Goal: Task Accomplishment & Management: Manage account settings

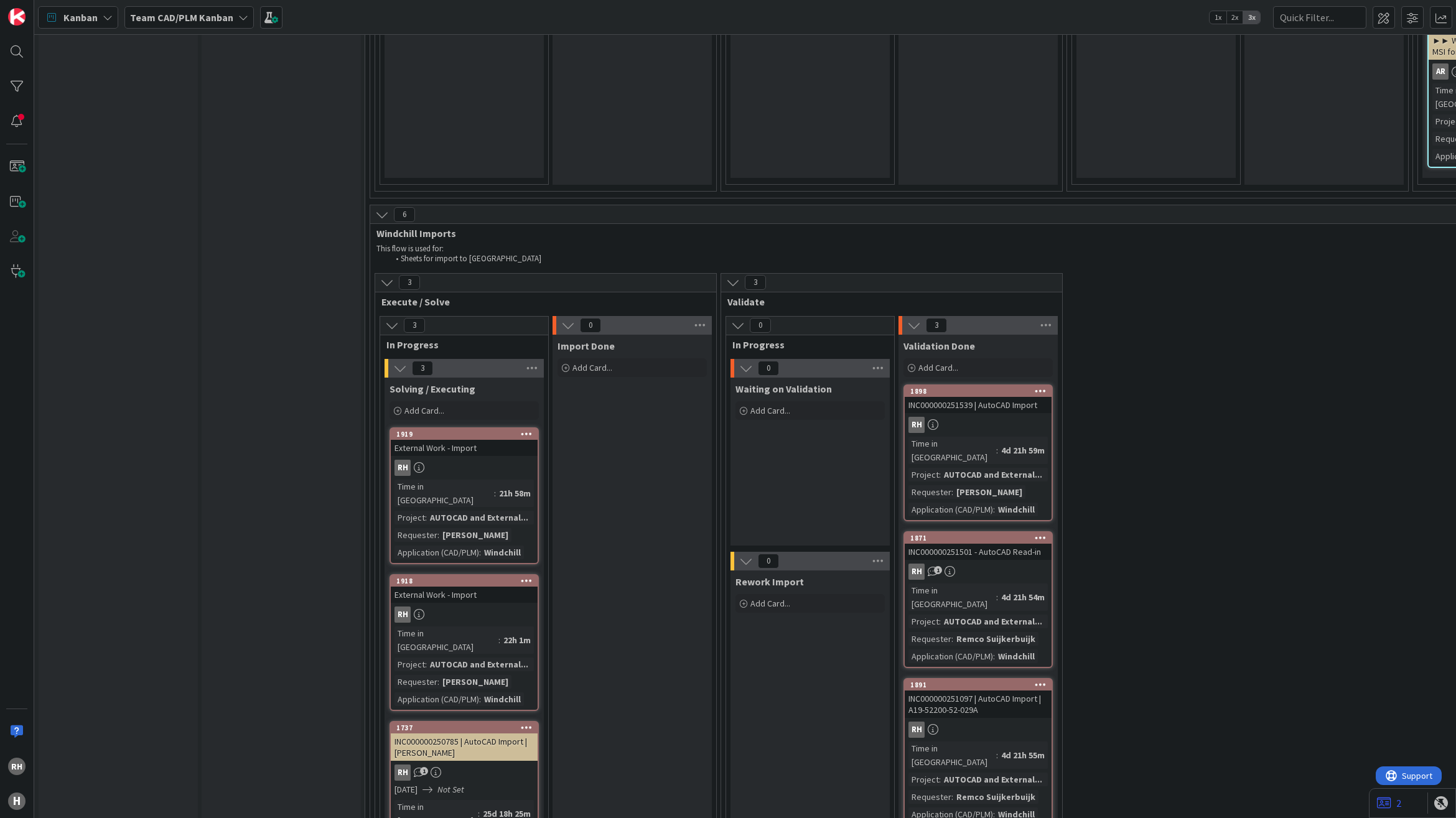
scroll to position [3343, 0]
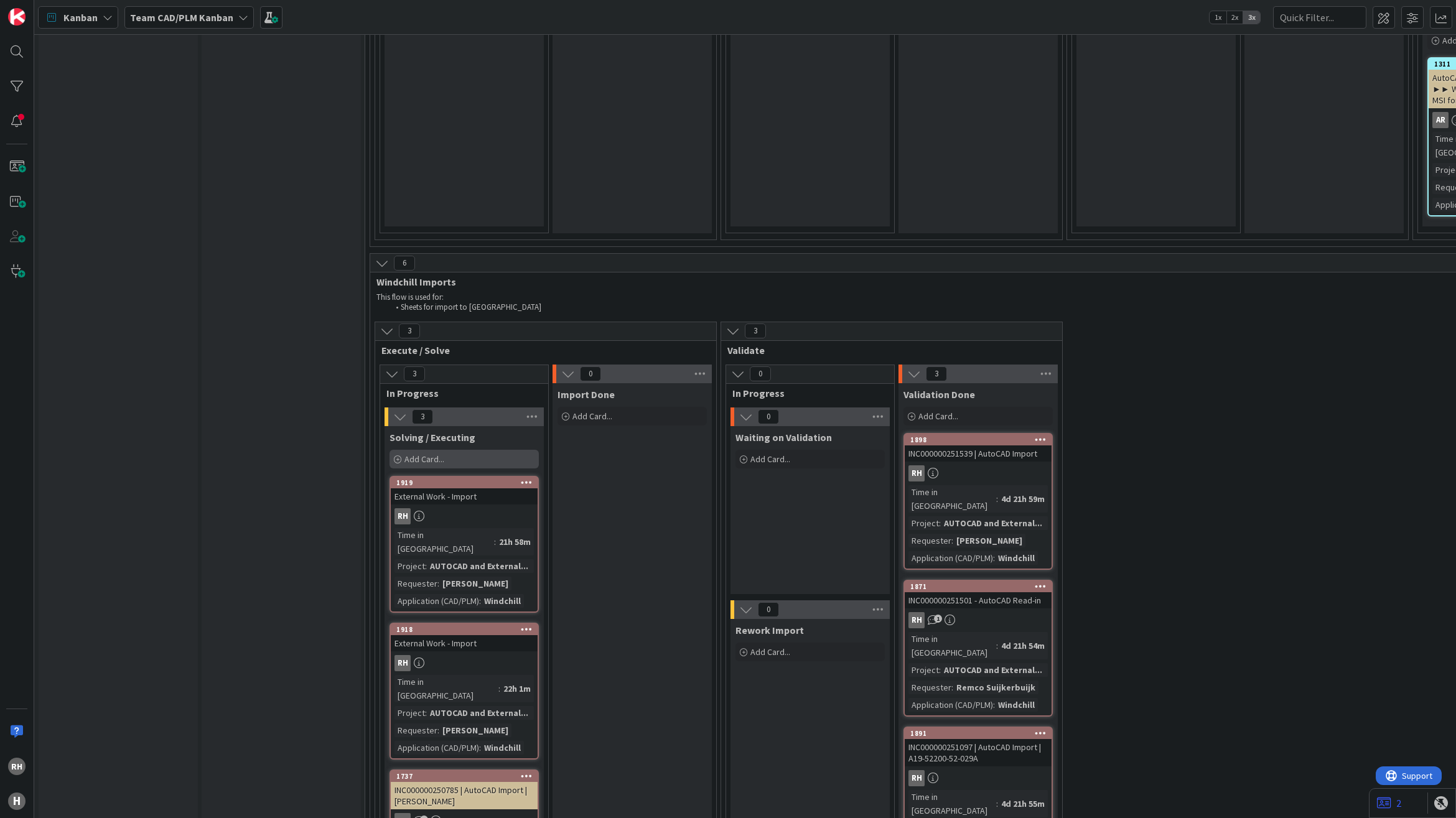
click at [423, 453] on span "Add Card..." at bounding box center [424, 458] width 40 height 11
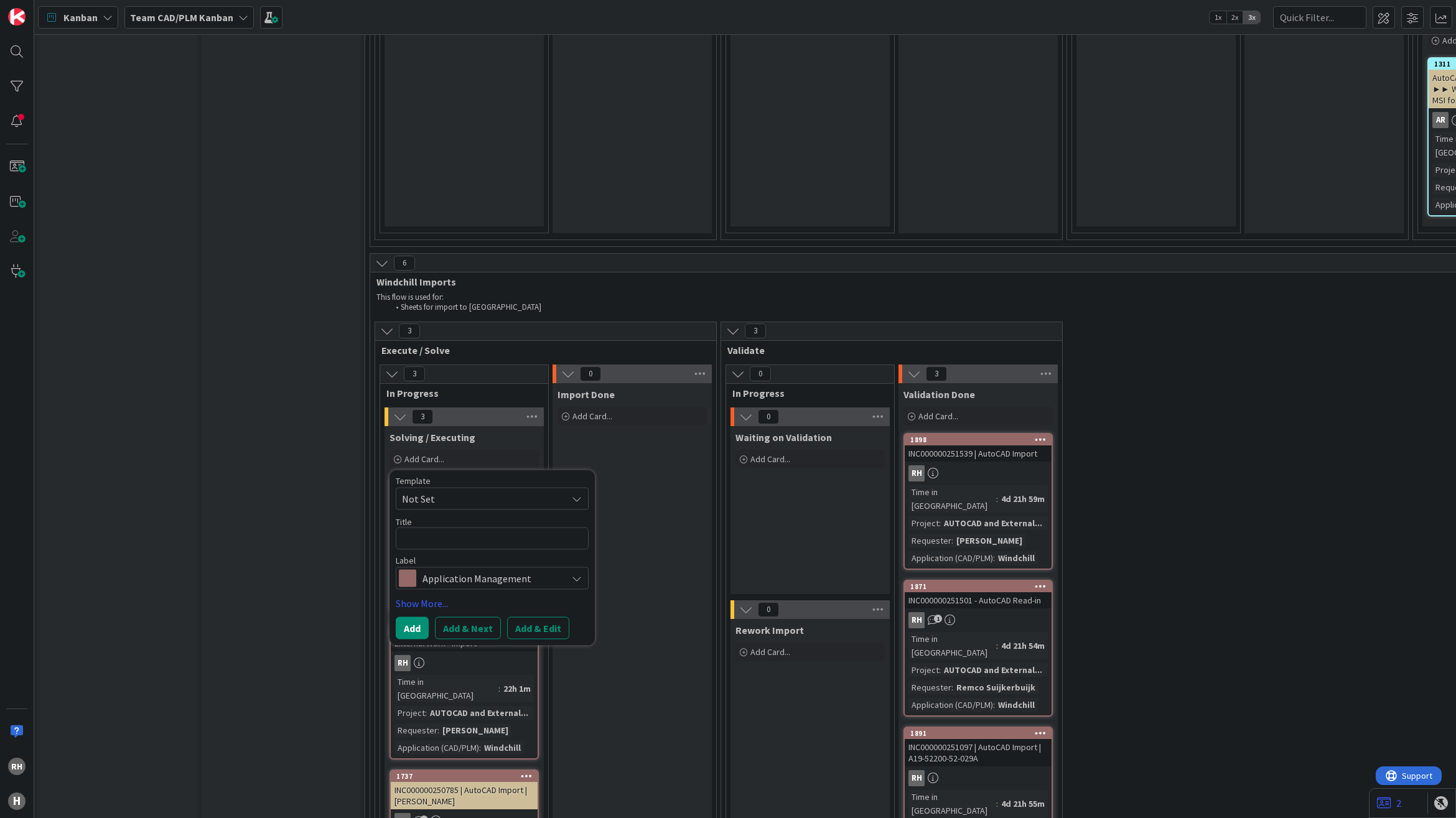
type textarea "x"
type textarea "INC000000251701"
click at [534, 617] on button "Add & Edit" at bounding box center [538, 628] width 62 height 22
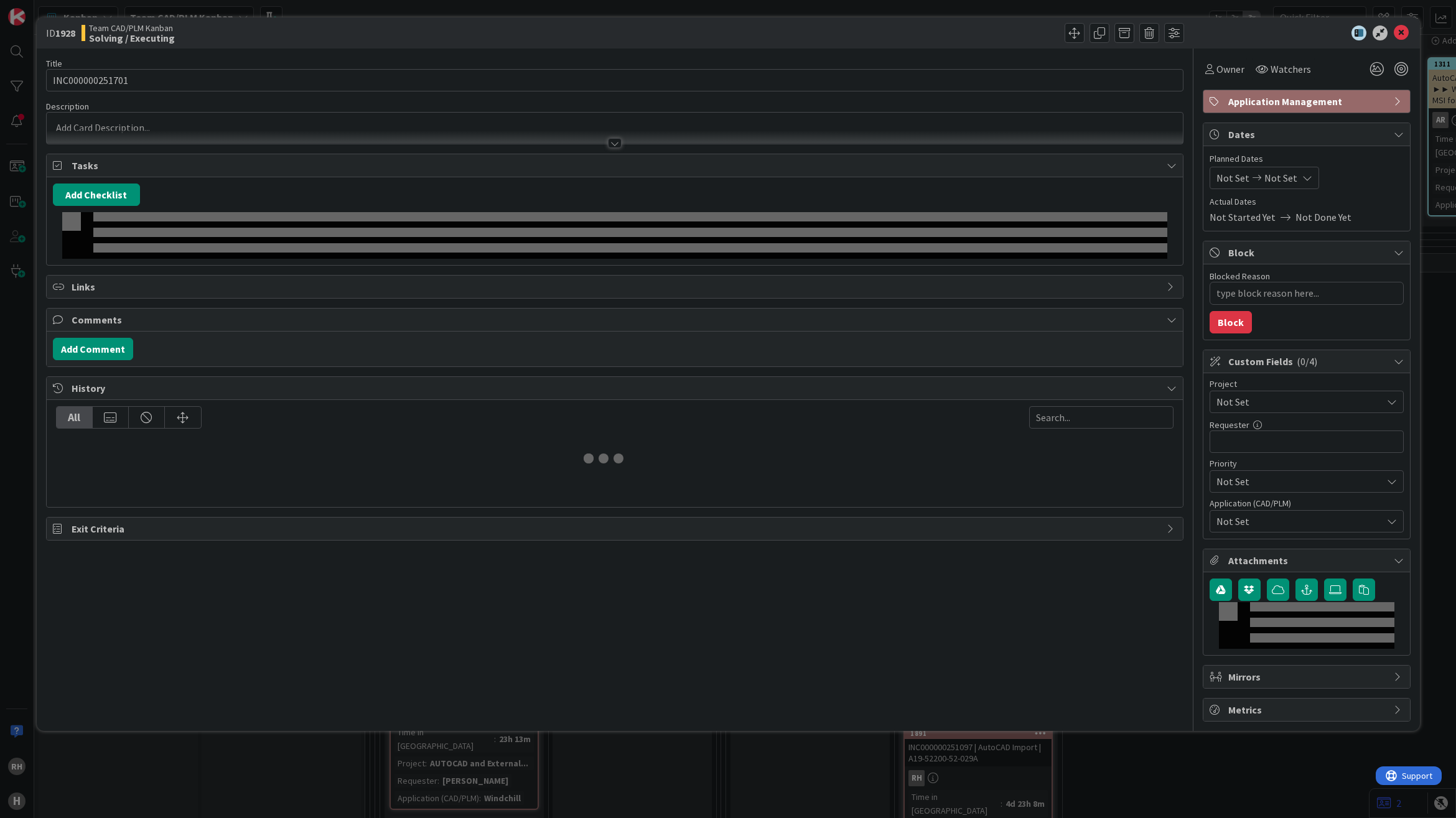
type textarea "x"
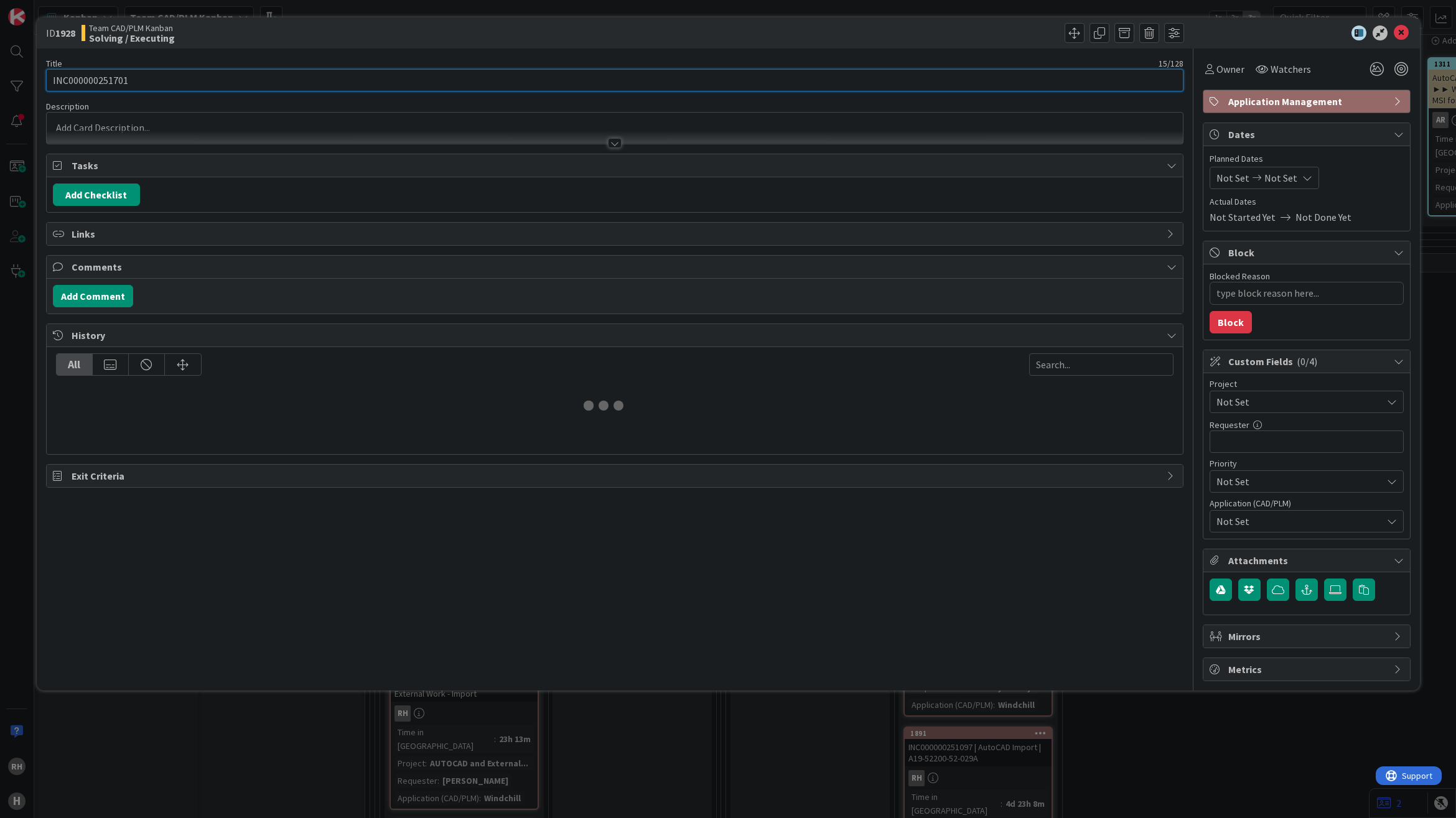
click at [212, 77] on input "INC000000251701" at bounding box center [614, 80] width 1137 height 22
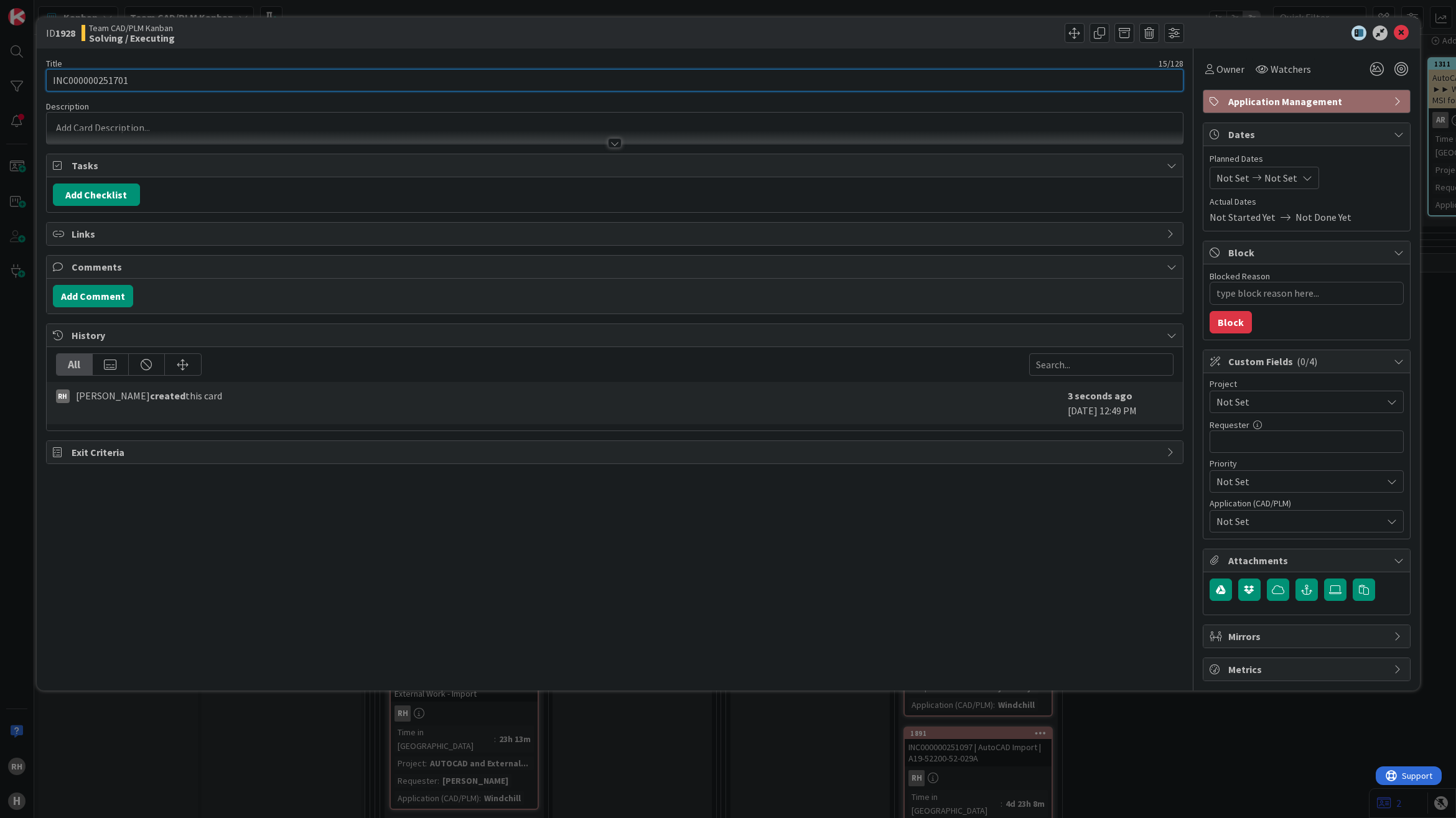
type input "INC000000251701"
type textarea "x"
type input "INC000000251701 -"
type textarea "x"
type input "INC000000251701 - Auto"
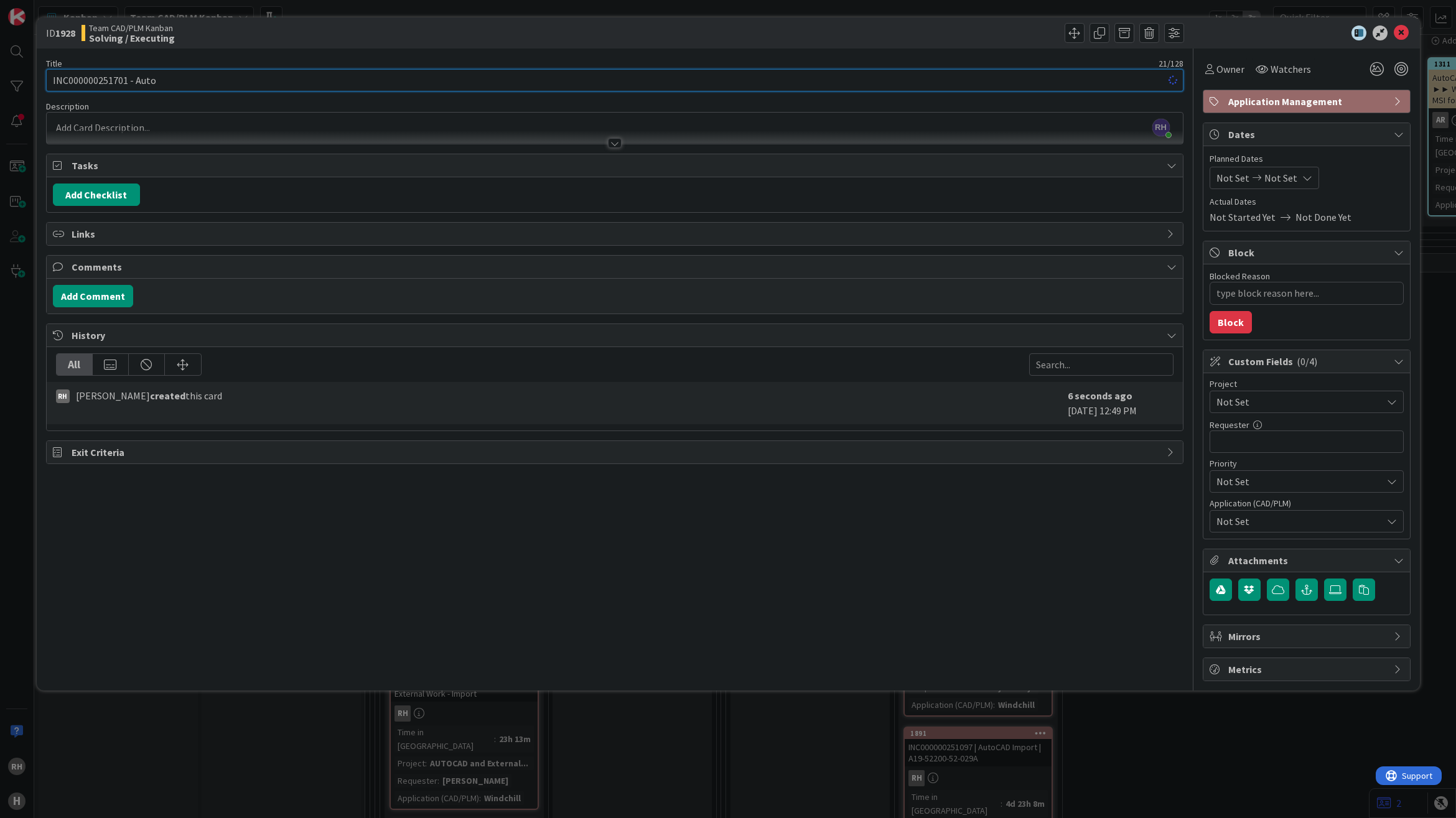
type textarea "x"
type input "INC000000251701 - AutoCAD Read"
type textarea "x"
type input "INC000000251701 - AutoCAD Read-"
type textarea "x"
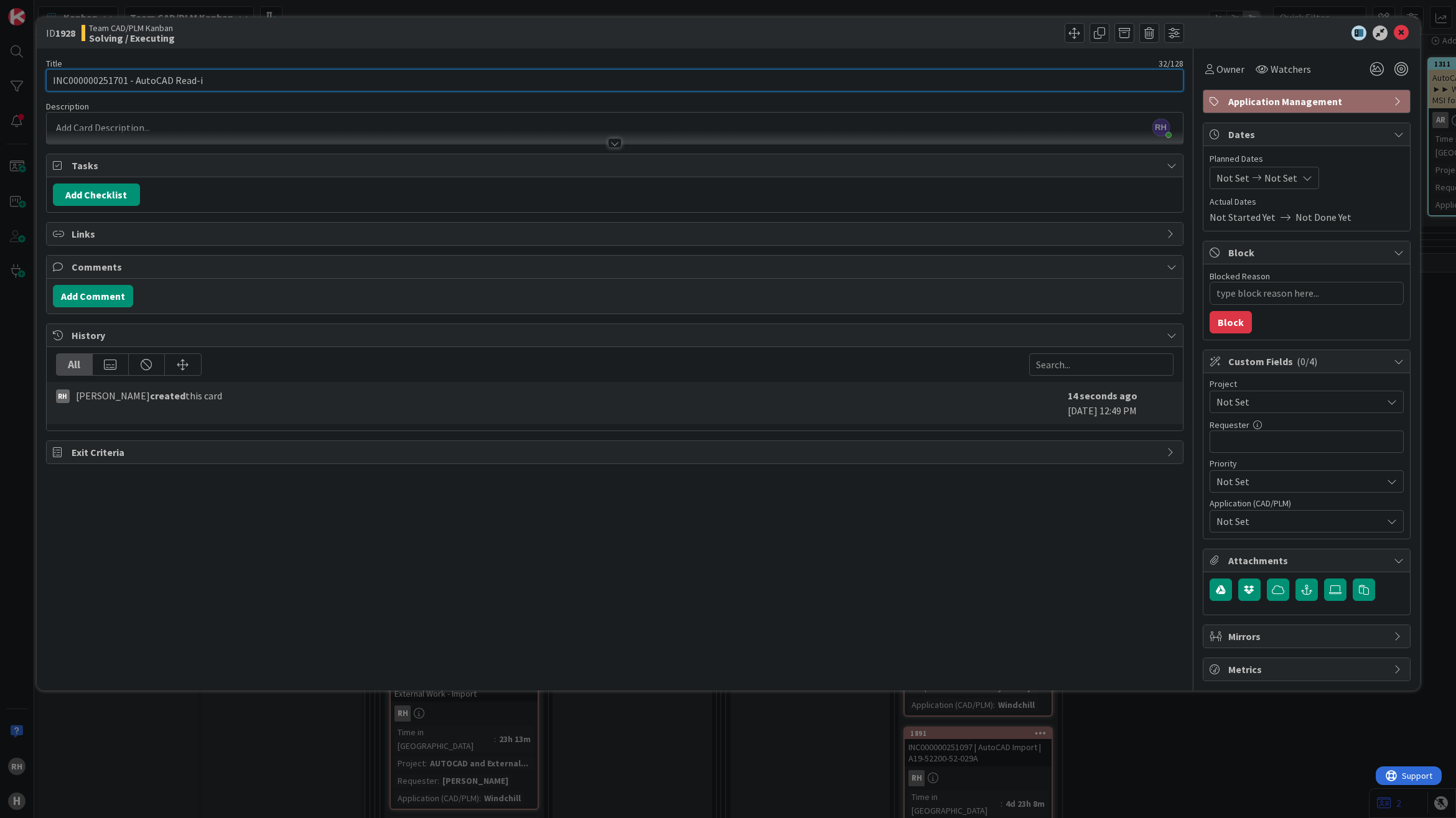
type input "INC000000251701 - AutoCAD Read-in"
type textarea "x"
type input "INC000000251701 - AutoCAD Read"
type textarea "x"
type input "INC000000251701 - AutoCAD Read"
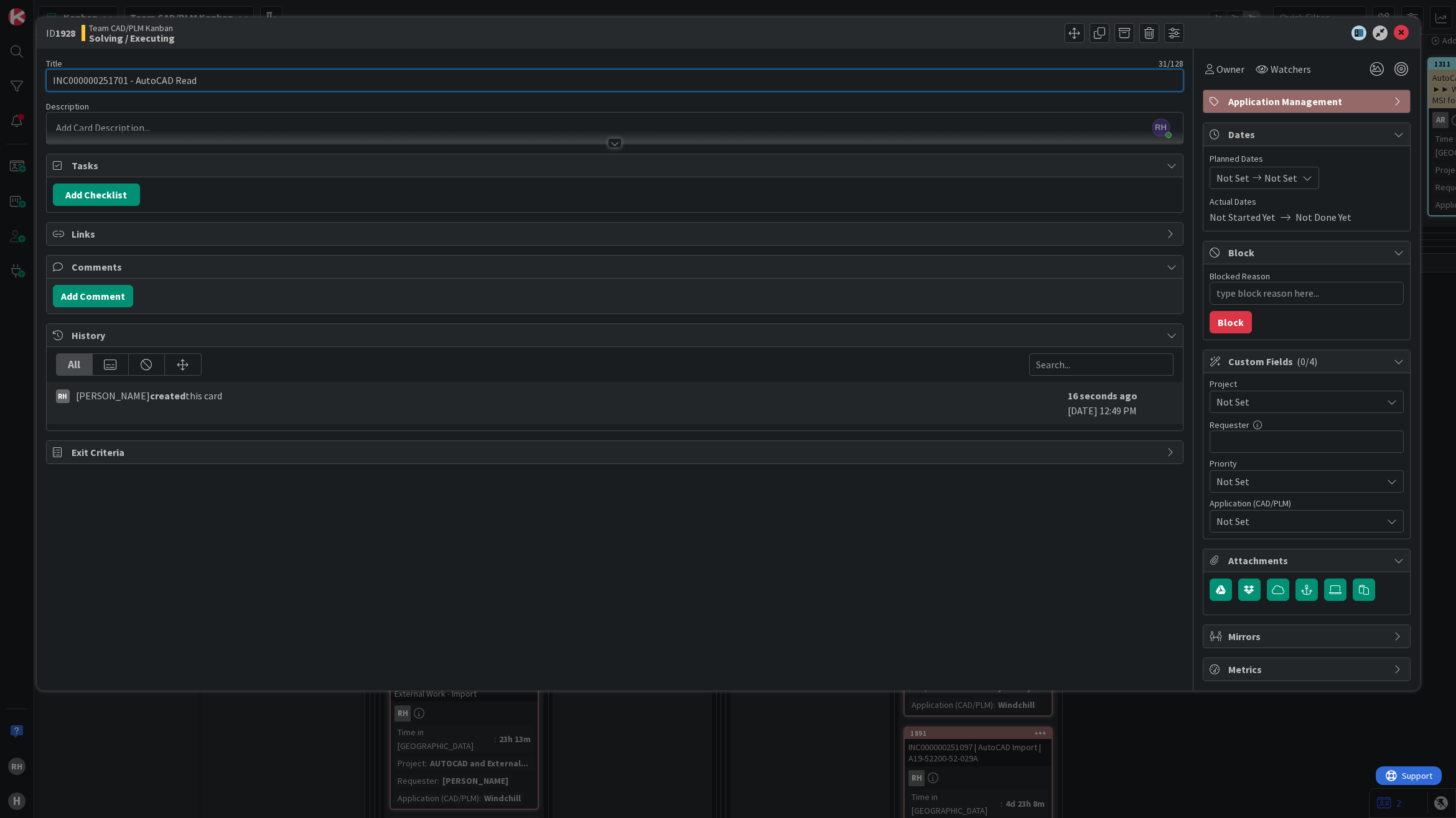
type textarea "x"
type input "INC000000251701 - AutoCAD"
type textarea "x"
type input "INC000000251701 - AutoCAD Impoert"
type textarea "x"
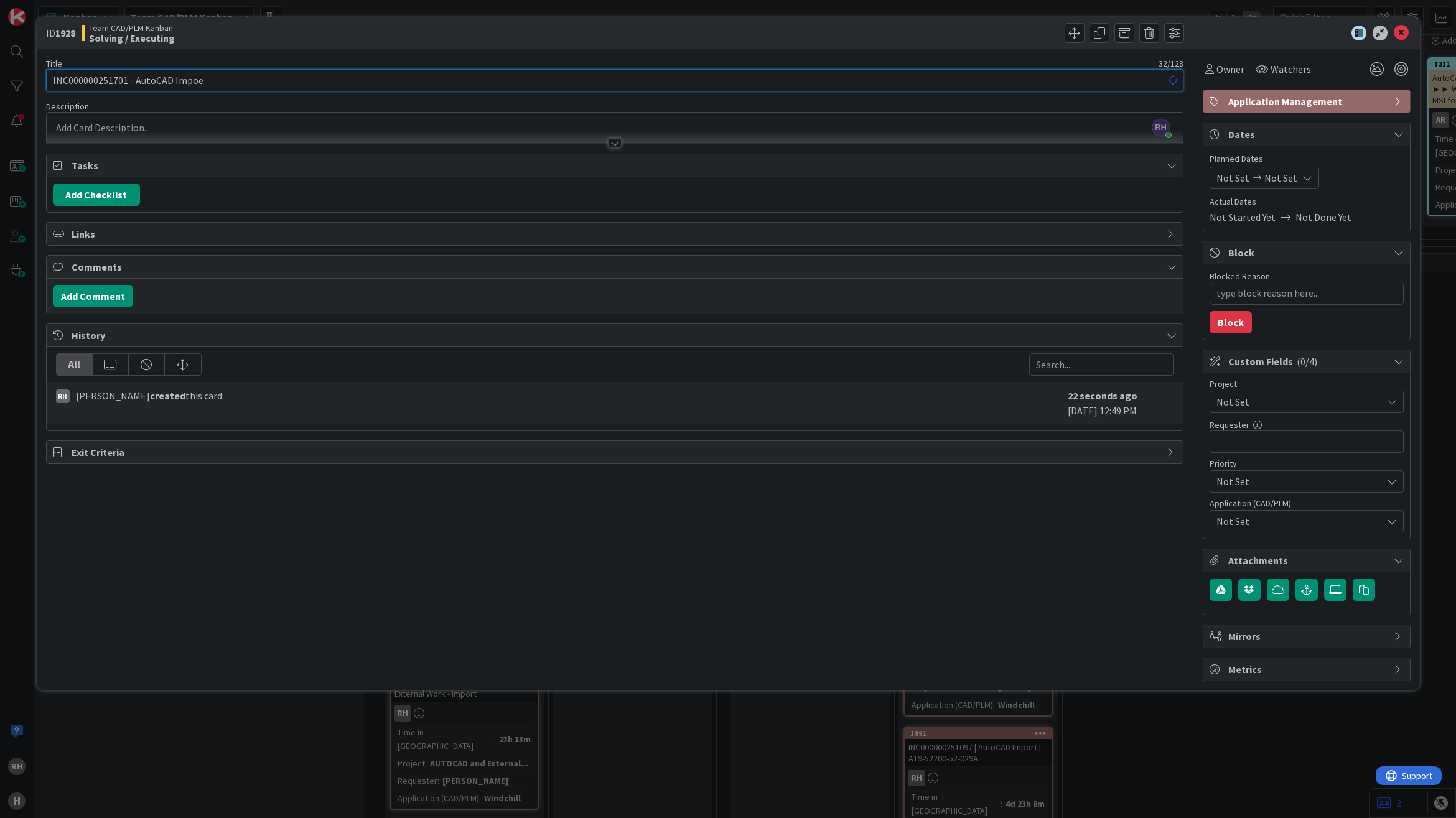
type input "INC000000251701 - AutoCAD Impo"
type textarea "x"
type input "INC000000251701 - AutoCAD Import"
type textarea "x"
type input "INC000000251701 - AutoCAD Import"
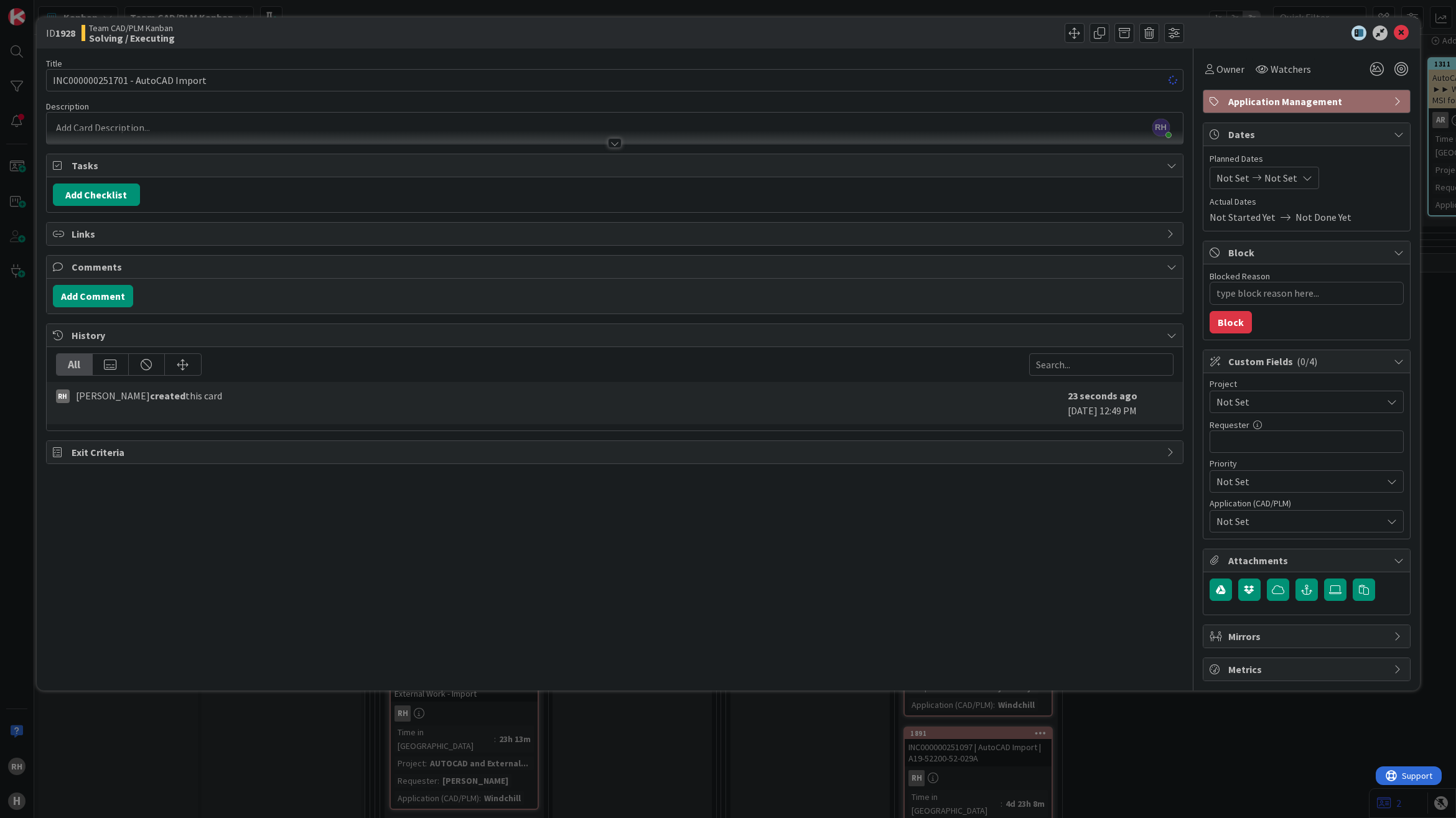
click at [200, 126] on div "[PERSON_NAME] just joined" at bounding box center [614, 128] width 1136 height 31
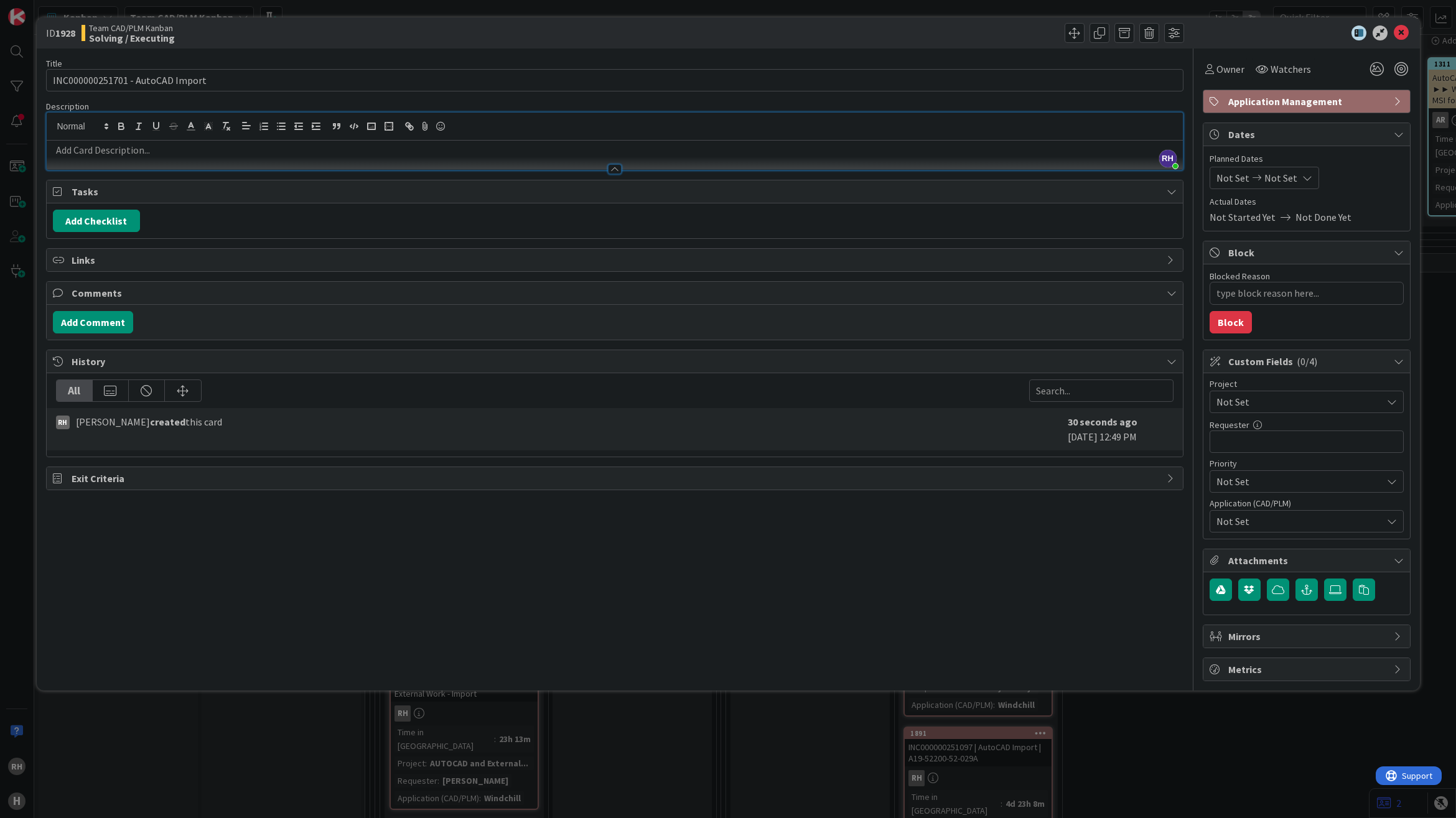
click at [176, 152] on p at bounding box center [614, 150] width 1123 height 14
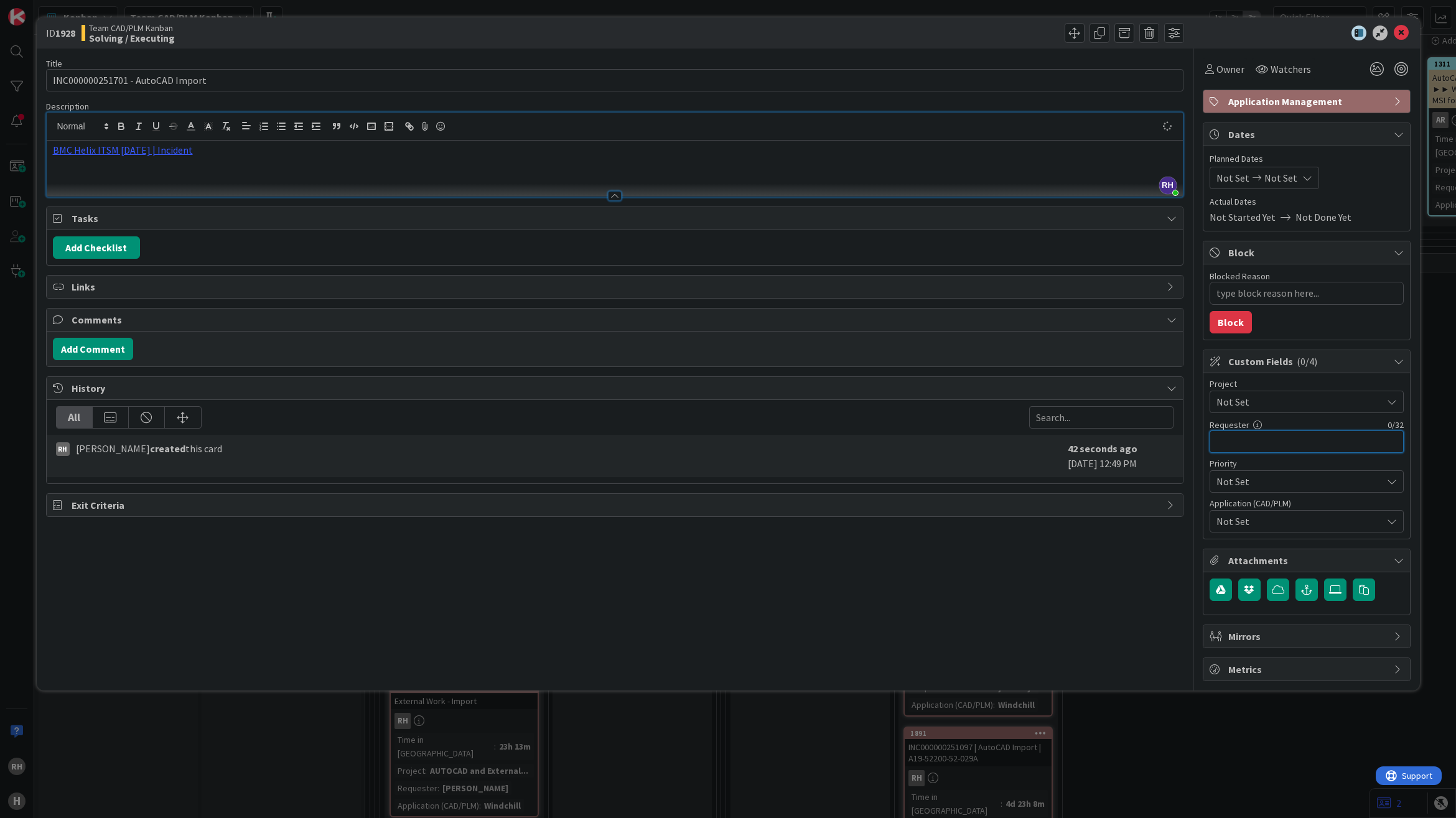
type textarea "x"
click at [1229, 447] on input "text" at bounding box center [1306, 442] width 194 height 22
paste input "[PERSON_NAME]"
type input "[PERSON_NAME]"
type textarea "x"
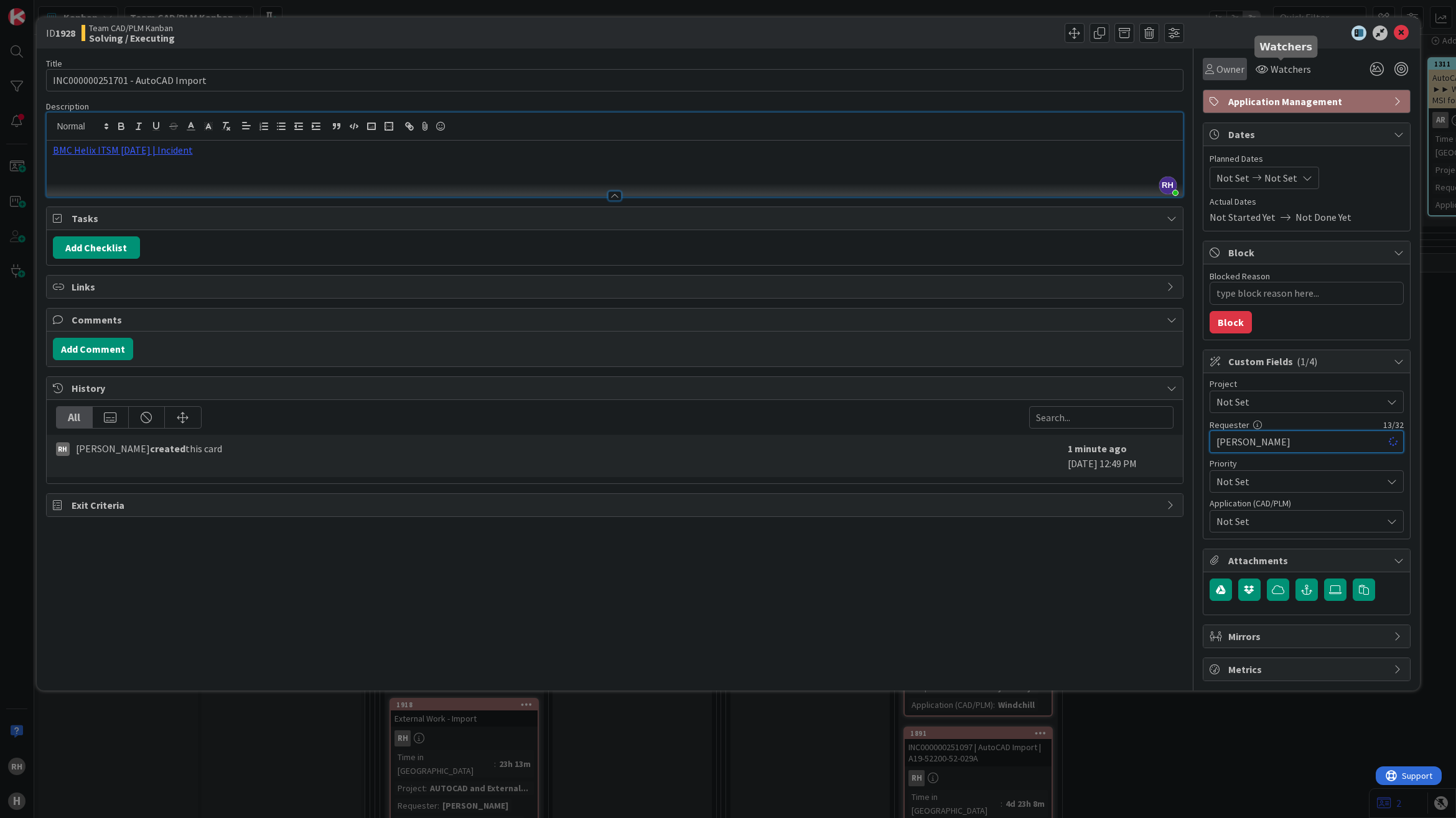
type input "[PERSON_NAME]"
click at [1234, 69] on span "Owner" at bounding box center [1230, 69] width 28 height 15
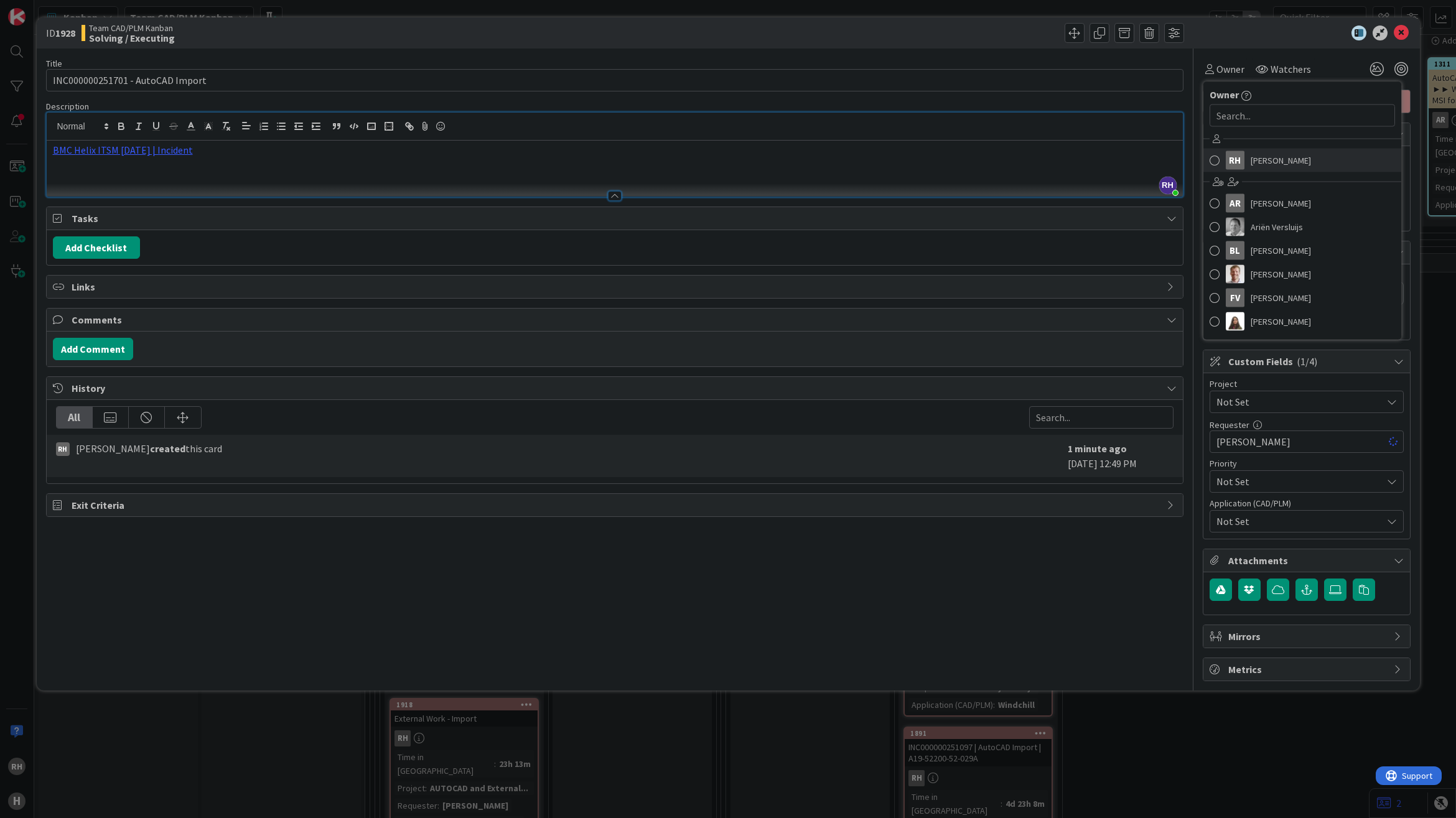
click at [1251, 163] on span "[PERSON_NAME]" at bounding box center [1280, 160] width 60 height 19
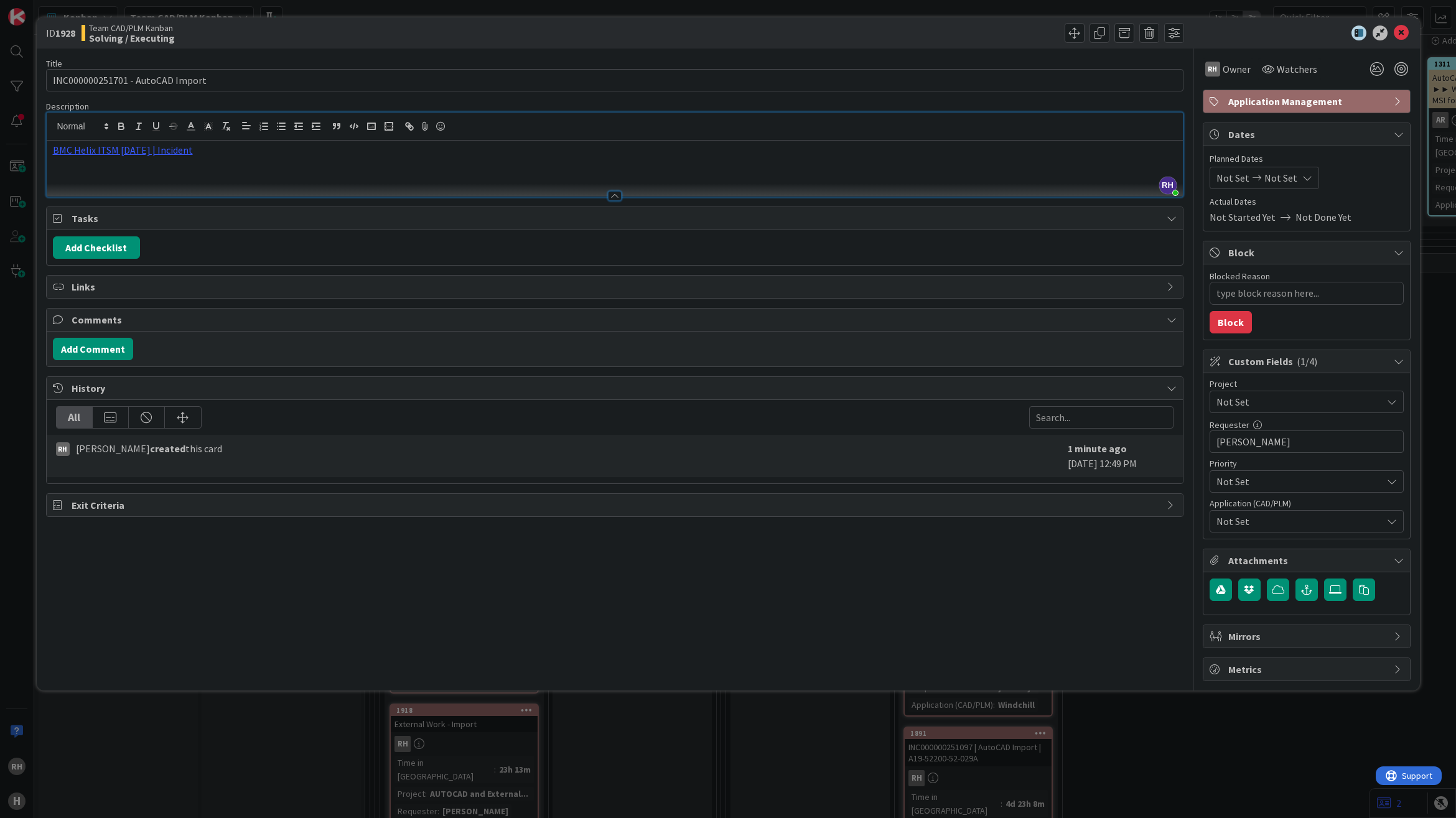
click at [1282, 405] on span "Not Set" at bounding box center [1296, 402] width 159 height 17
click at [1301, 659] on span "AUTOCAD and External Work import" at bounding box center [1314, 655] width 163 height 19
click at [1311, 520] on span "Not Set" at bounding box center [1299, 521] width 166 height 15
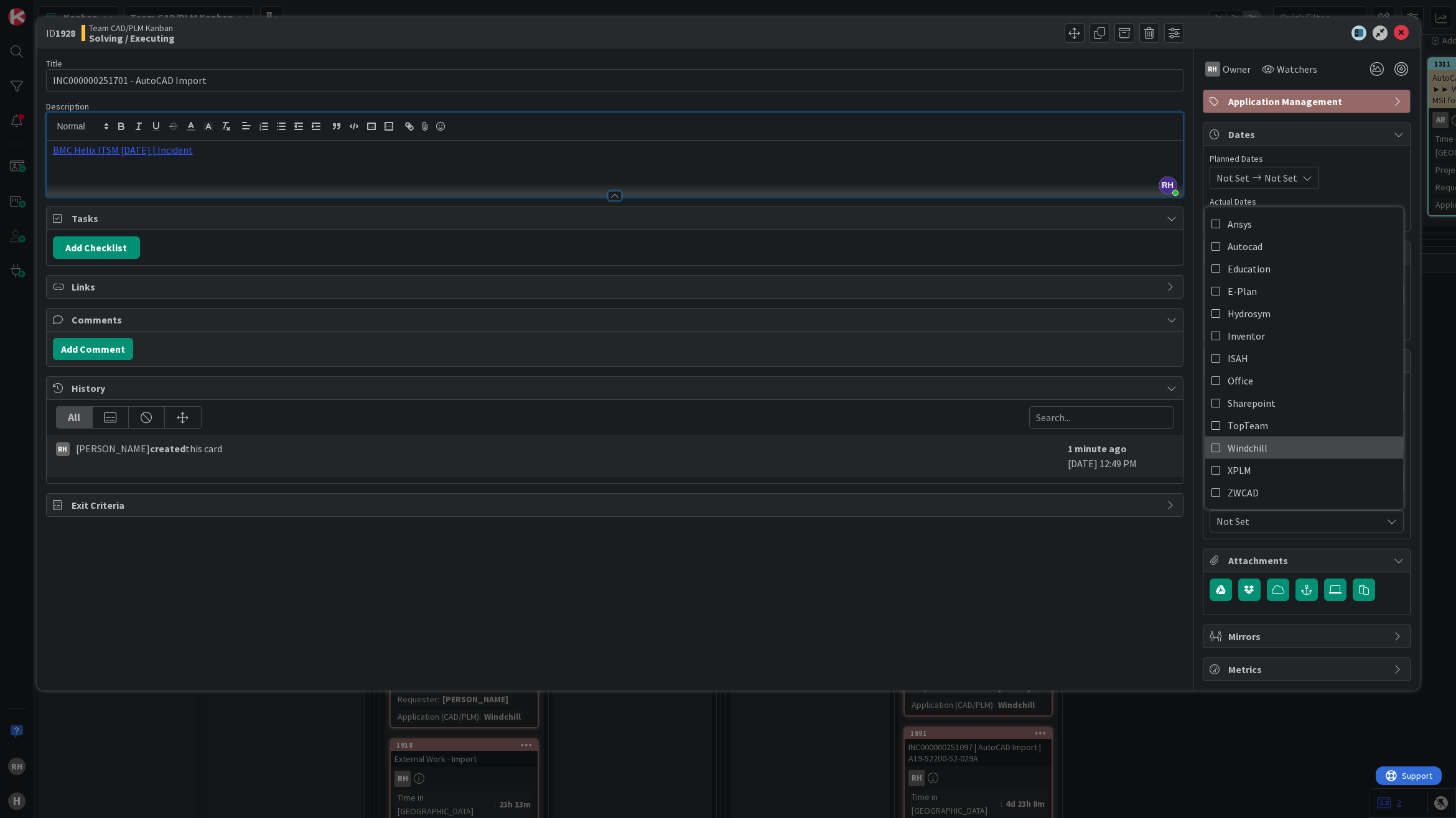
click at [1289, 448] on link "Windchill" at bounding box center [1304, 447] width 198 height 22
click at [1190, 723] on div "ID 1928 Team CAD/PLM Kanban Solving / Executing Title 32 / 128 INC000000251701 …" at bounding box center [728, 409] width 1456 height 818
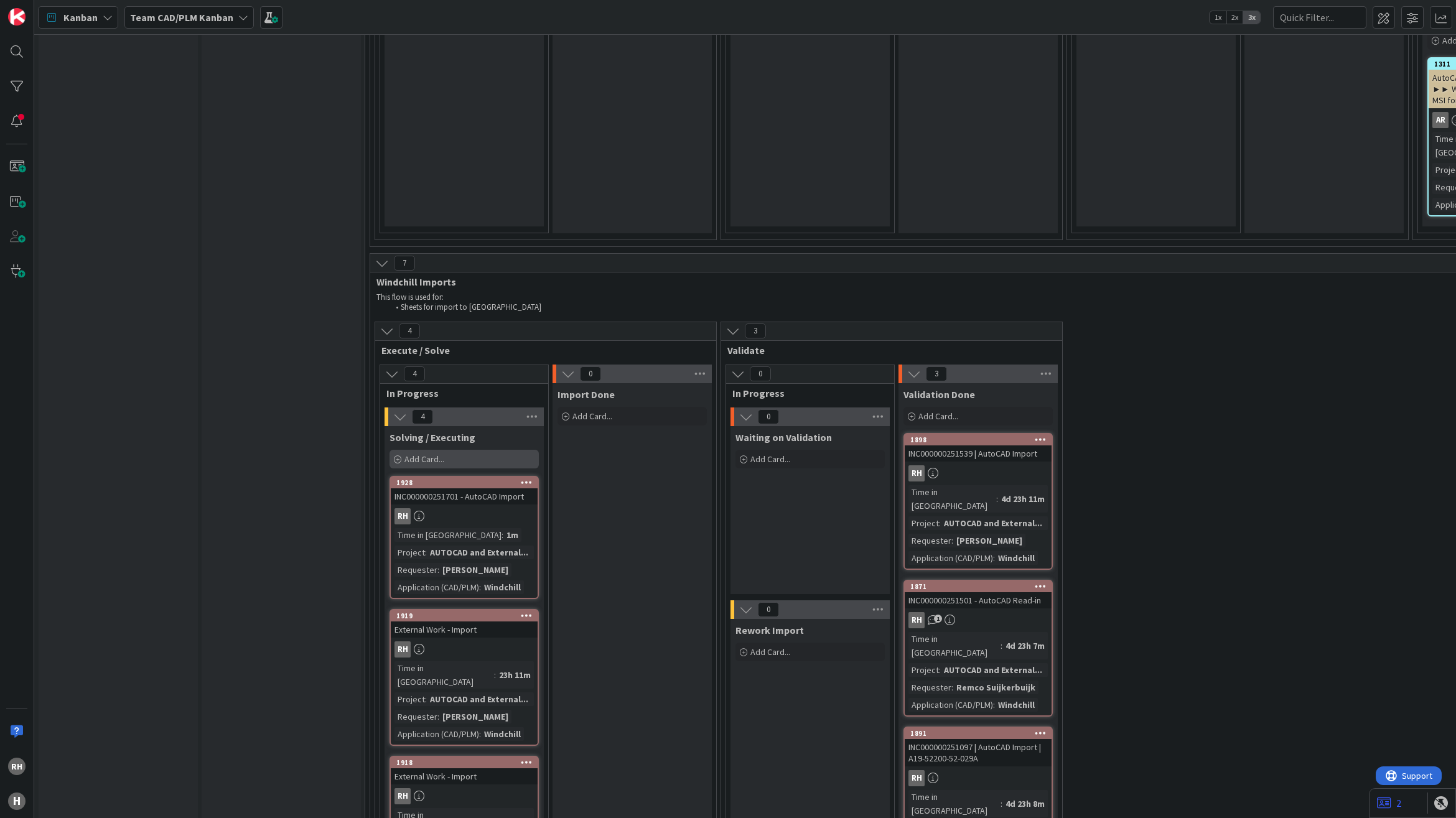
click at [455, 449] on div "Add Card..." at bounding box center [464, 459] width 150 height 19
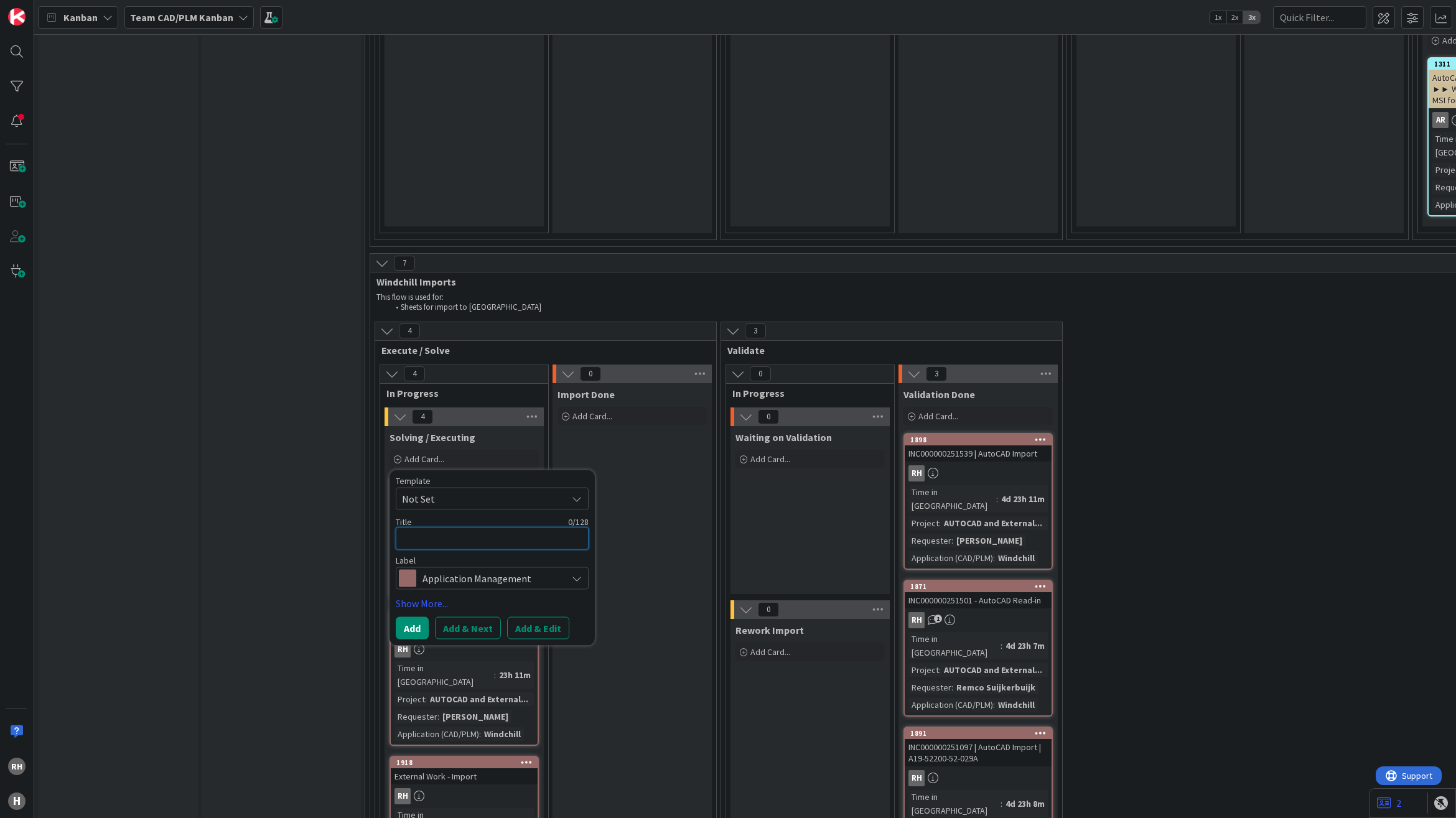
click at [429, 527] on textarea at bounding box center [492, 538] width 193 height 23
click at [526, 617] on button "Add & Edit" at bounding box center [538, 628] width 62 height 22
click at [434, 550] on div "Title is required." at bounding box center [492, 555] width 193 height 11
click at [433, 527] on textarea at bounding box center [492, 538] width 193 height 23
type textarea "x"
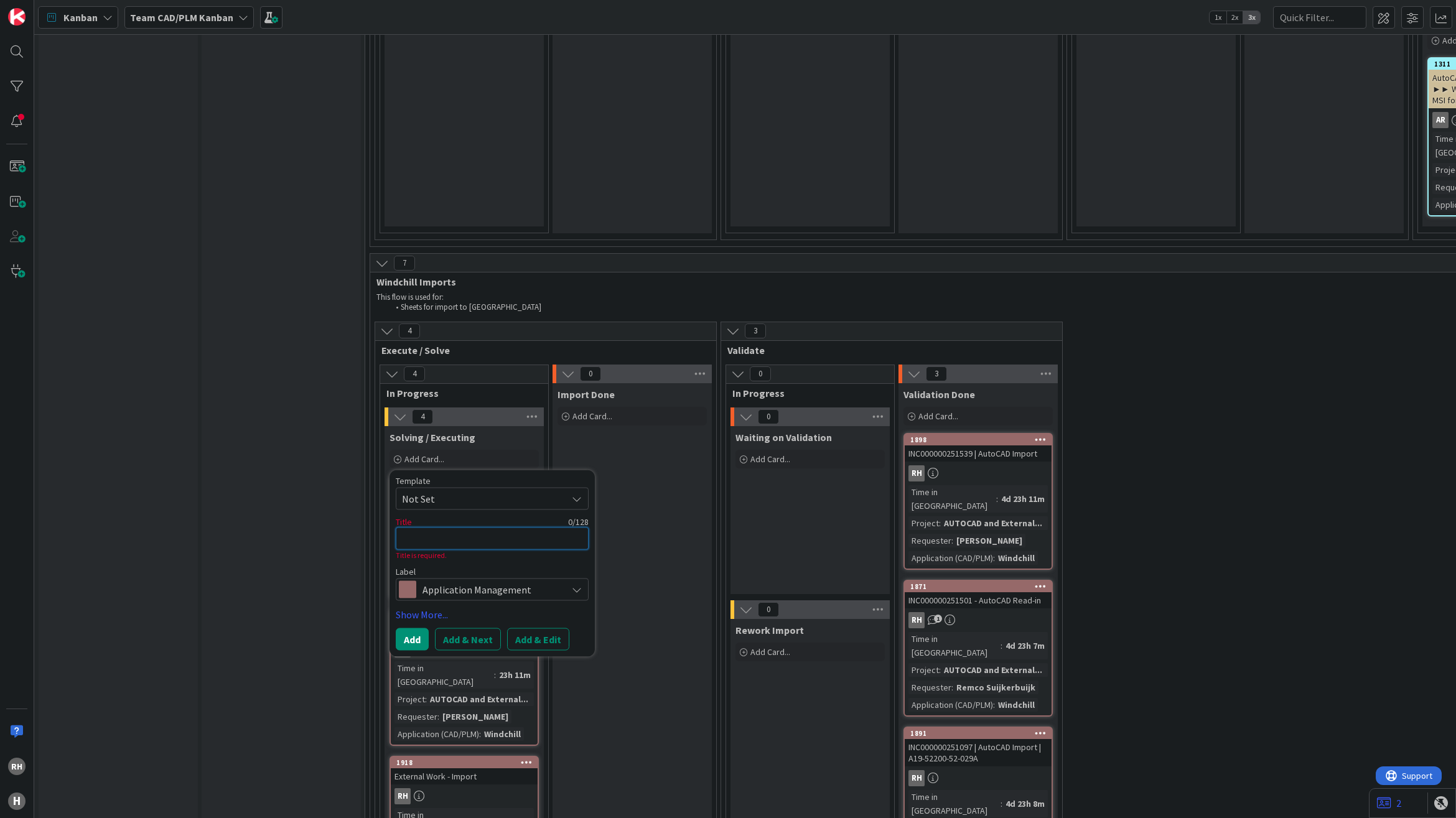
type textarea "1"
type textarea "x"
type textarea "15"
type textarea "x"
type textarea "157"
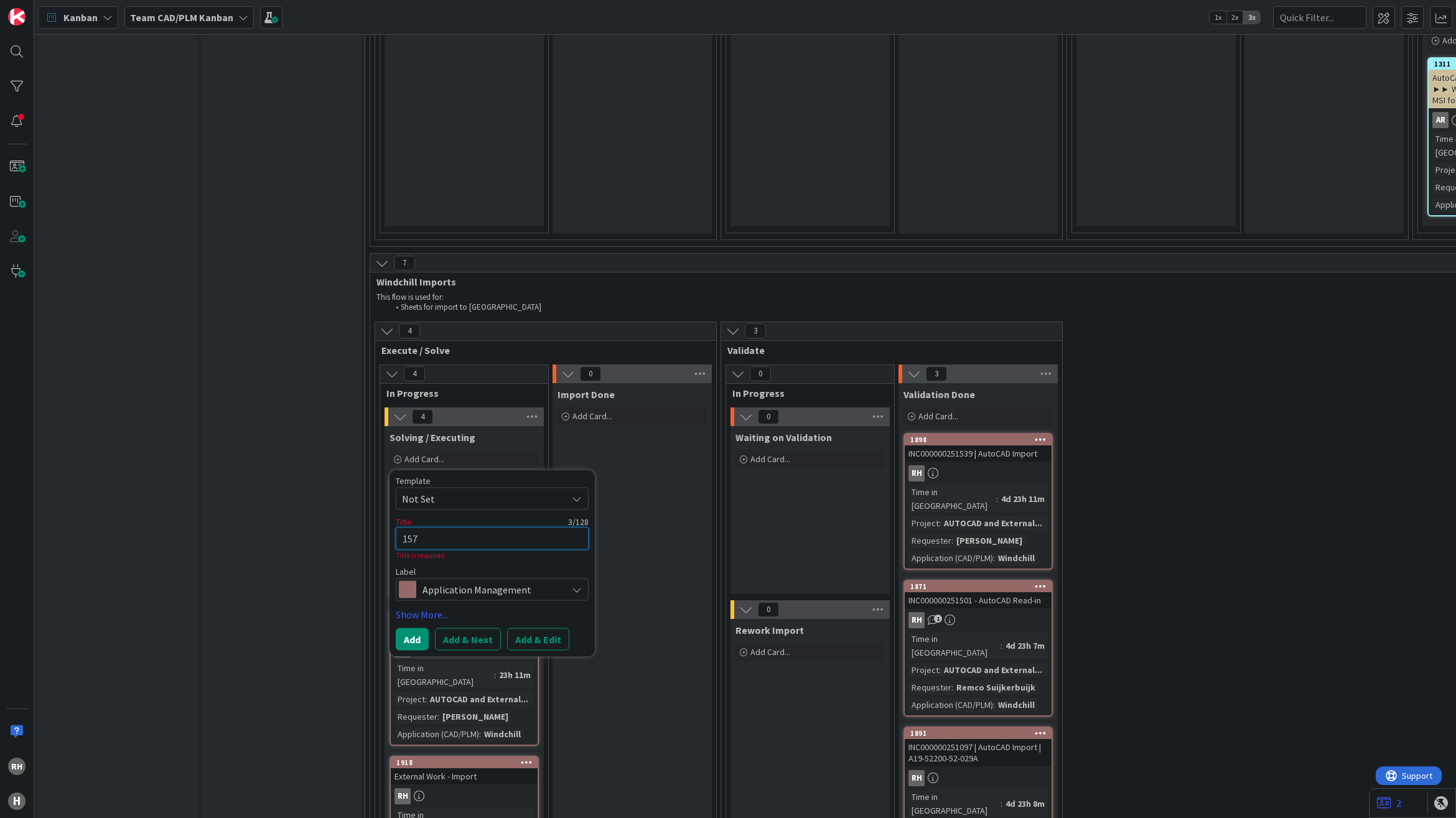
type textarea "x"
type textarea "1571"
click at [534, 628] on button "Add & Edit" at bounding box center [538, 639] width 62 height 22
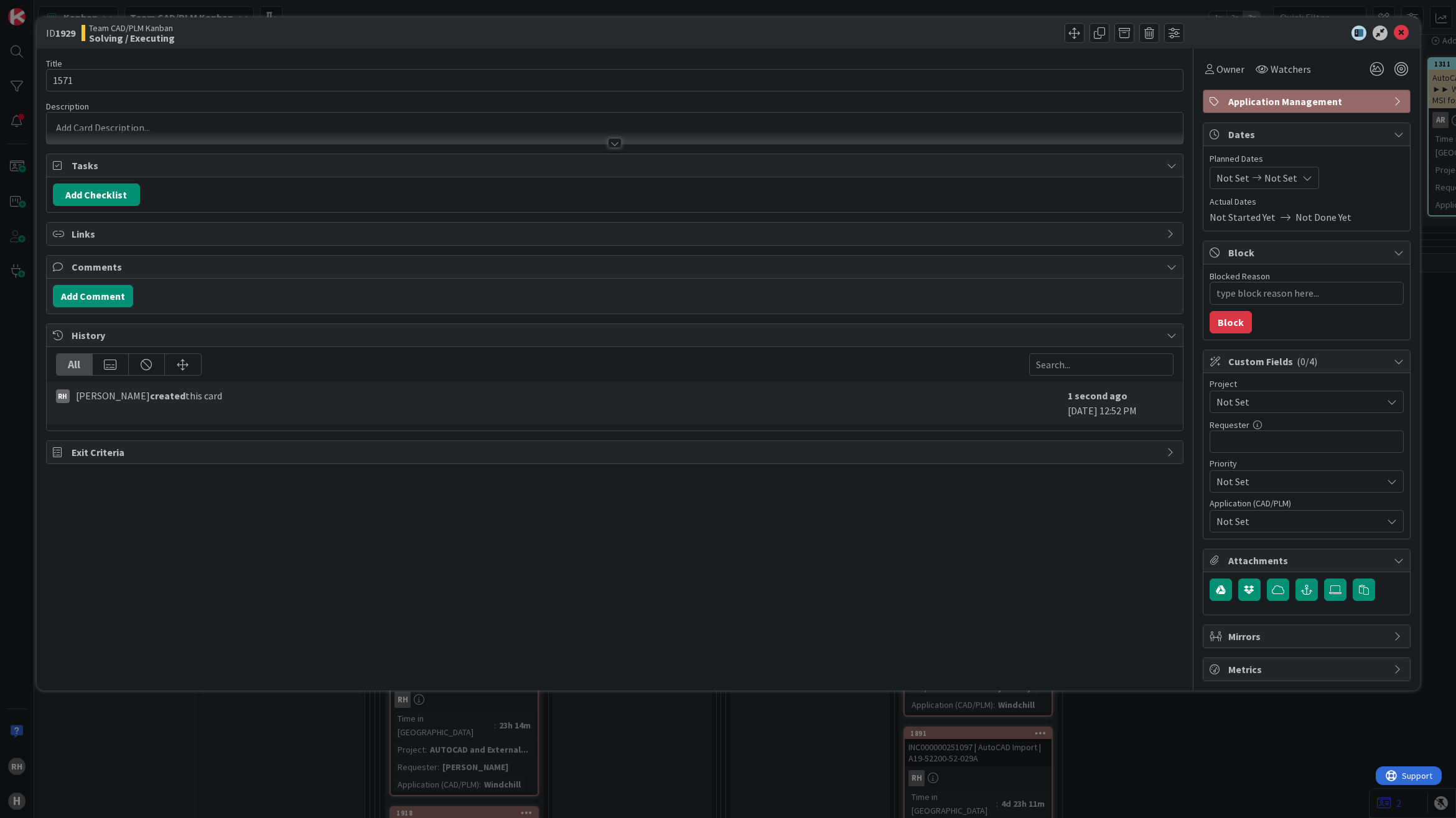
click at [84, 127] on div at bounding box center [614, 128] width 1136 height 31
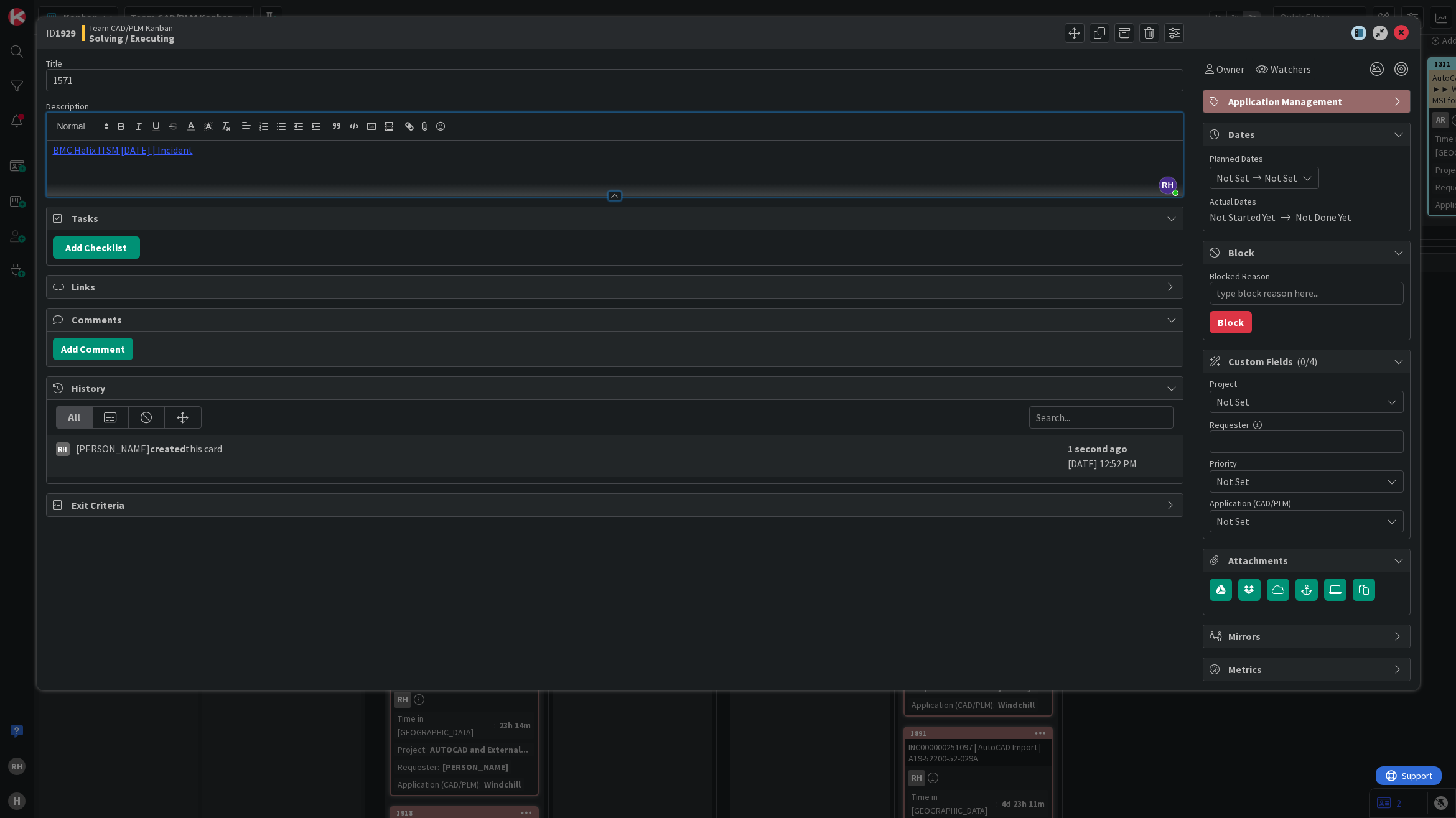
type textarea "x"
drag, startPoint x: 189, startPoint y: 81, endPoint x: -25, endPoint y: 78, distance: 214.0
click at [0, 78] on html "RH H Kanban Team CAD/PLM Kanban 1x 2x 3x 3 INFO This column can be used for inf…" at bounding box center [728, 409] width 1456 height 818
paste input "INC00000025"
type input "INC000000251571"
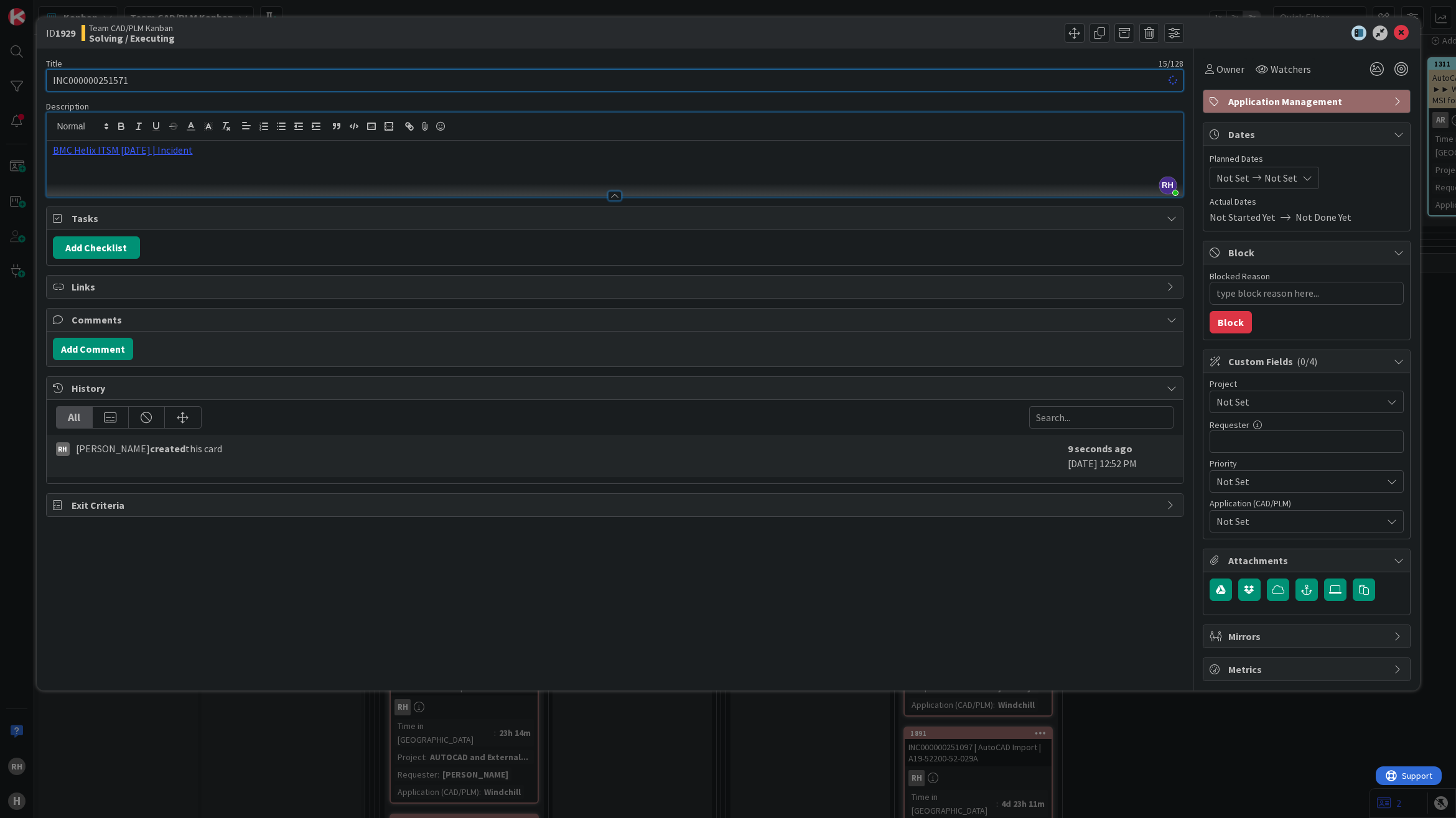
type textarea "x"
type input "INC000000251571"
click at [1244, 439] on input "text" at bounding box center [1306, 442] width 194 height 22
paste input "[PERSON_NAME]"
type input "[PERSON_NAME]"
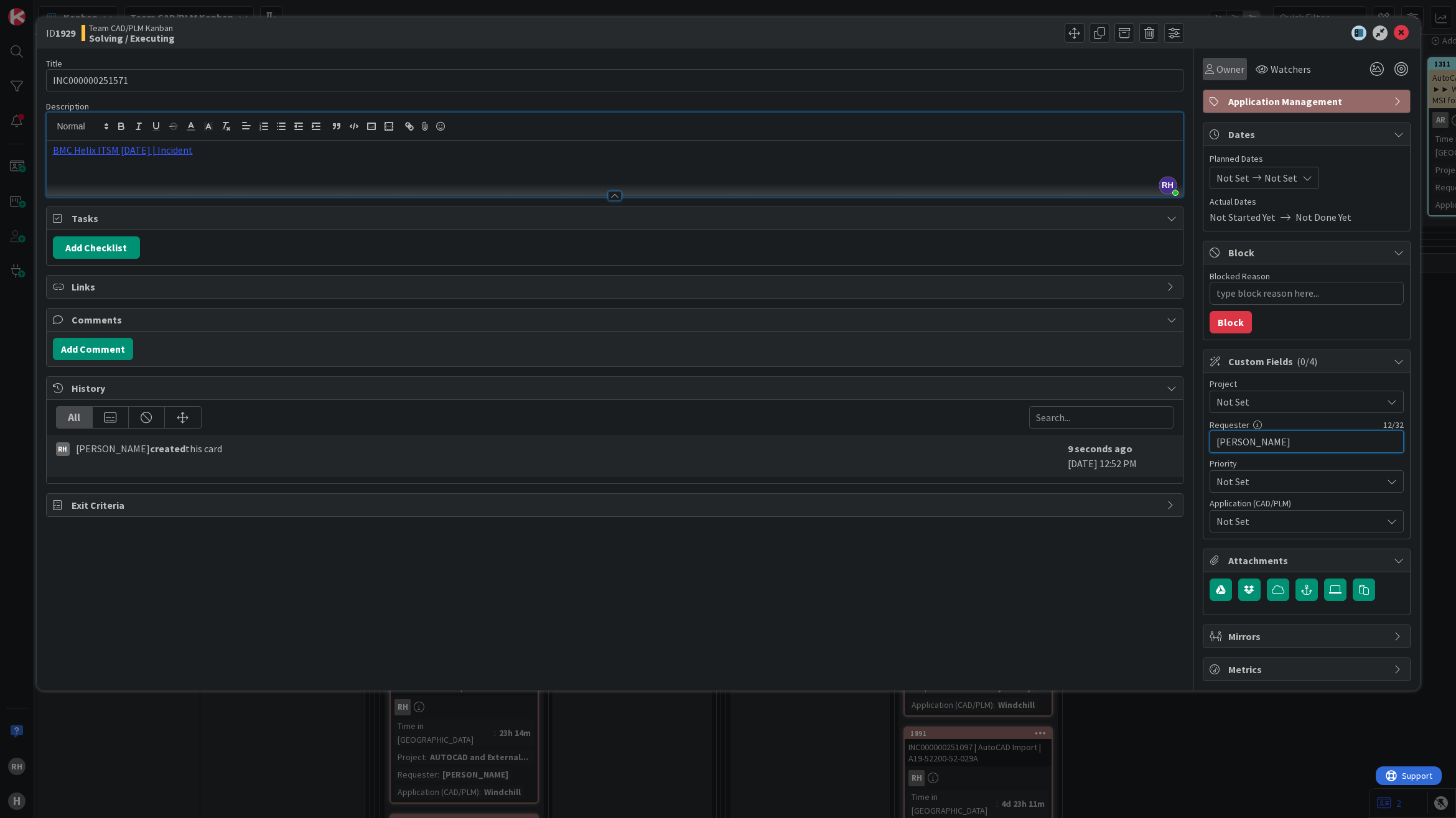
type textarea "x"
type input "[PERSON_NAME]"
click at [1237, 69] on span "Owner" at bounding box center [1230, 69] width 28 height 15
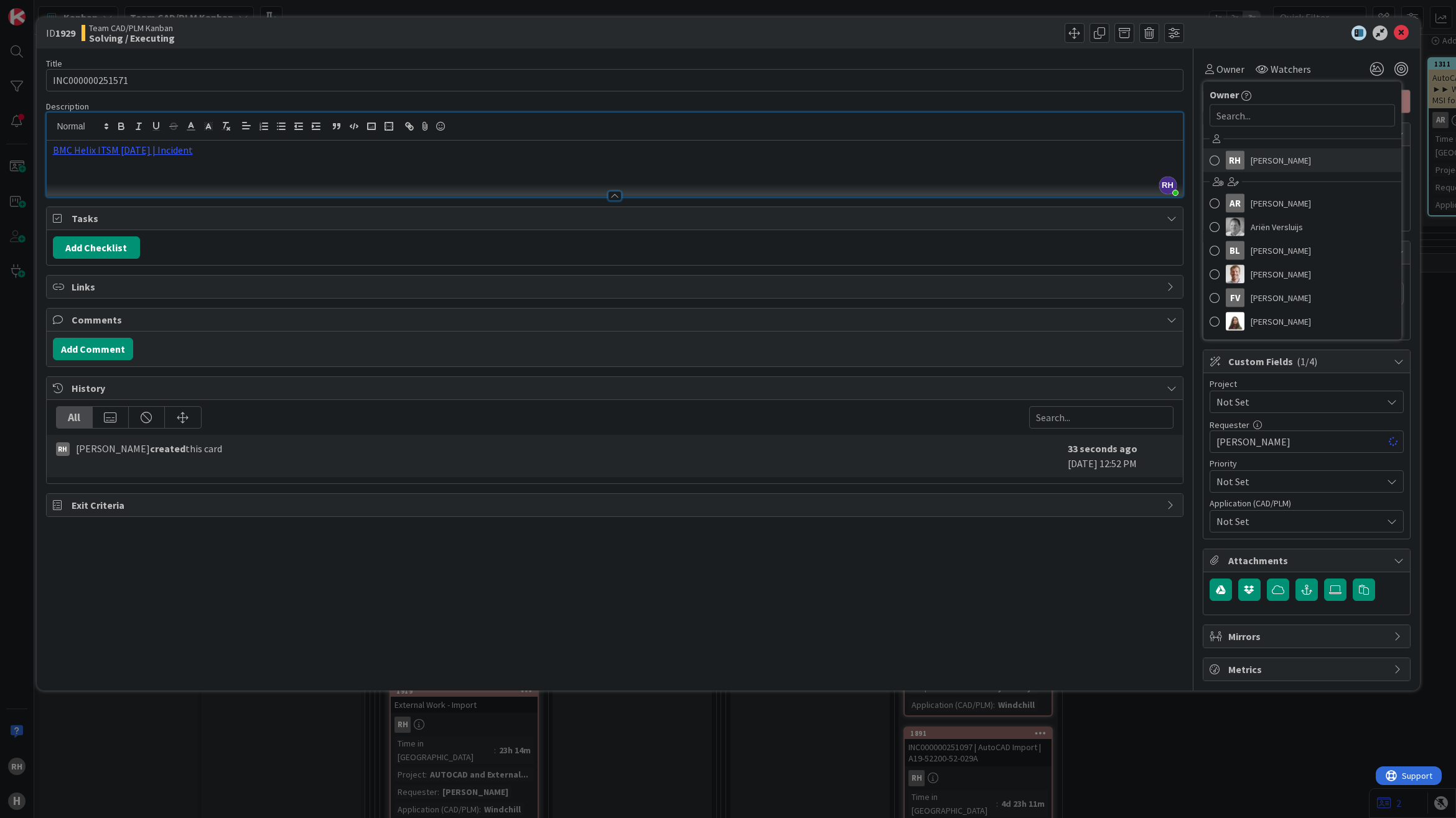
click at [1248, 159] on link "[PERSON_NAME]" at bounding box center [1302, 160] width 198 height 24
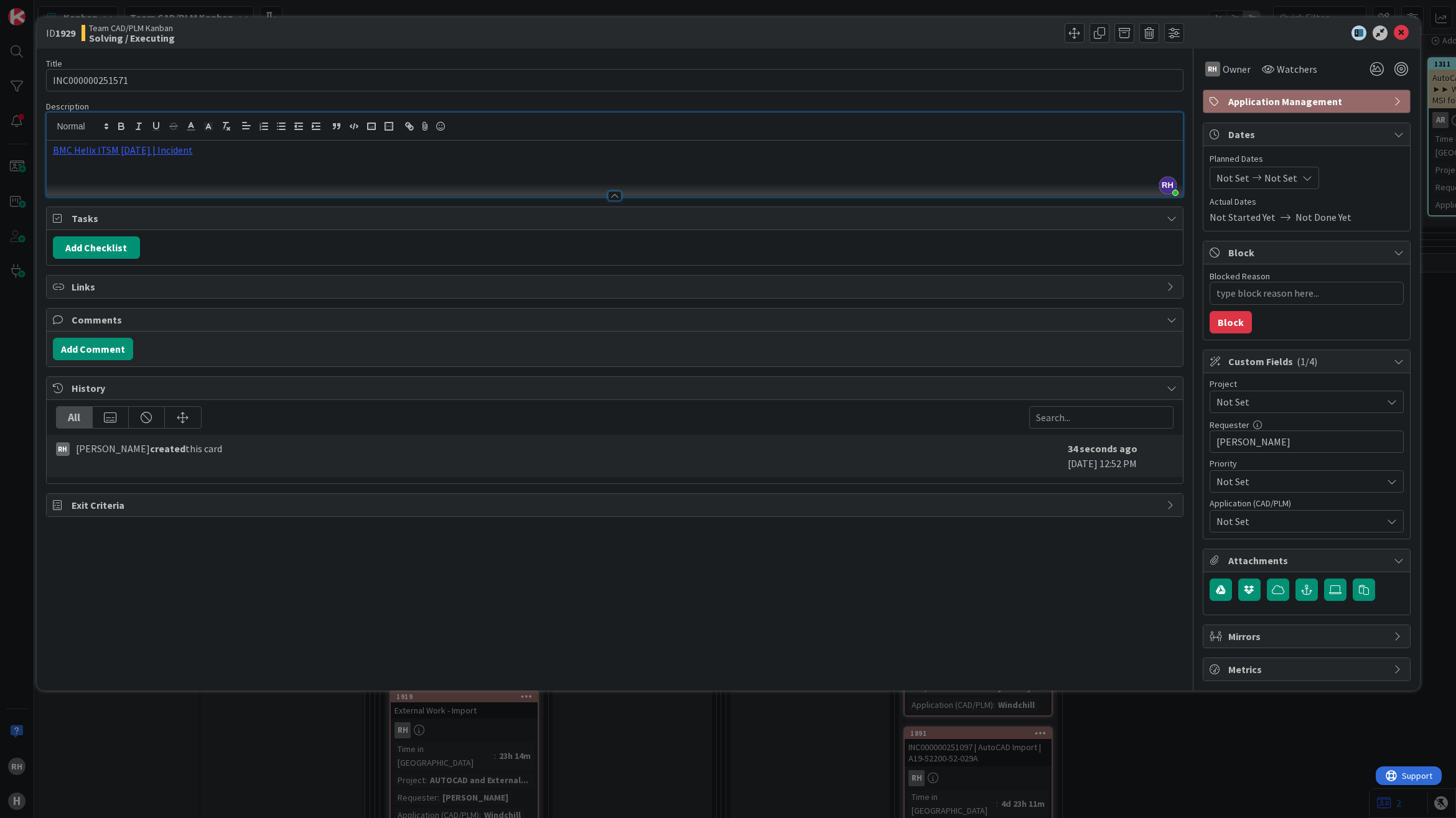
click at [1266, 400] on span "Not Set" at bounding box center [1296, 402] width 159 height 17
click at [1311, 655] on span "AUTOCAD and External Work import" at bounding box center [1314, 655] width 163 height 19
click at [1294, 528] on span "Not Set" at bounding box center [1299, 521] width 166 height 15
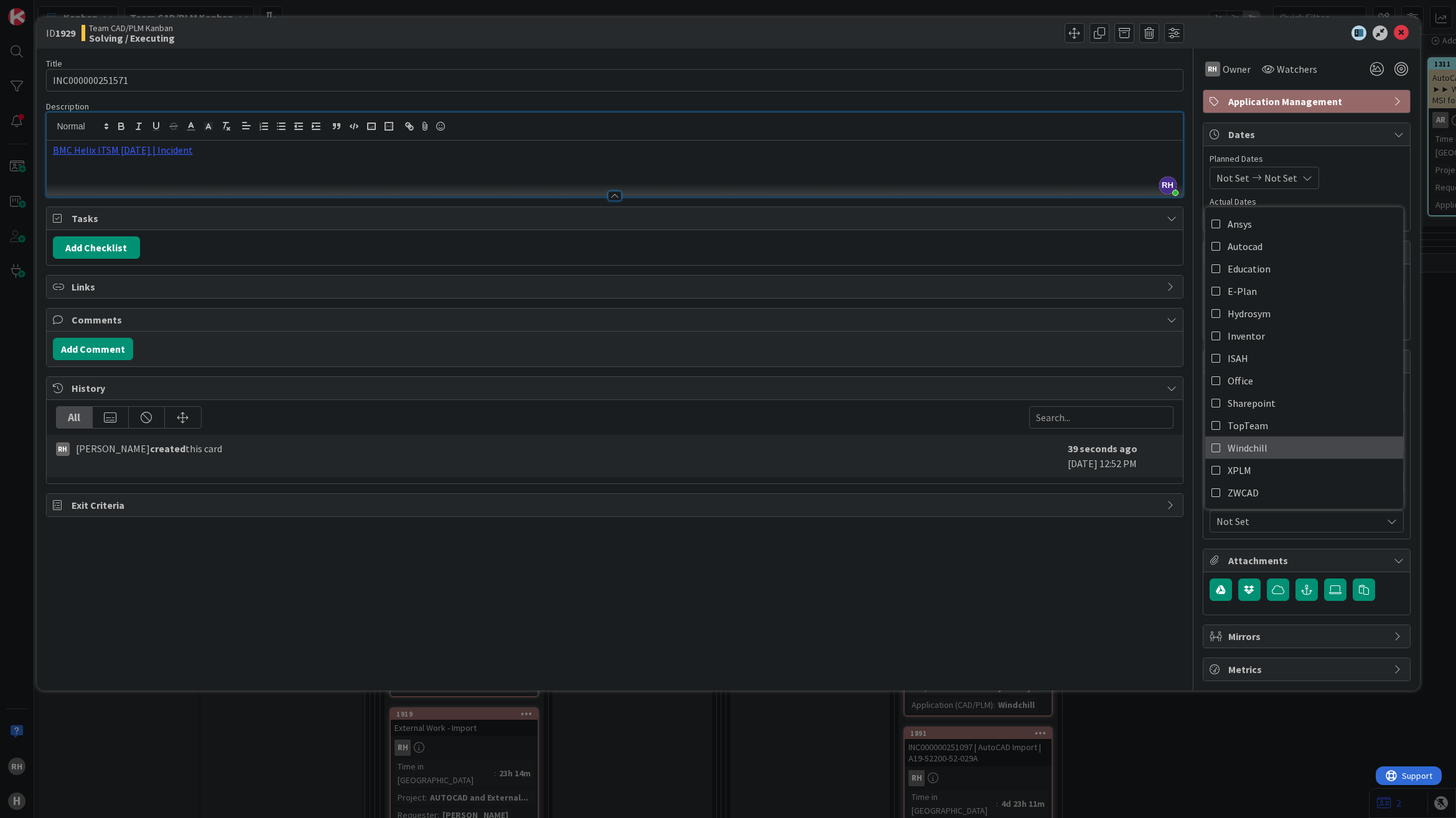
click at [1248, 452] on span "Windchill" at bounding box center [1247, 447] width 40 height 19
click at [1258, 782] on div "ID 1929 Team CAD/PLM Kanban Solving / Executing Title 15 / 128 INC000000251571 …" at bounding box center [728, 409] width 1456 height 818
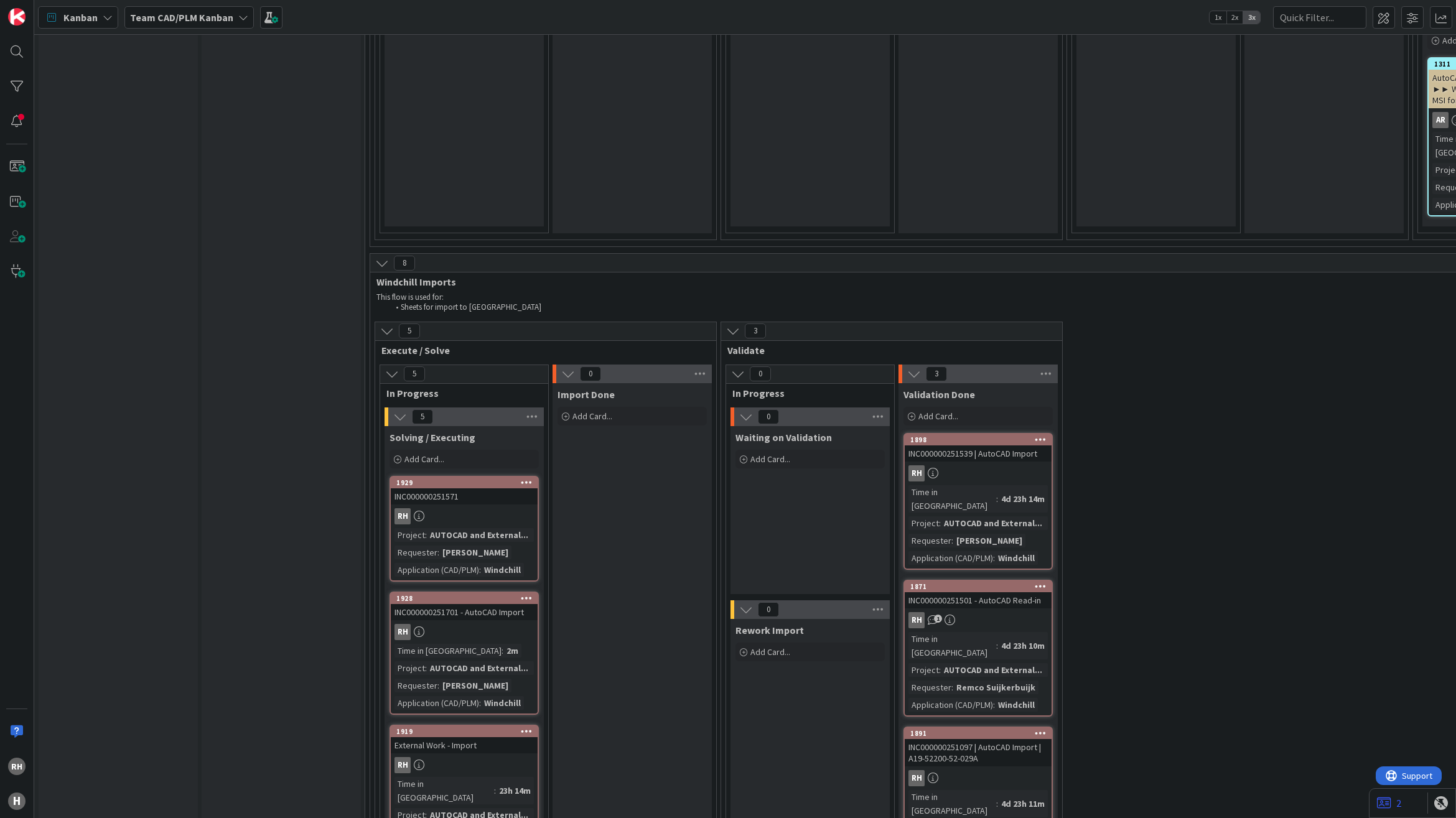
click at [464, 624] on div "RH" at bounding box center [463, 632] width 147 height 16
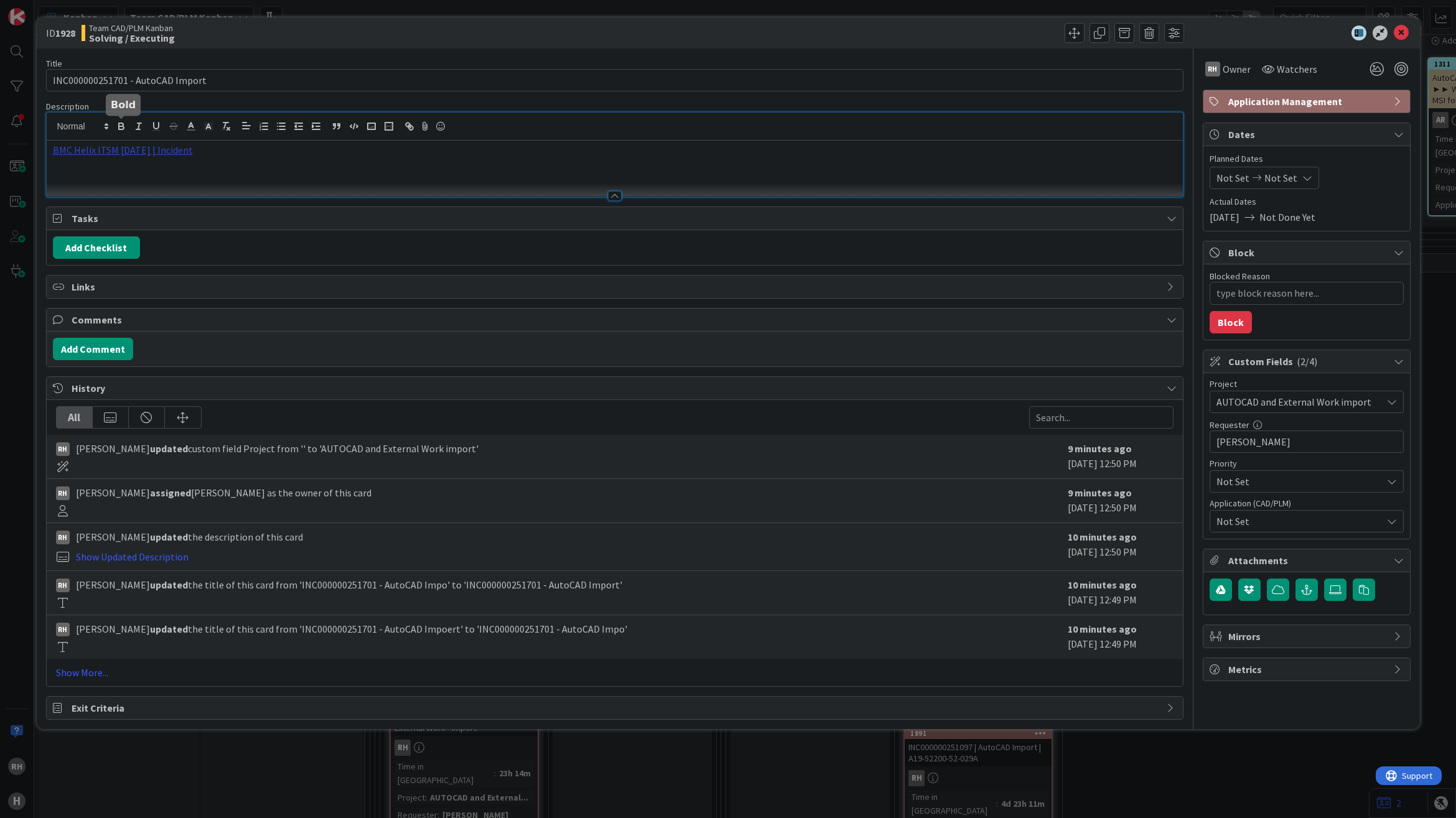
click at [116, 126] on div "BMC Helix ITSM [DATE] | Incident" at bounding box center [614, 155] width 1136 height 84
click at [124, 150] on link "BMC Helix ITSM [DATE] | Incident" at bounding box center [123, 150] width 140 height 12
click at [85, 179] on link "[URL][PERSON_NAME][DOMAIN_NAME]" at bounding box center [111, 174] width 124 height 16
click at [1402, 29] on icon at bounding box center [1401, 33] width 15 height 15
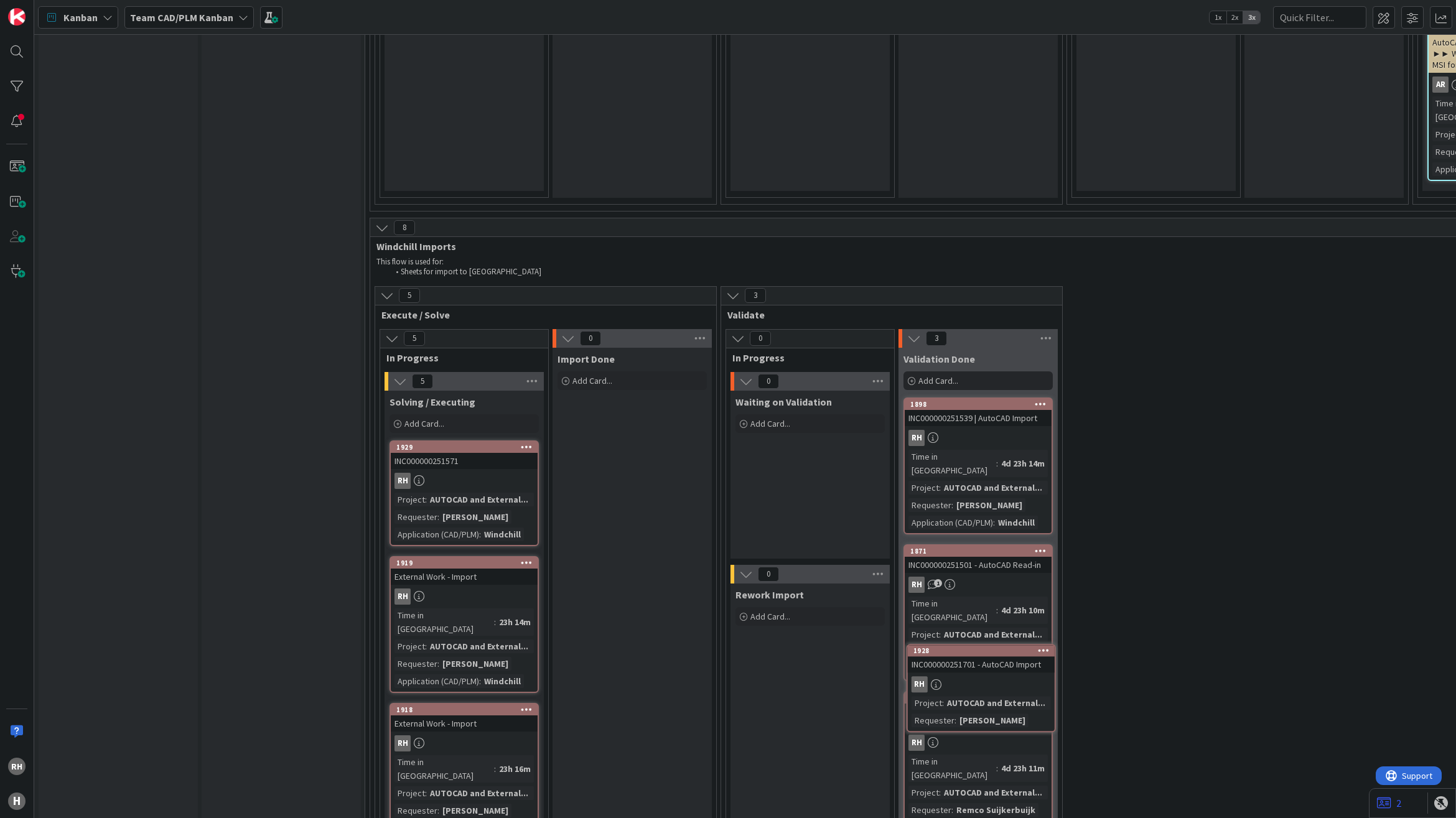
scroll to position [3383, 0]
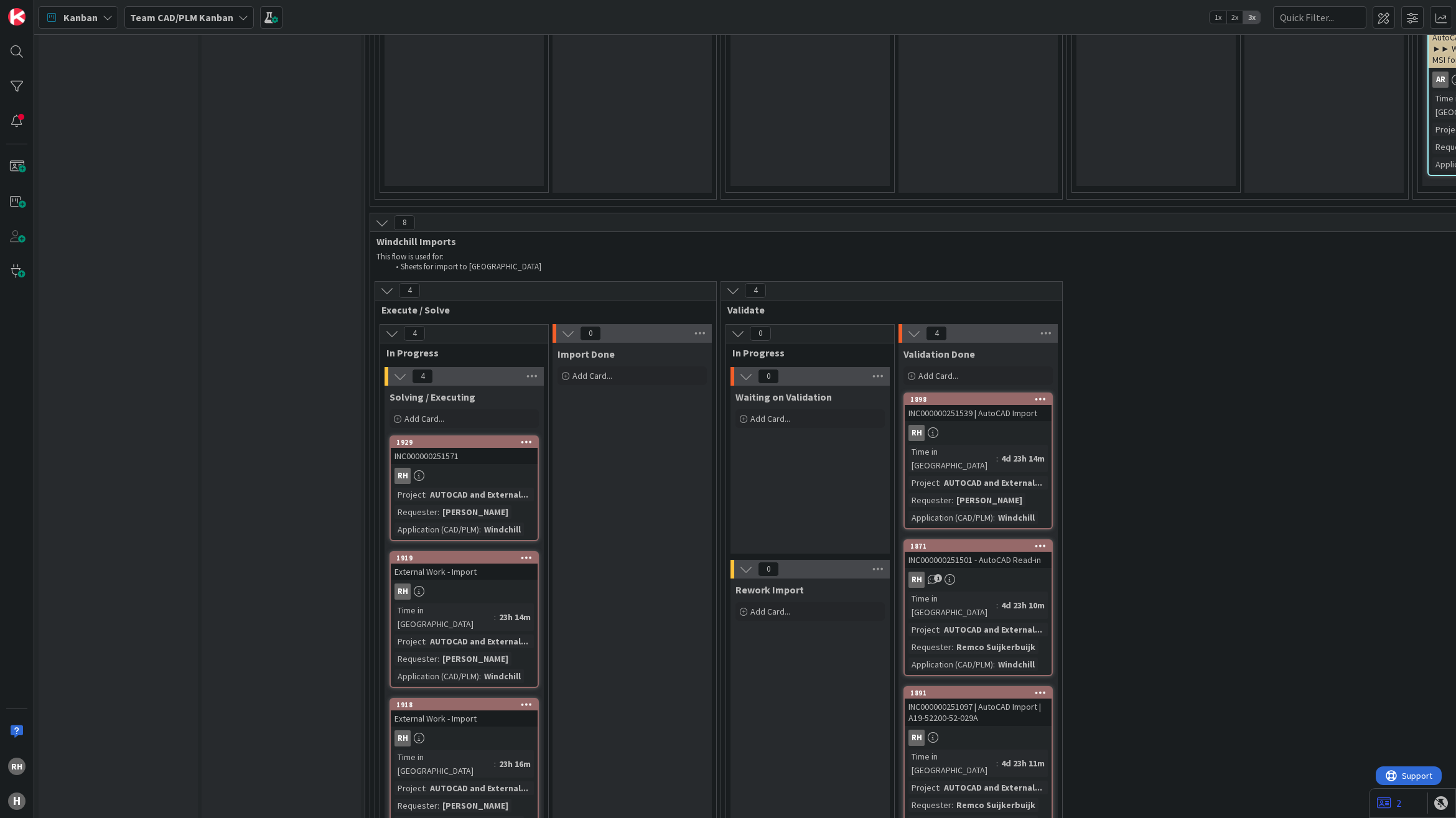
click at [489, 468] on div "RH" at bounding box center [463, 475] width 147 height 16
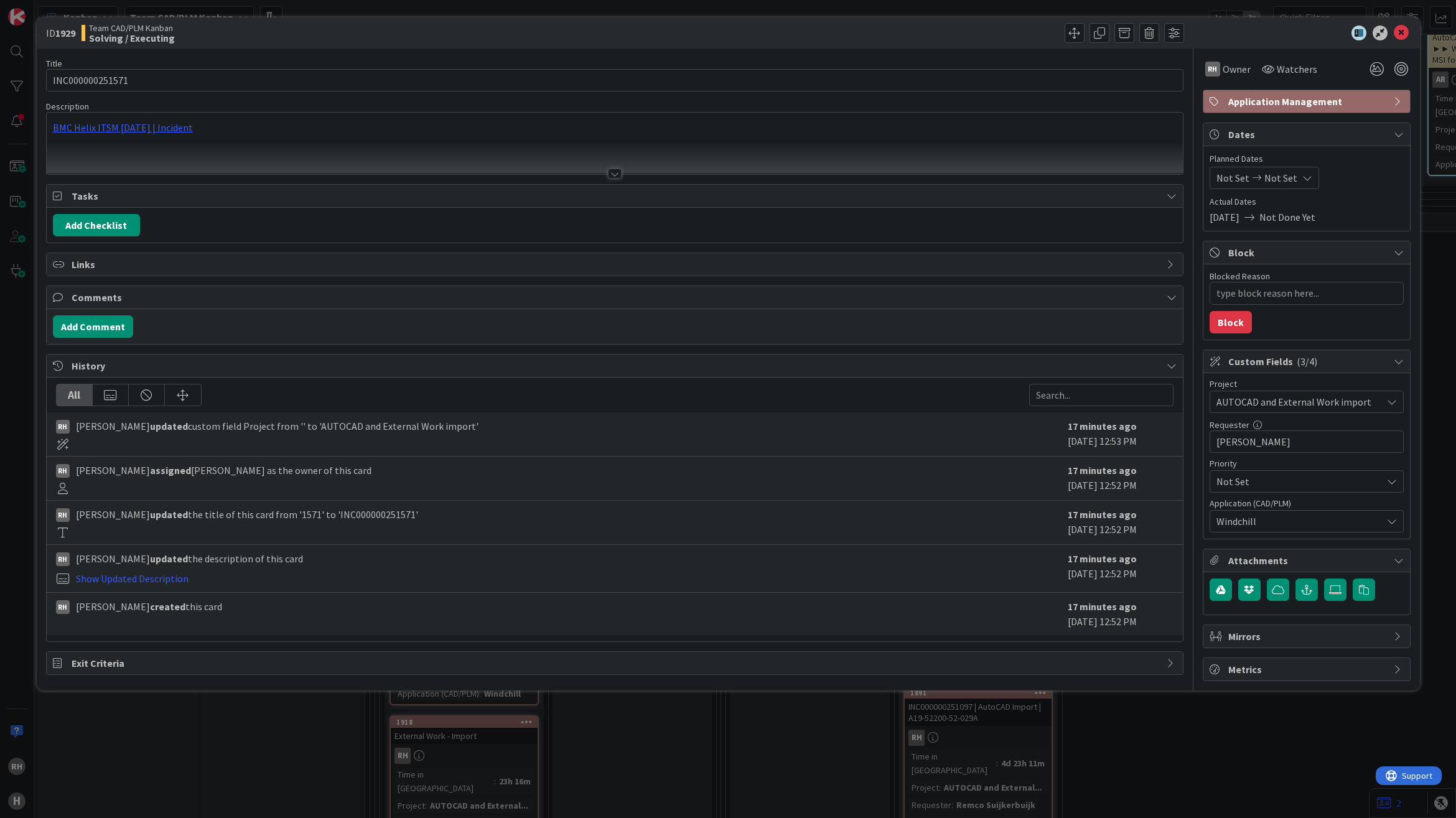
click at [125, 132] on div "BMC Helix ITSM [DATE] | Incident" at bounding box center [614, 143] width 1136 height 61
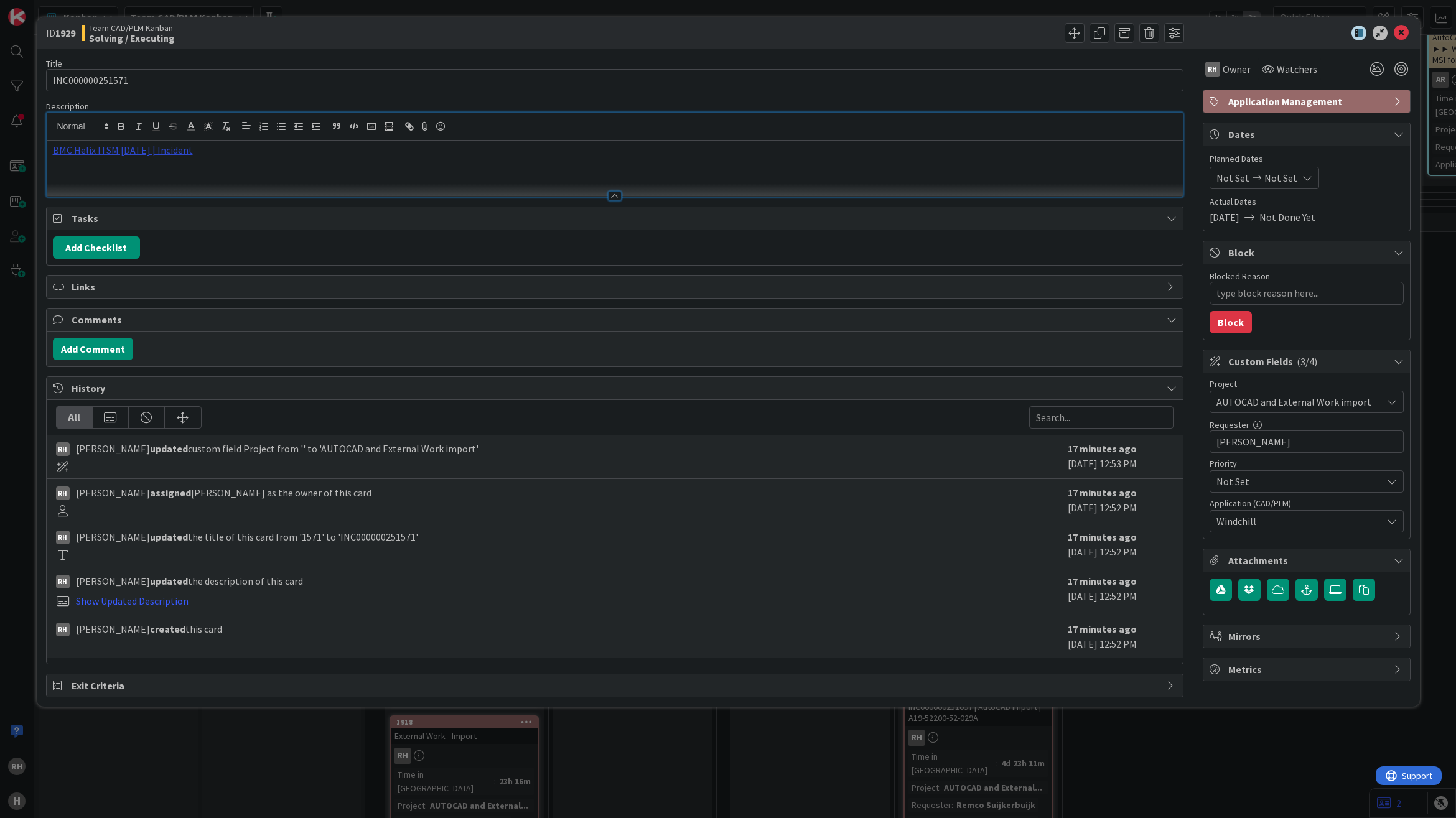
click at [125, 153] on link "BMC Helix ITSM [DATE] | Incident" at bounding box center [123, 150] width 140 height 12
click at [113, 154] on link "BMC Helix ITSM [DATE] | Incident" at bounding box center [123, 150] width 140 height 12
click at [114, 175] on link "[URL][PERSON_NAME][DOMAIN_NAME]" at bounding box center [111, 174] width 124 height 16
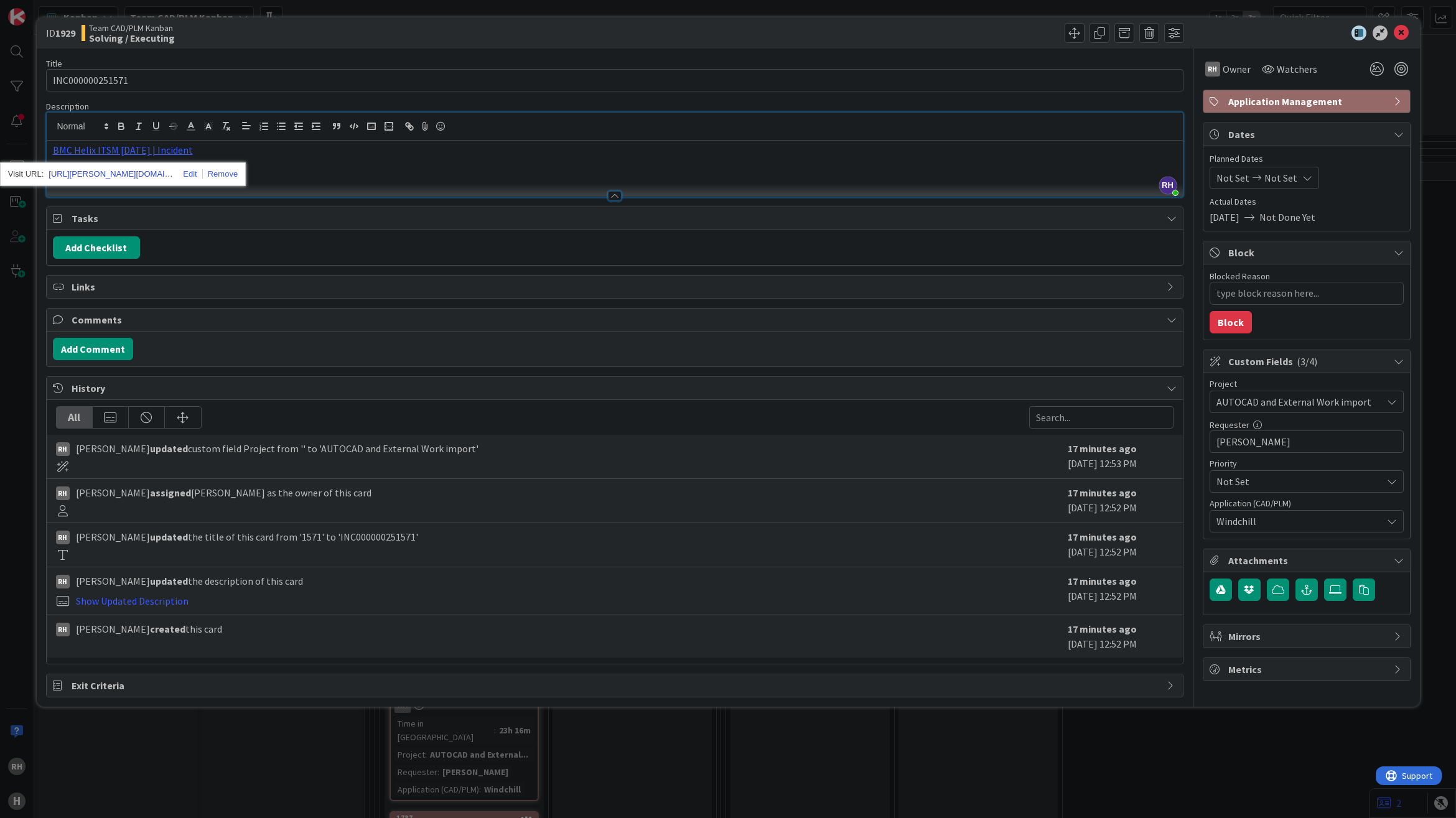
scroll to position [3383, 0]
click at [1238, 322] on button "Block" at bounding box center [1230, 322] width 43 height 22
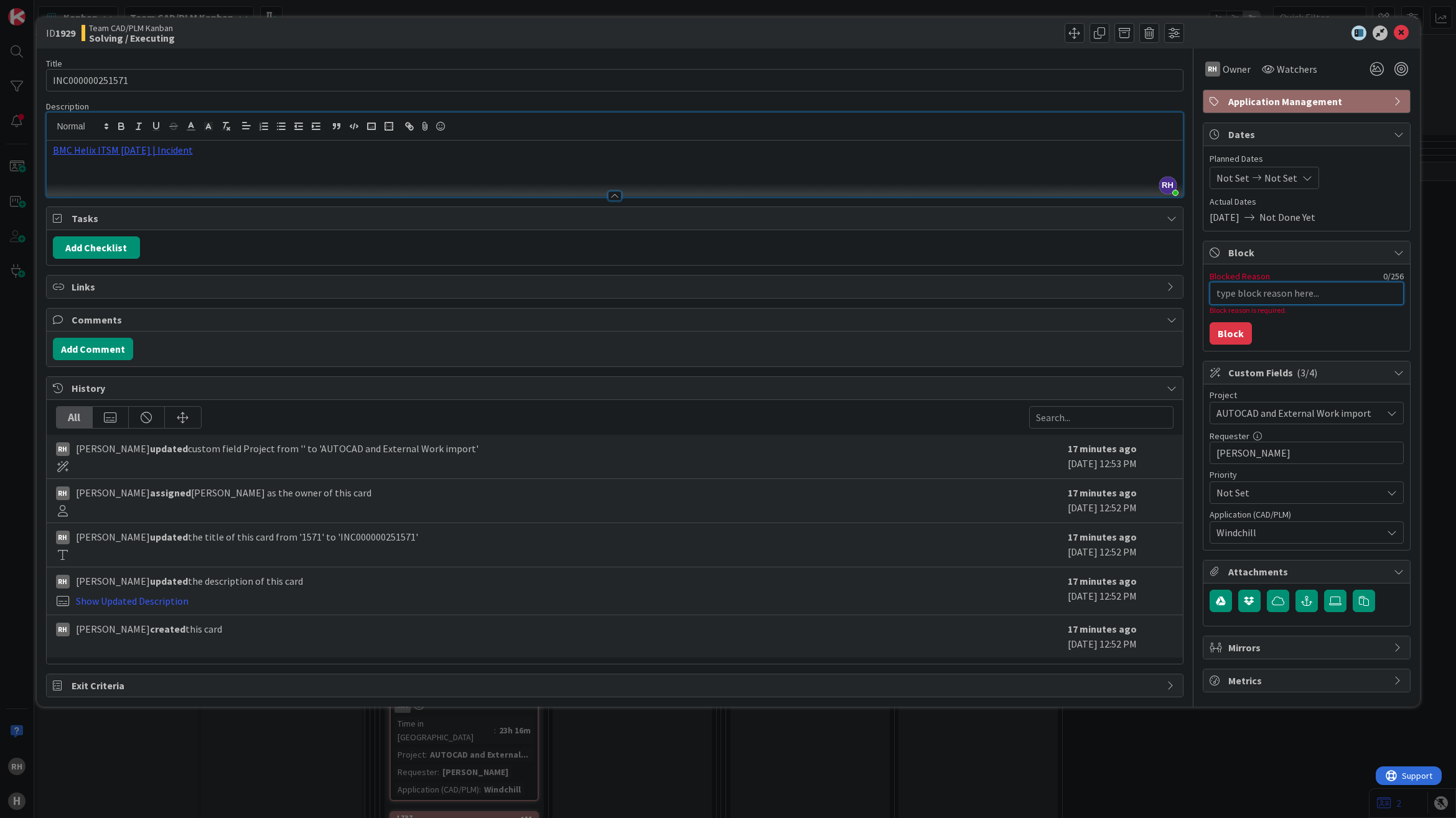
click at [1239, 298] on textarea "Blocked Reason" at bounding box center [1306, 293] width 194 height 23
type textarea "x"
type textarea "U"
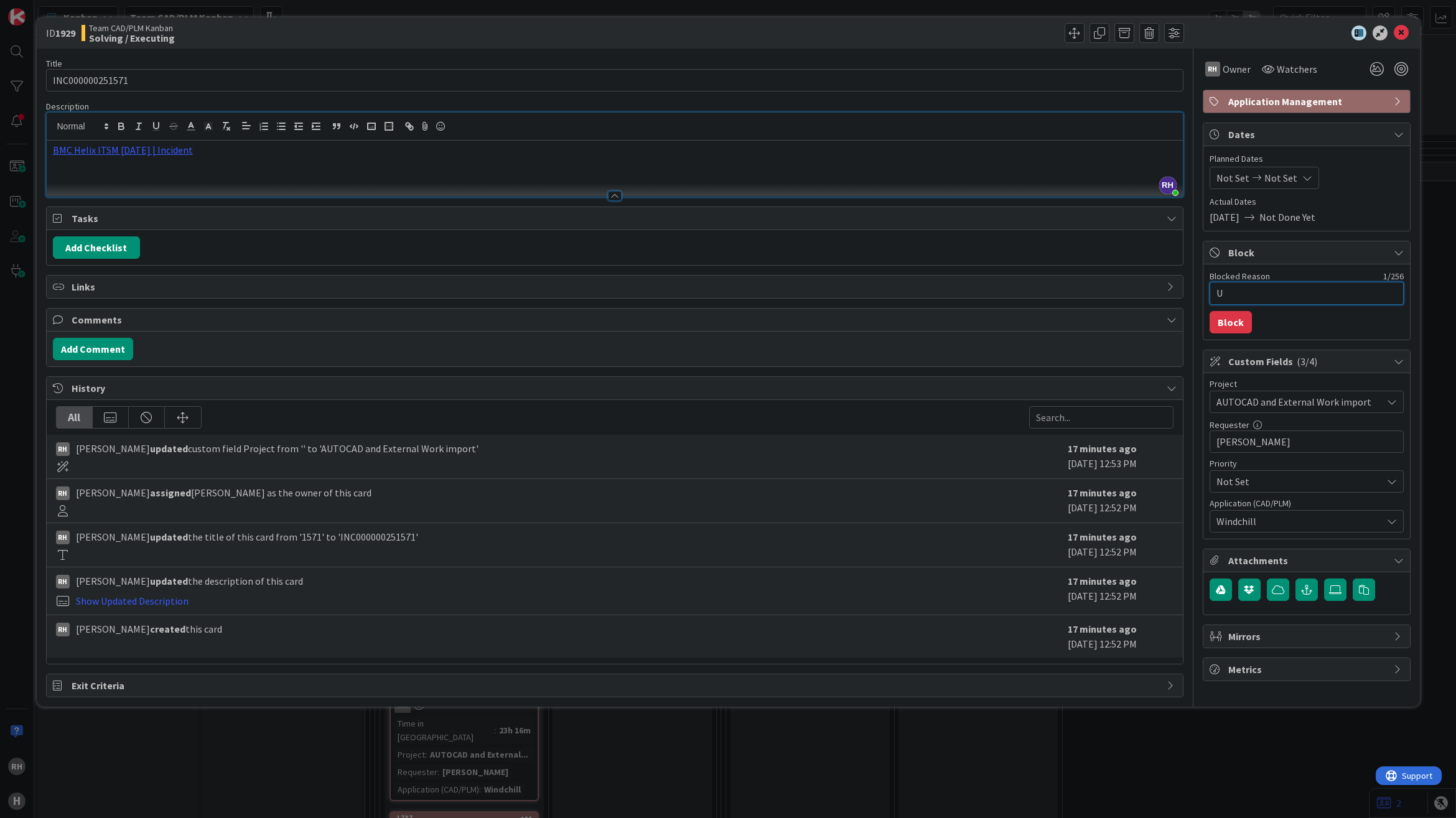
type textarea "x"
type textarea "Un"
type textarea "x"
type textarea "Unk"
type textarea "x"
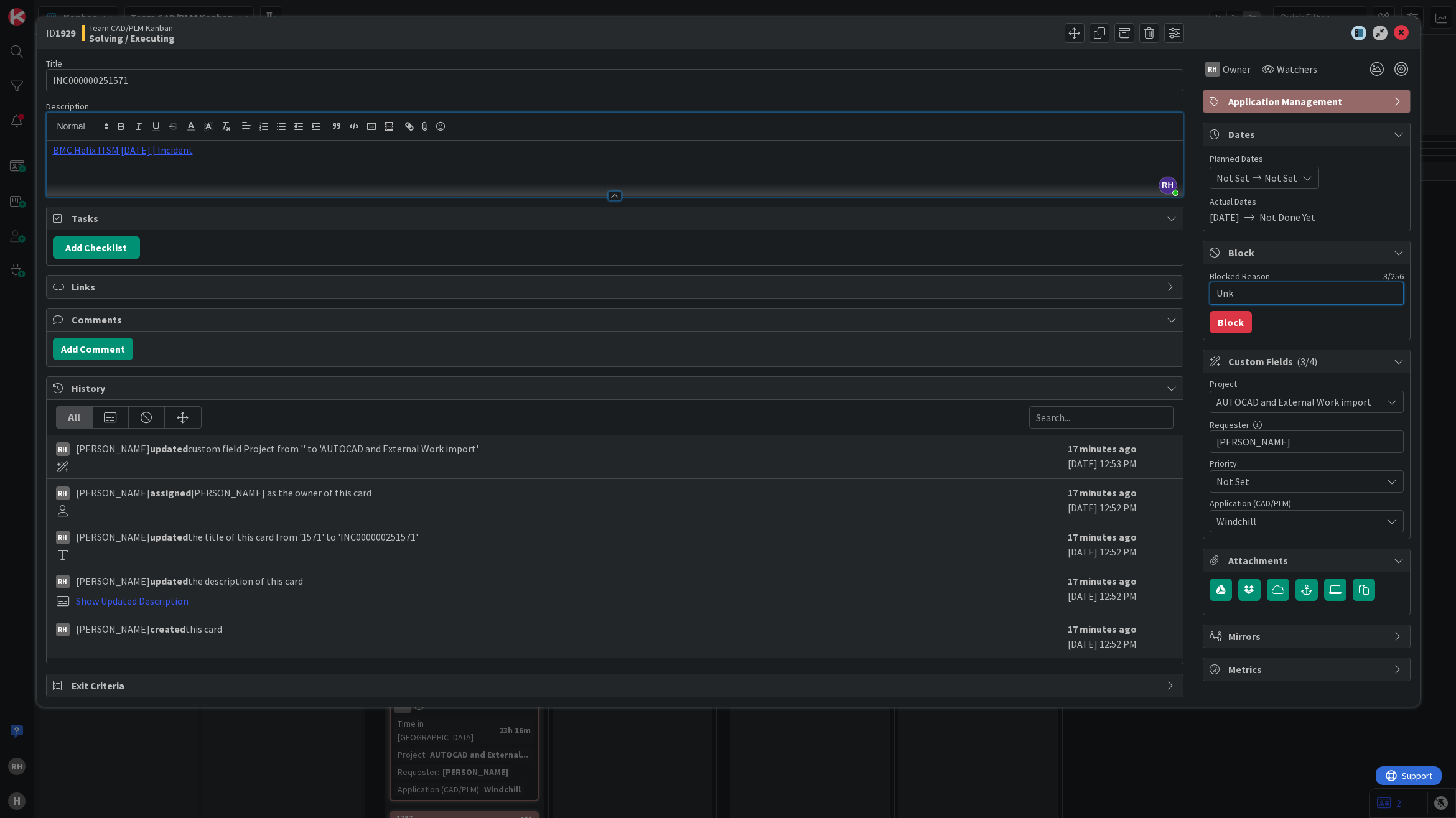
type textarea "Unkn"
type textarea "x"
type textarea "Unkno"
type textarea "x"
type textarea "Unknow"
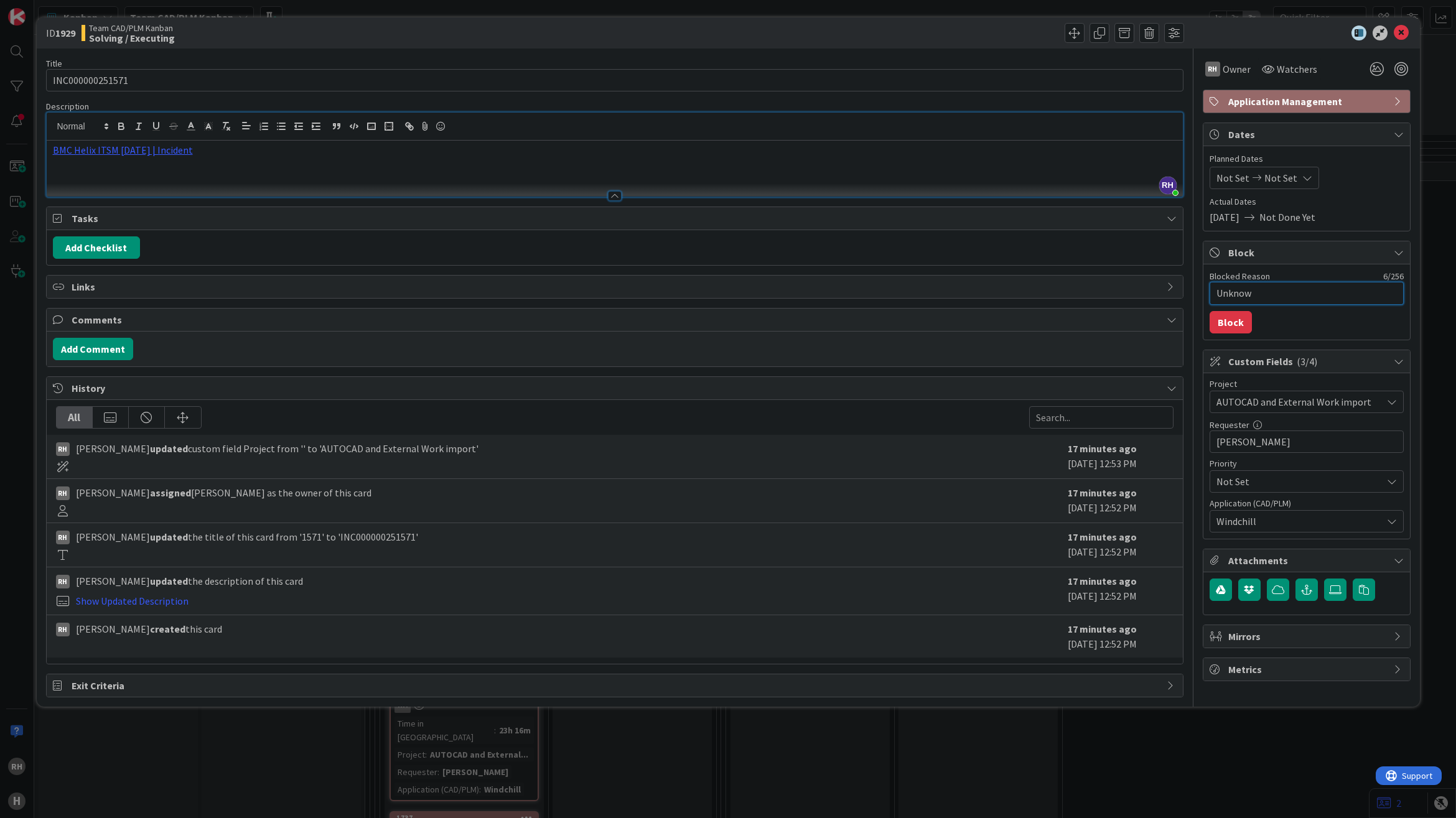
type textarea "x"
type textarea "Unknow"
type textarea "x"
type textarea "Unknow"
type textarea "x"
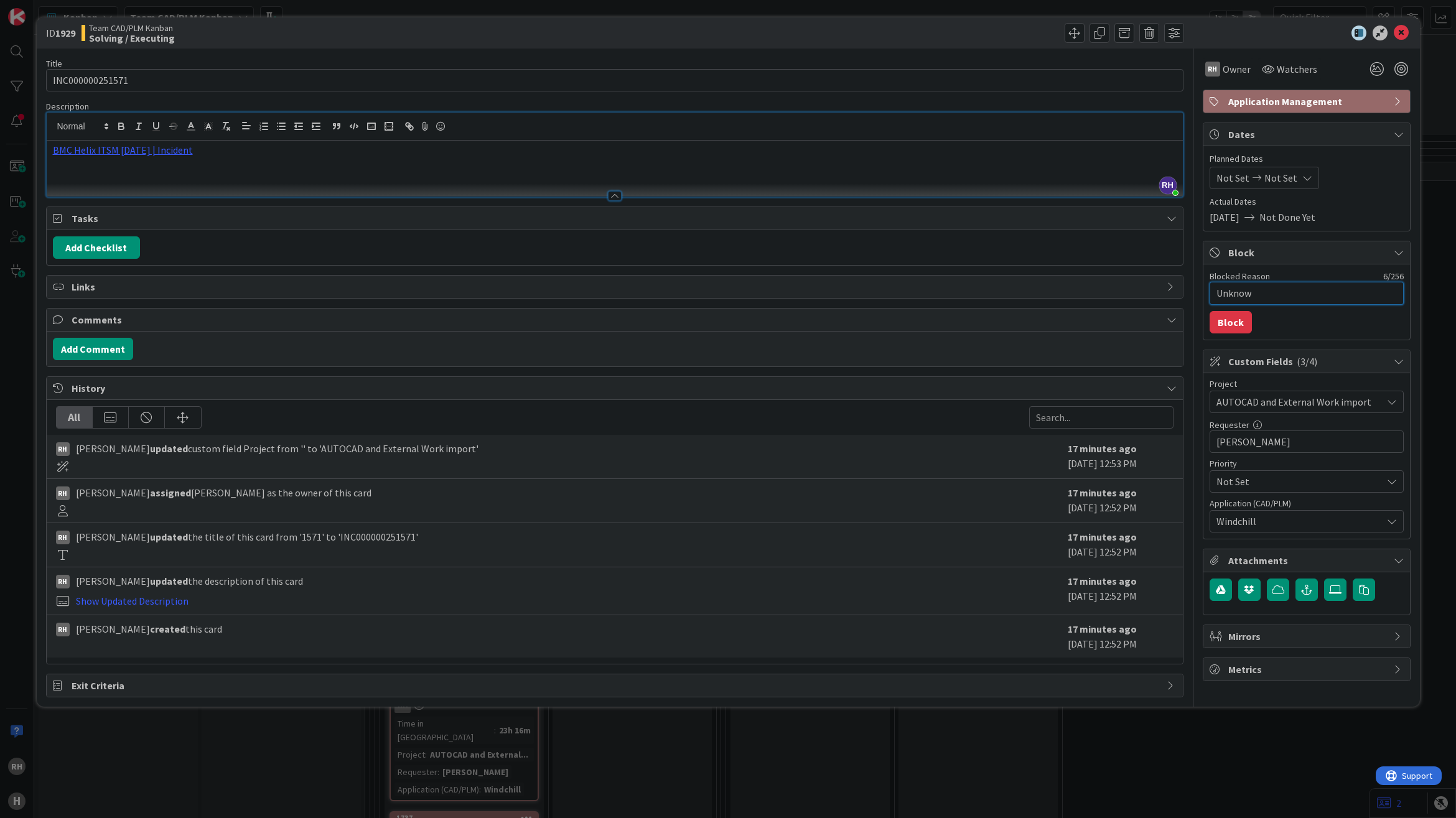
type textarea "Unknown"
type textarea "x"
type textarea "Unknown"
type textarea "x"
type textarea "Unknown"
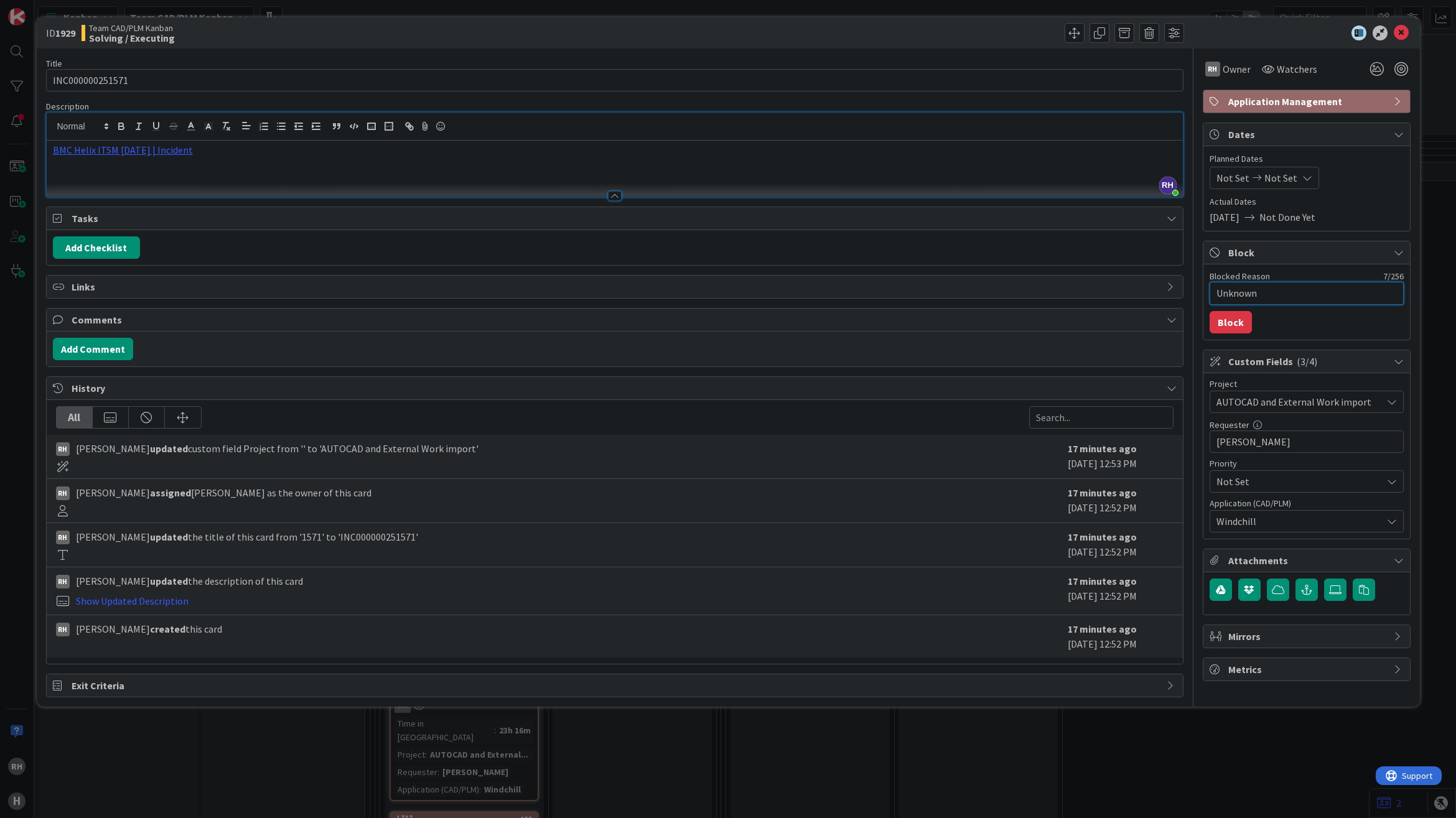
type textarea "x"
type textarea "Unknown"
type textarea "x"
type textarea "Unknown S"
type textarea "x"
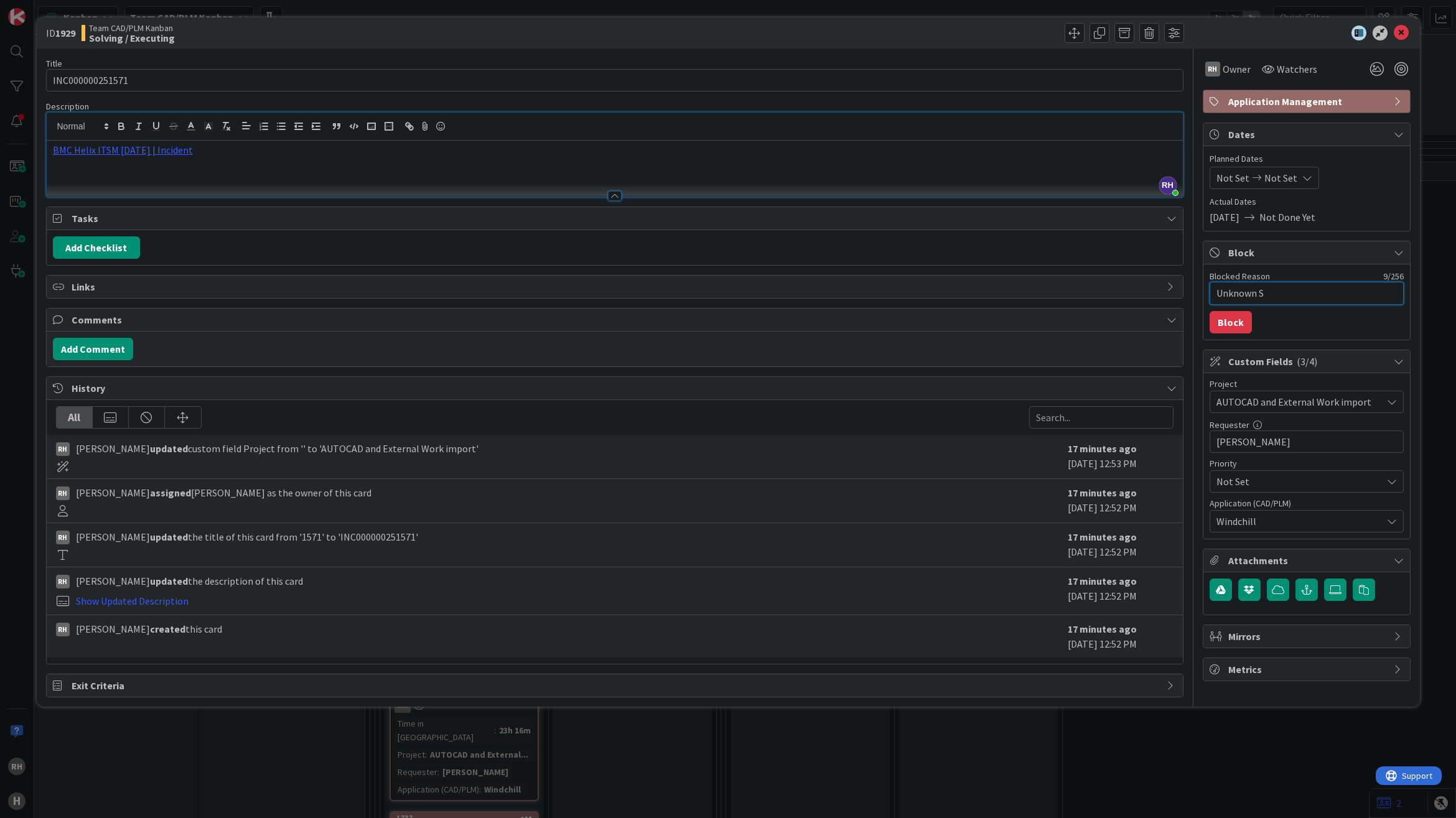
type textarea "Unknown SN"
type textarea "x"
type textarea "Unknown SNu"
type textarea "x"
type textarea "Unknown SNum"
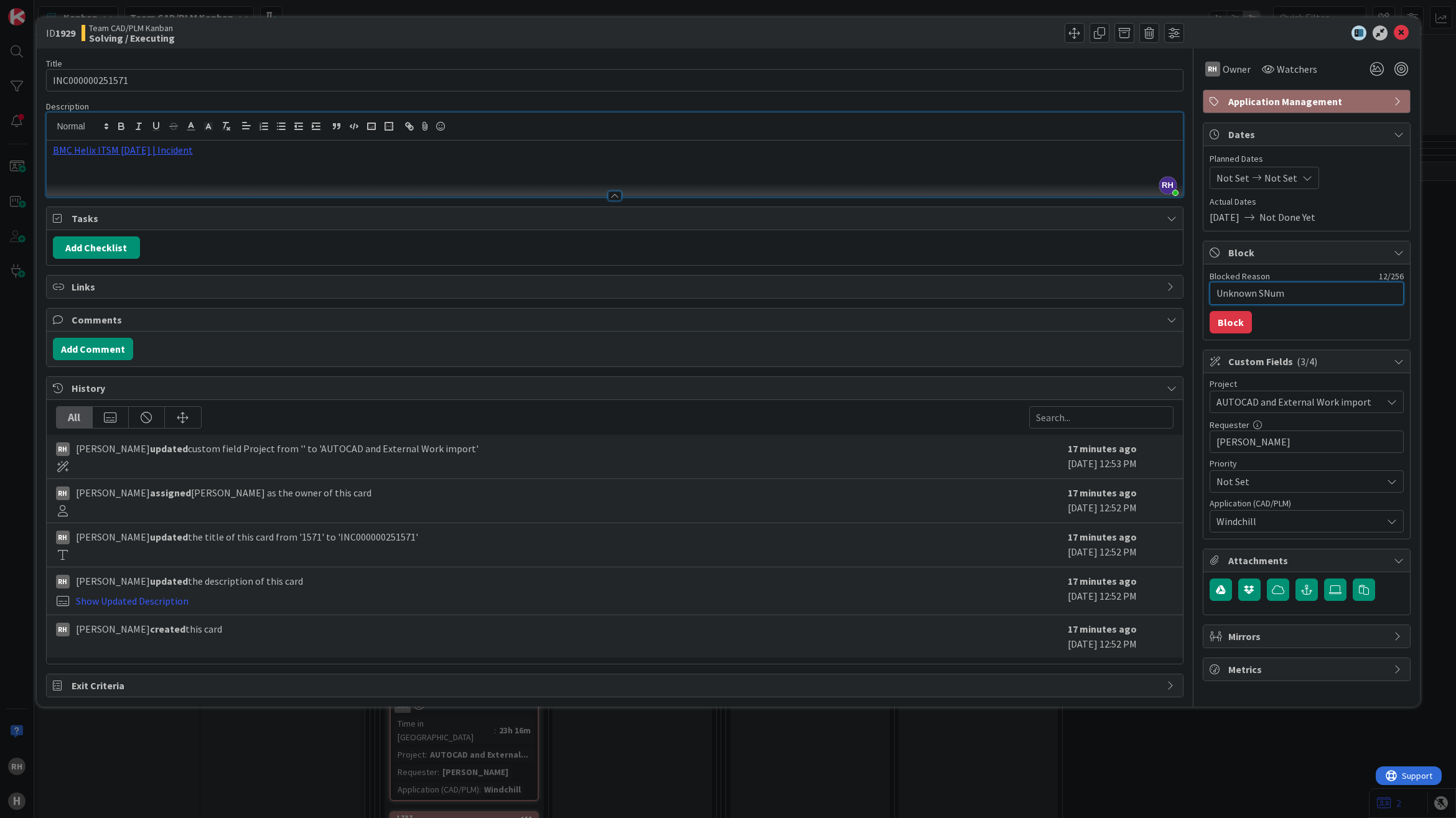
type textarea "x"
type textarea "Unknown SNumb"
type textarea "x"
type textarea "Unknown SNumbe"
type textarea "x"
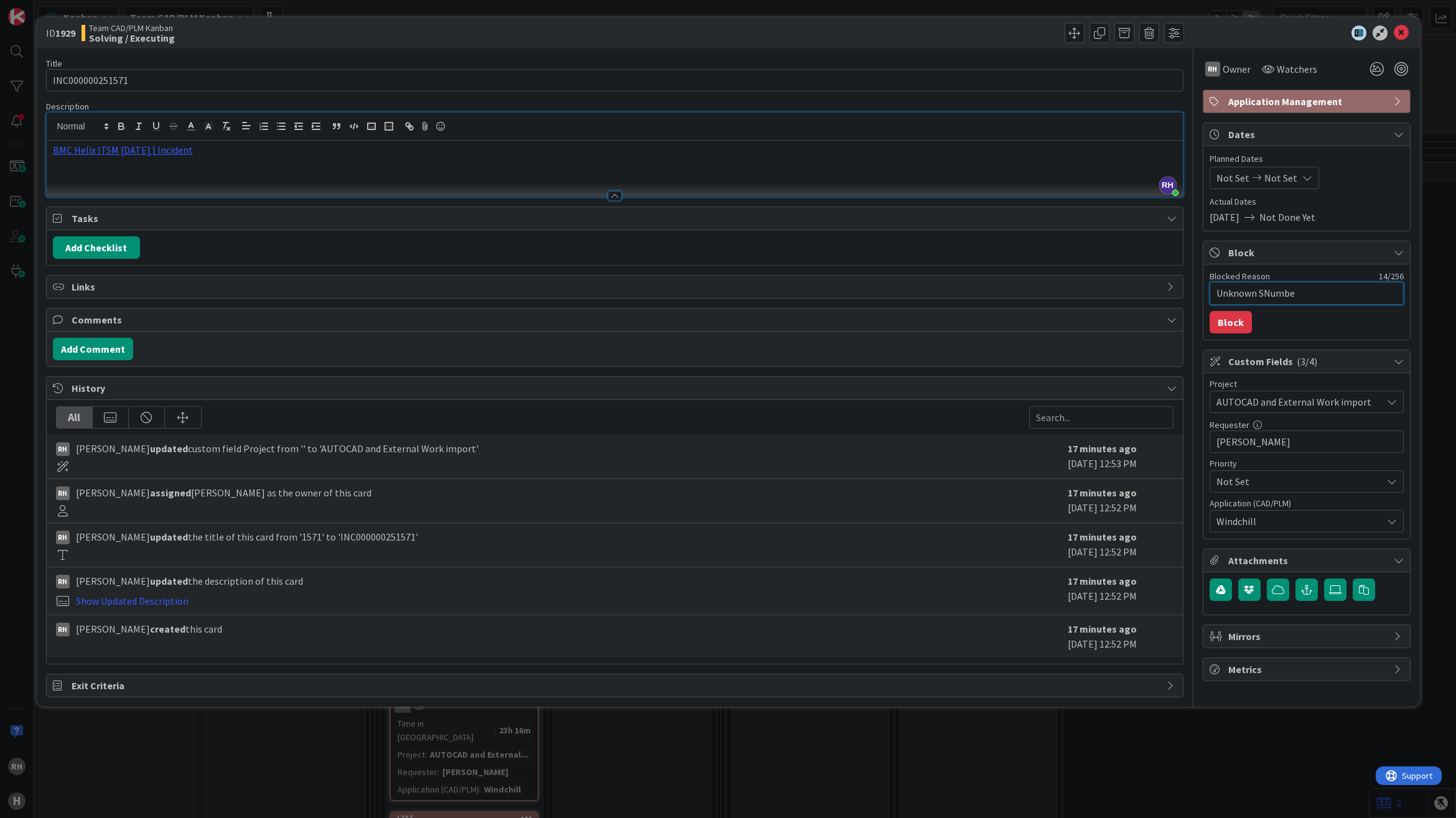
type textarea "Unknown SNumber"
type textarea "x"
type textarea "Unknown SNumber"
type textarea "x"
type textarea "Unknown SNumber f"
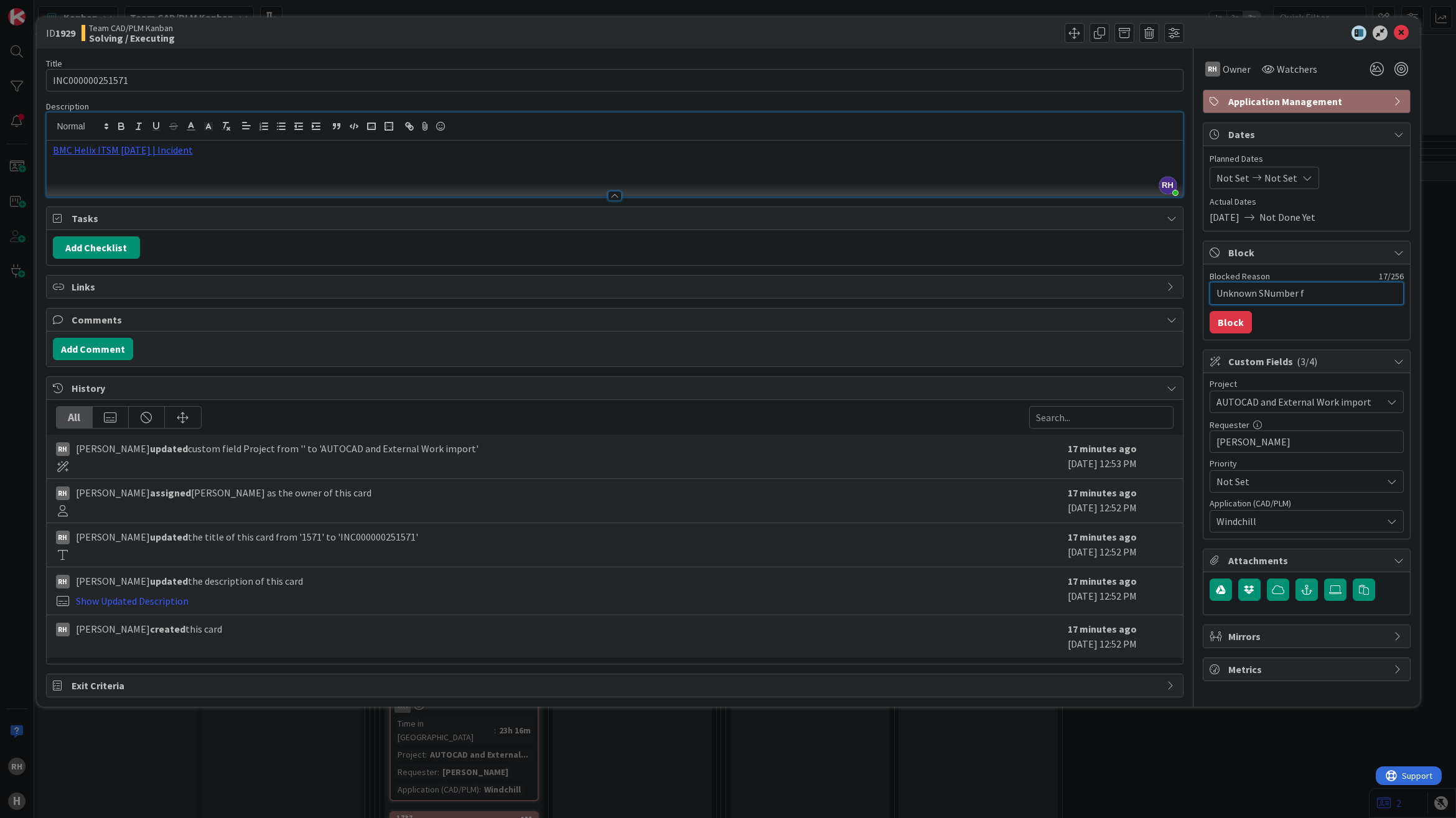
type textarea "x"
type textarea "Unknown SNumber fo"
type textarea "x"
type textarea "Unknown SNumber for"
type textarea "x"
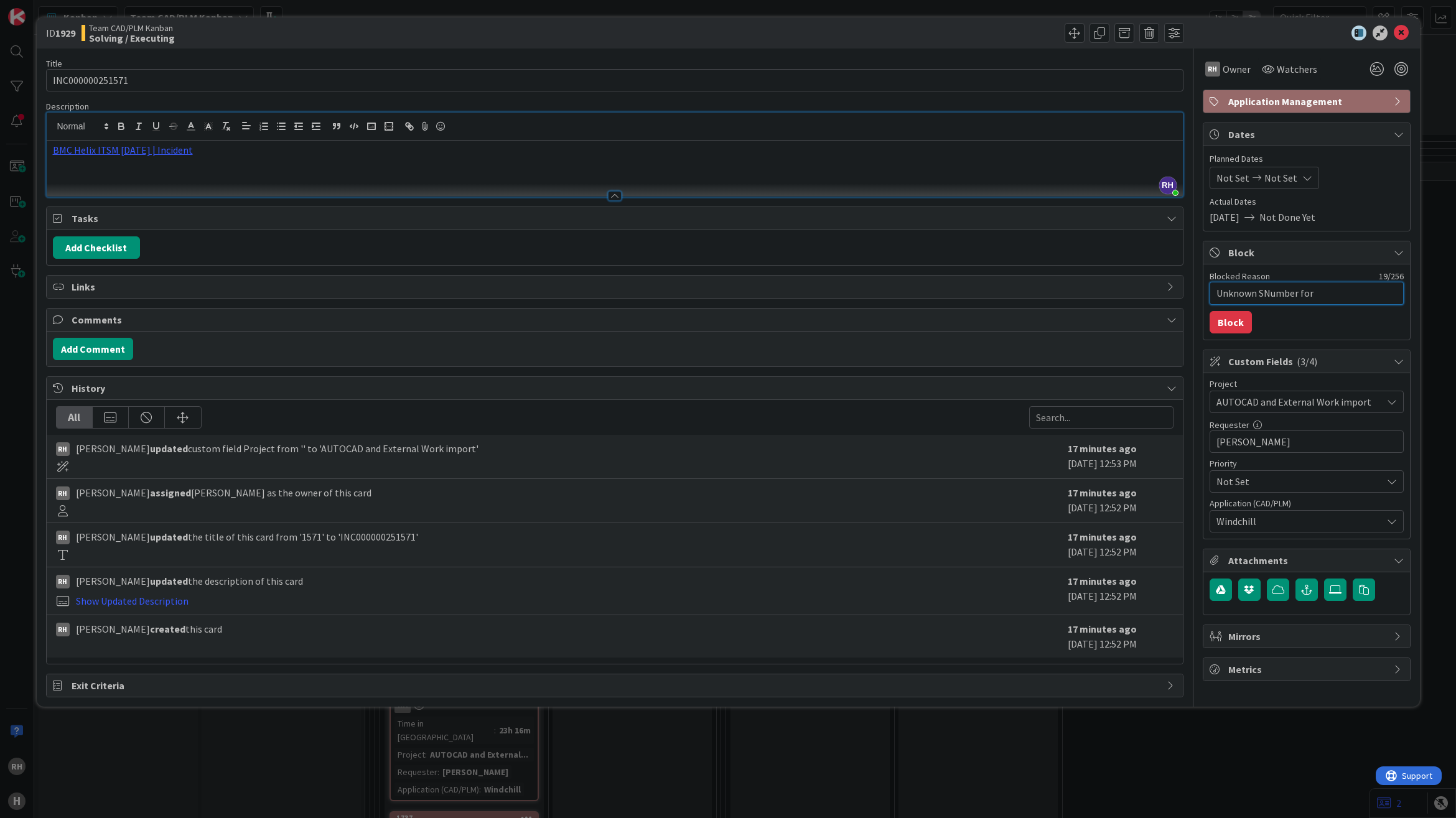
type textarea "Unknown SNumber form"
type textarea "x"
type textarea "Unknown SNumber forma"
type textarea "x"
type textarea "Unknown SNumber format"
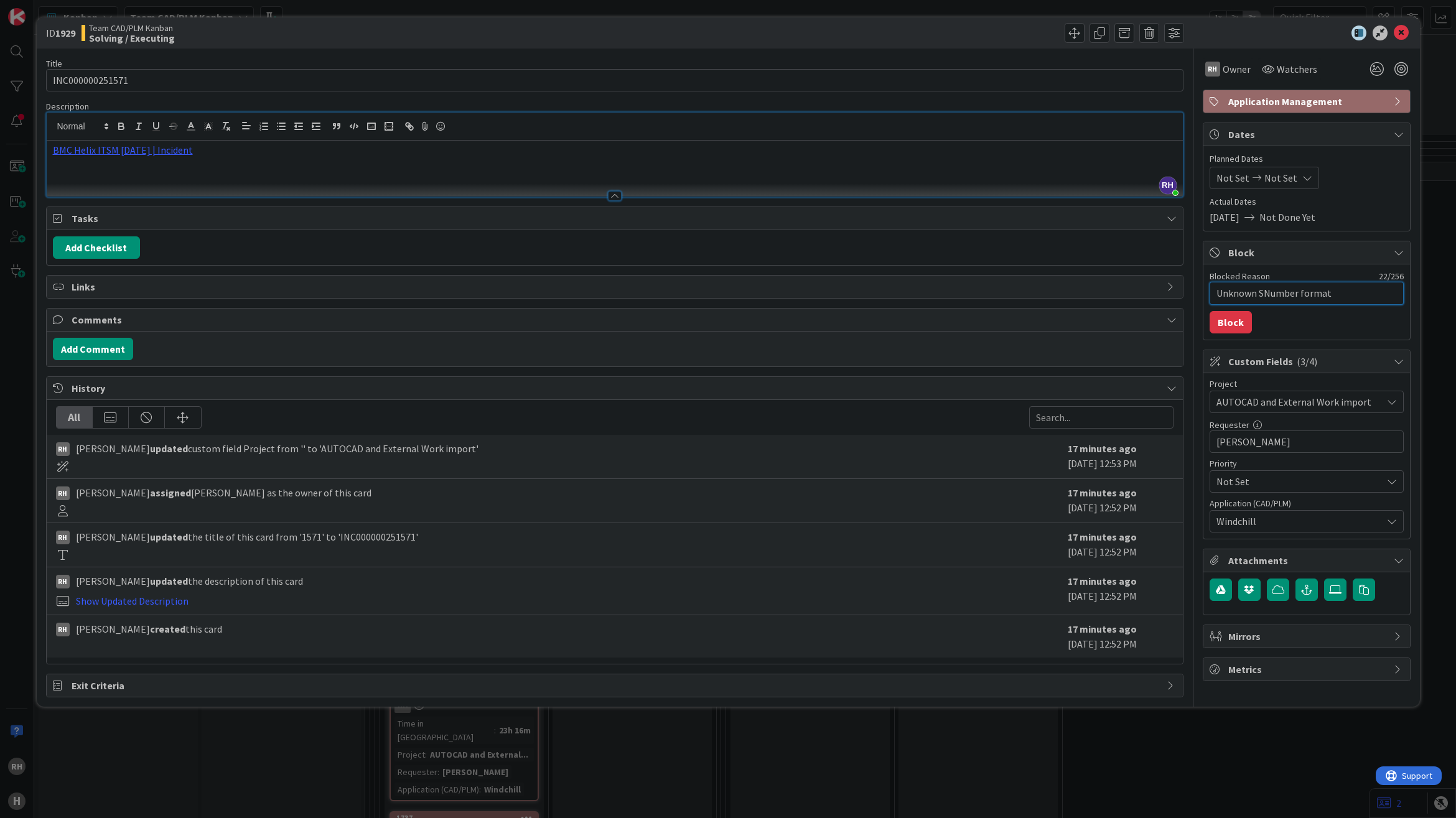
click at [1261, 296] on textarea "Unknown SNumber format" at bounding box center [1306, 293] width 194 height 23
type textarea "x"
type textarea "Unknown S-Number format"
click at [1348, 296] on textarea "Unknown S-Number format" at bounding box center [1306, 293] width 194 height 23
type textarea "x"
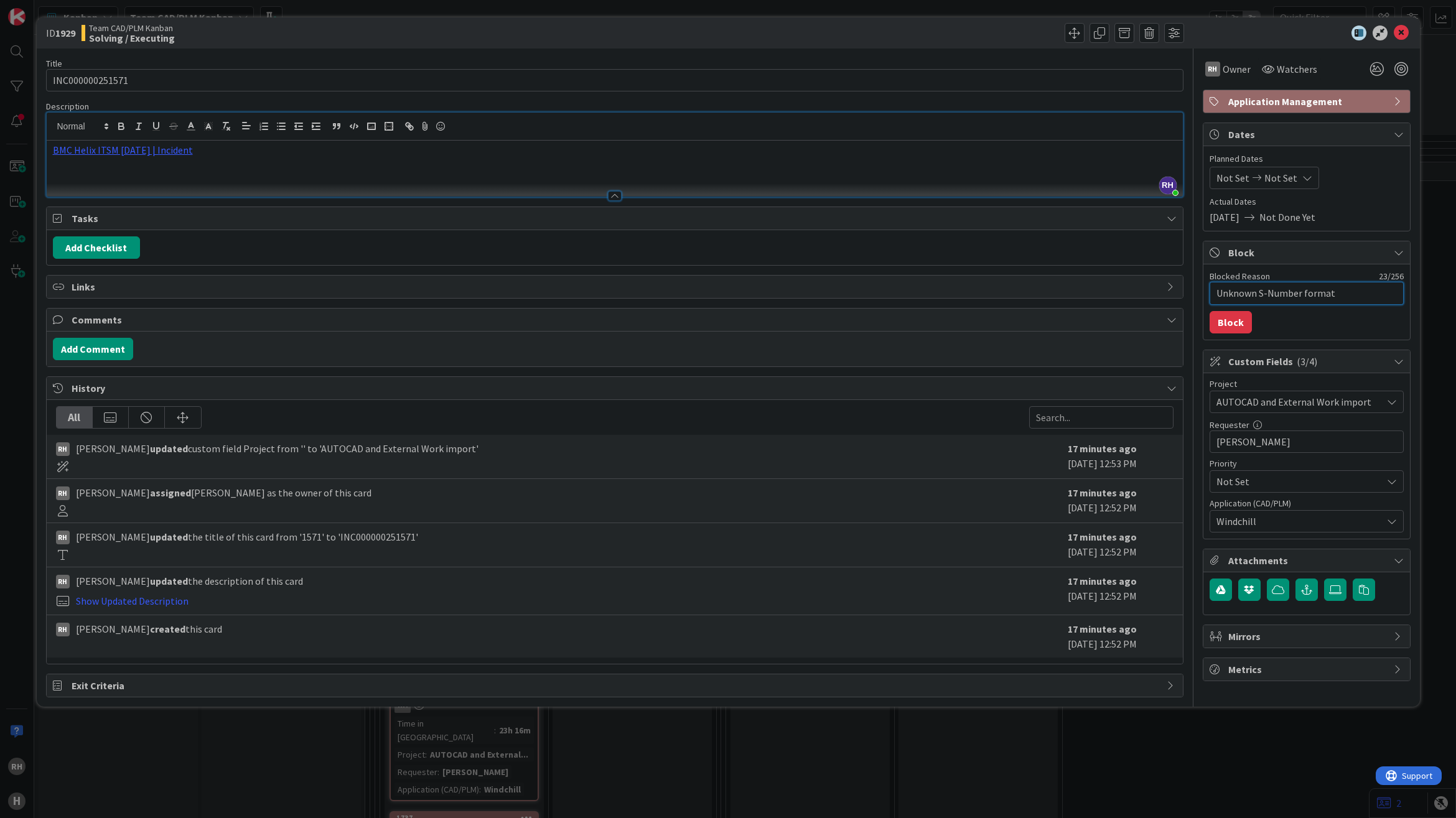
type textarea "Unknown S-Number format,"
type textarea "x"
type textarea "Unknown S-Number format,"
type textarea "x"
type textarea "Unknown S-Number format, A"
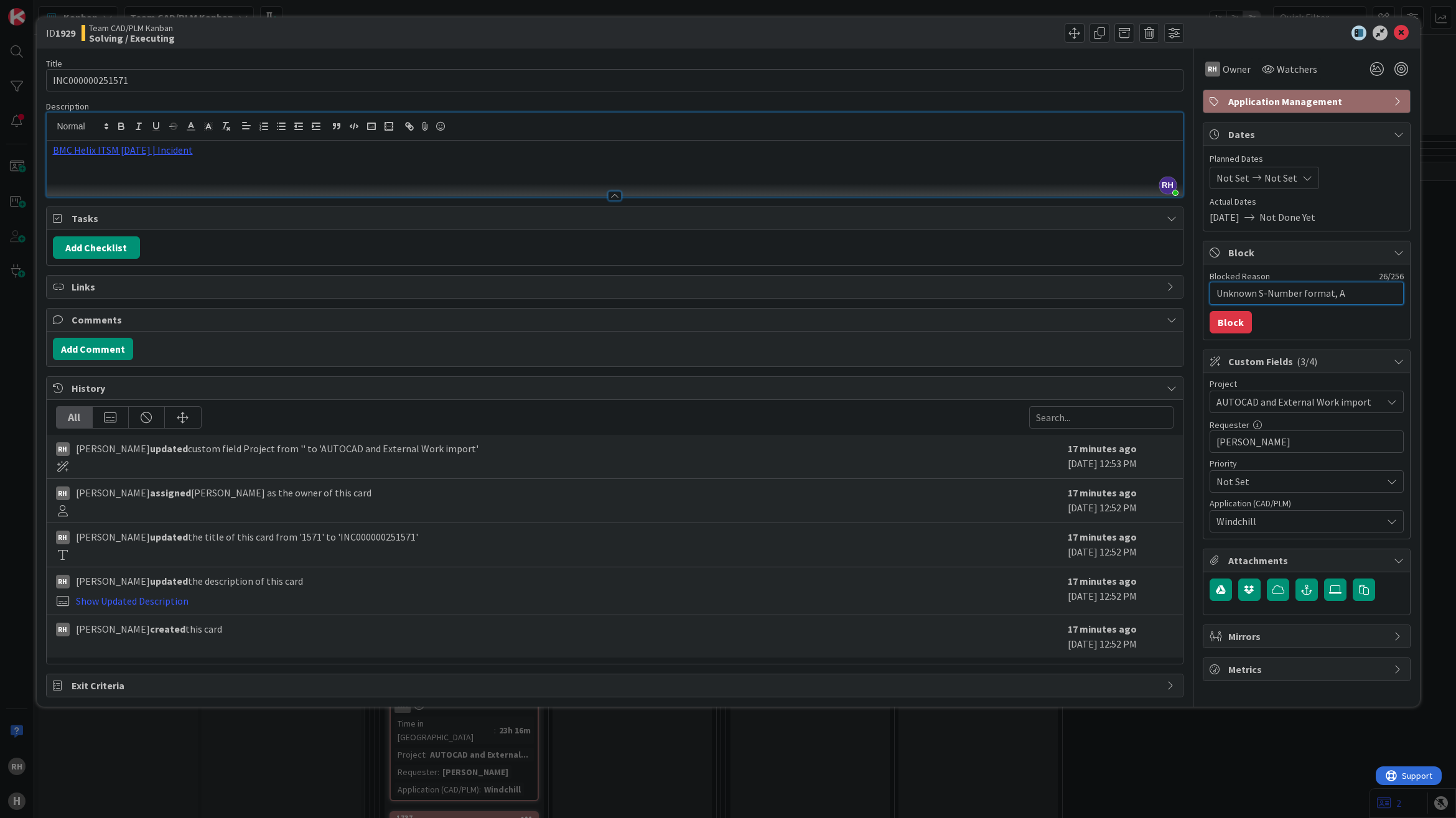
type textarea "x"
type textarea "Unknown S-Number format, As"
type textarea "x"
type textarea "Unknown S-Number format, Ask"
type textarea "x"
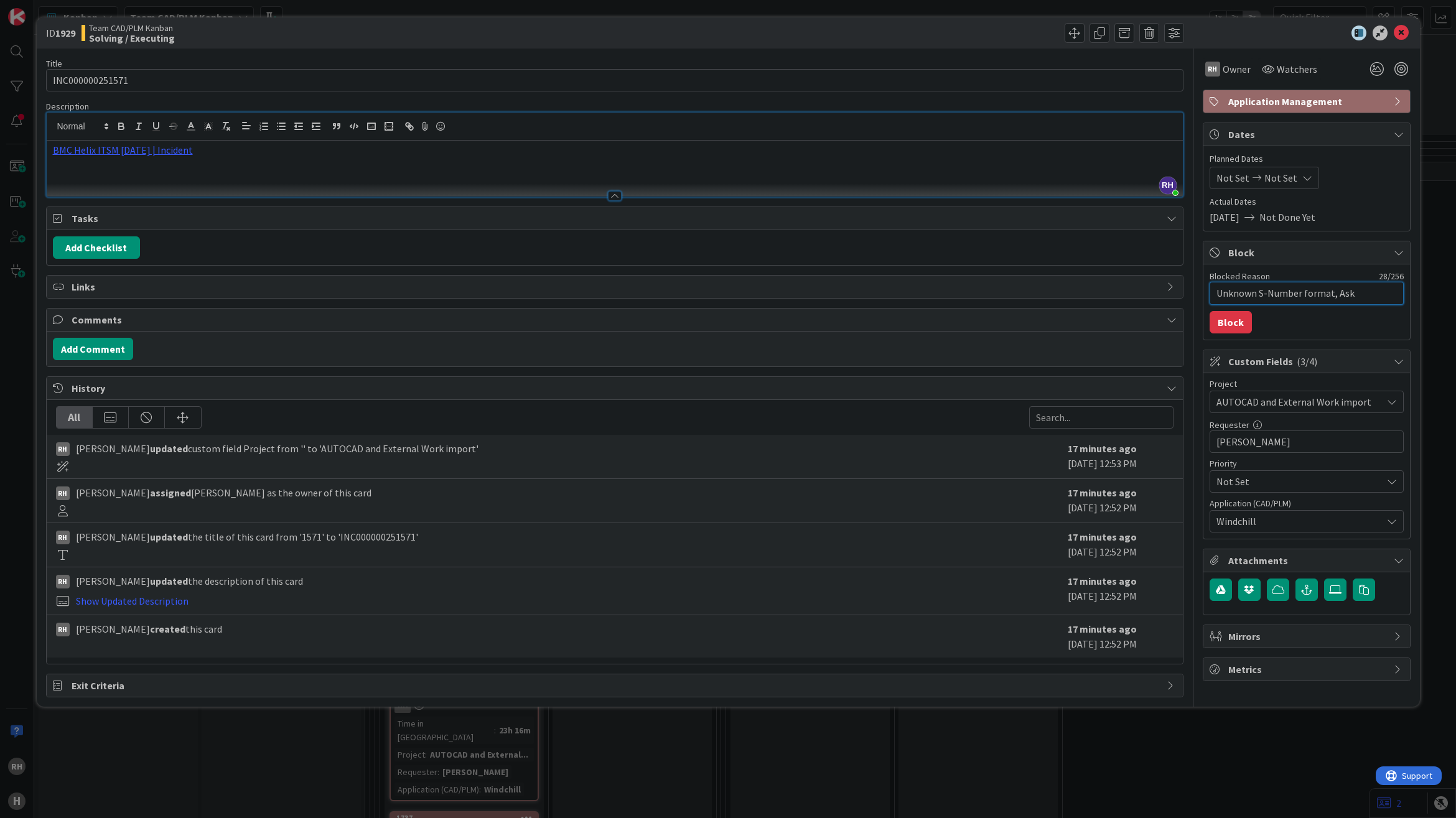
type textarea "Unknown S-Number format, Aske"
type textarea "x"
type textarea "Unknown S-Number format, Asked"
type textarea "x"
type textarea "Unknown S-Number format, Asked"
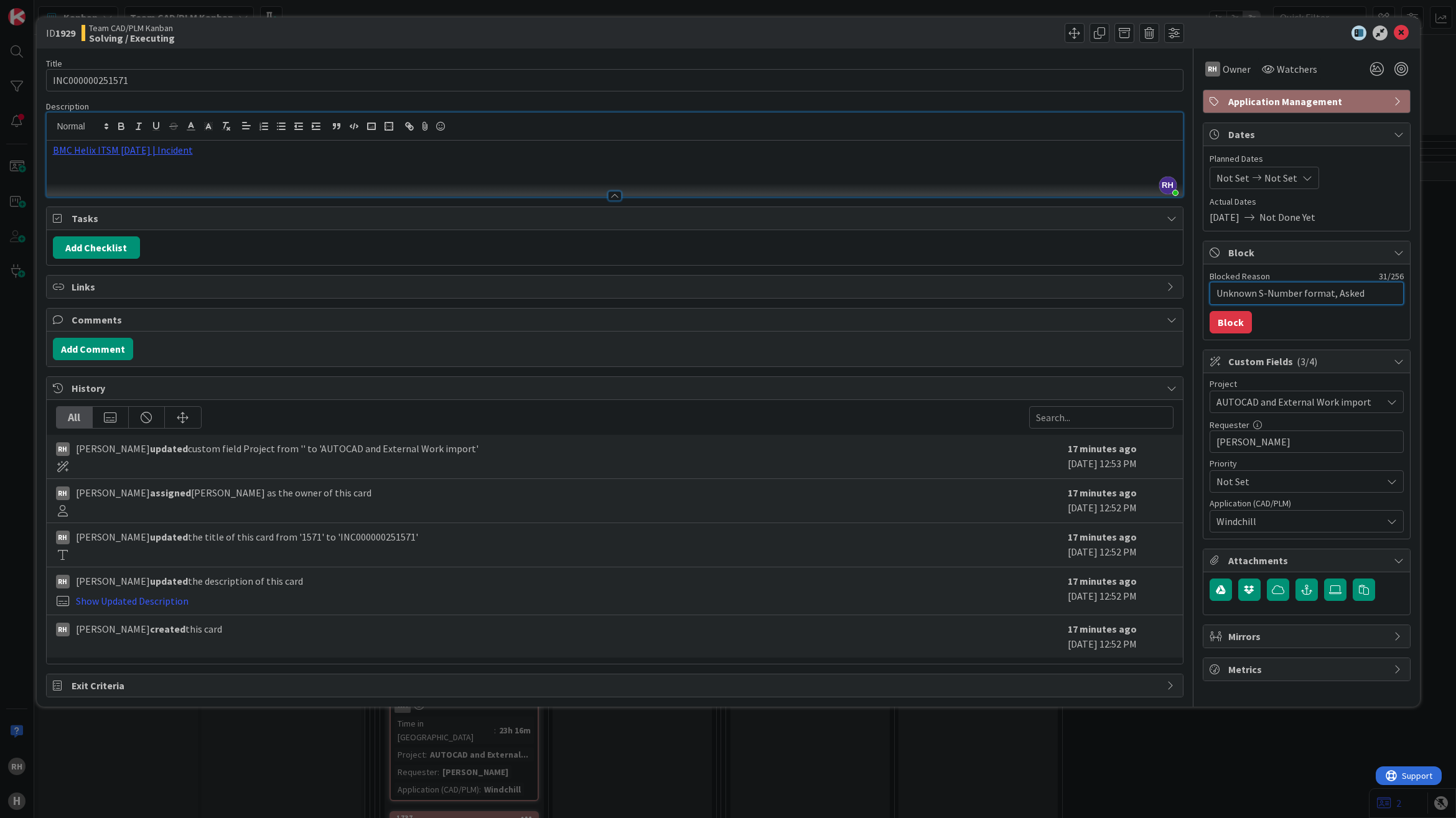
type textarea "x"
type textarea "Unknown S-Number format, Asked U"
type textarea "x"
type textarea "Unknown S-Number format, Asked Us"
type textarea "x"
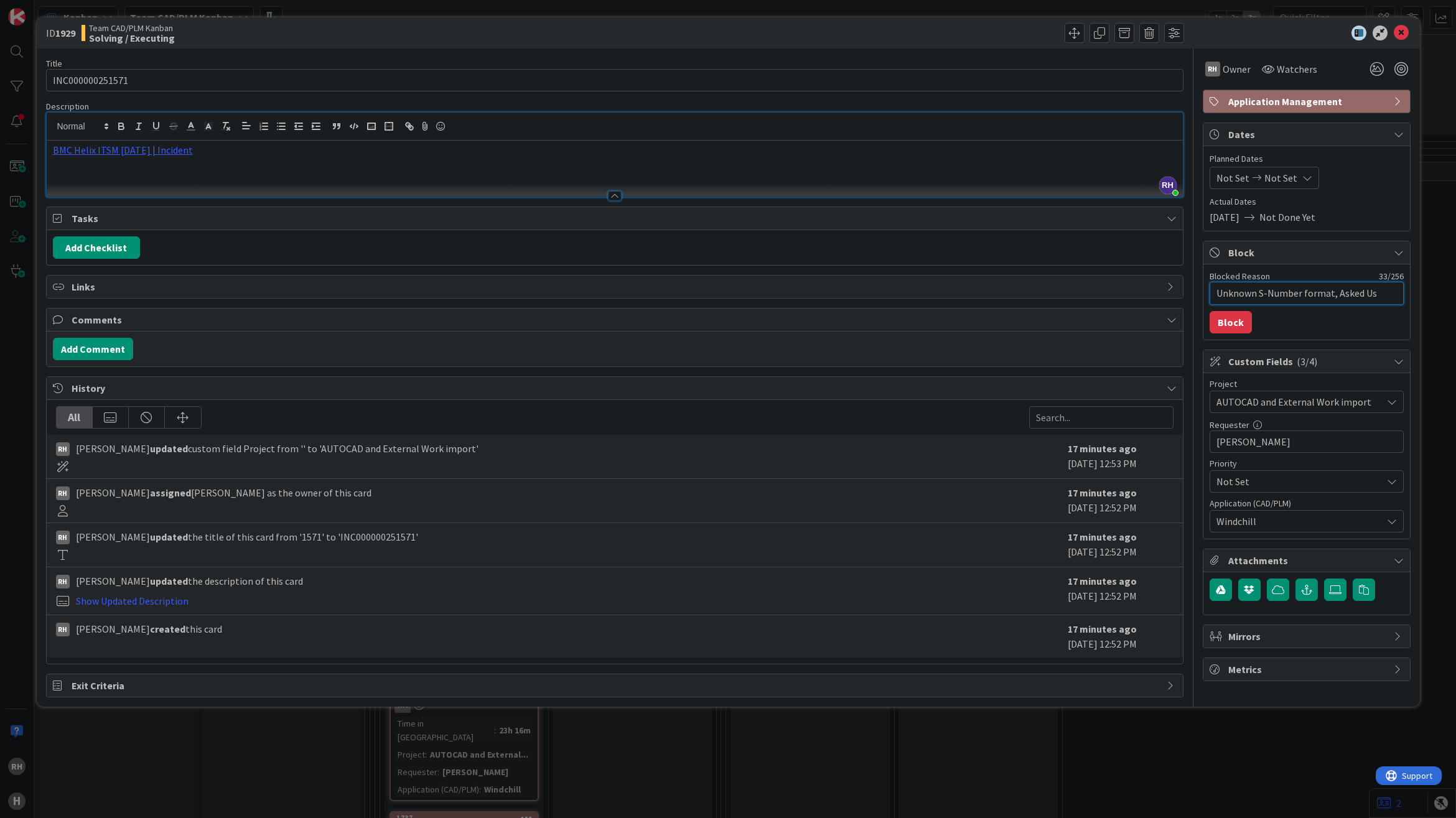
type textarea "Unknown S-Number format, Asked Use"
type textarea "x"
type textarea "Unknown S-Number format, Asked User"
type textarea "x"
type textarea "Unknown S-Number format, Asked User"
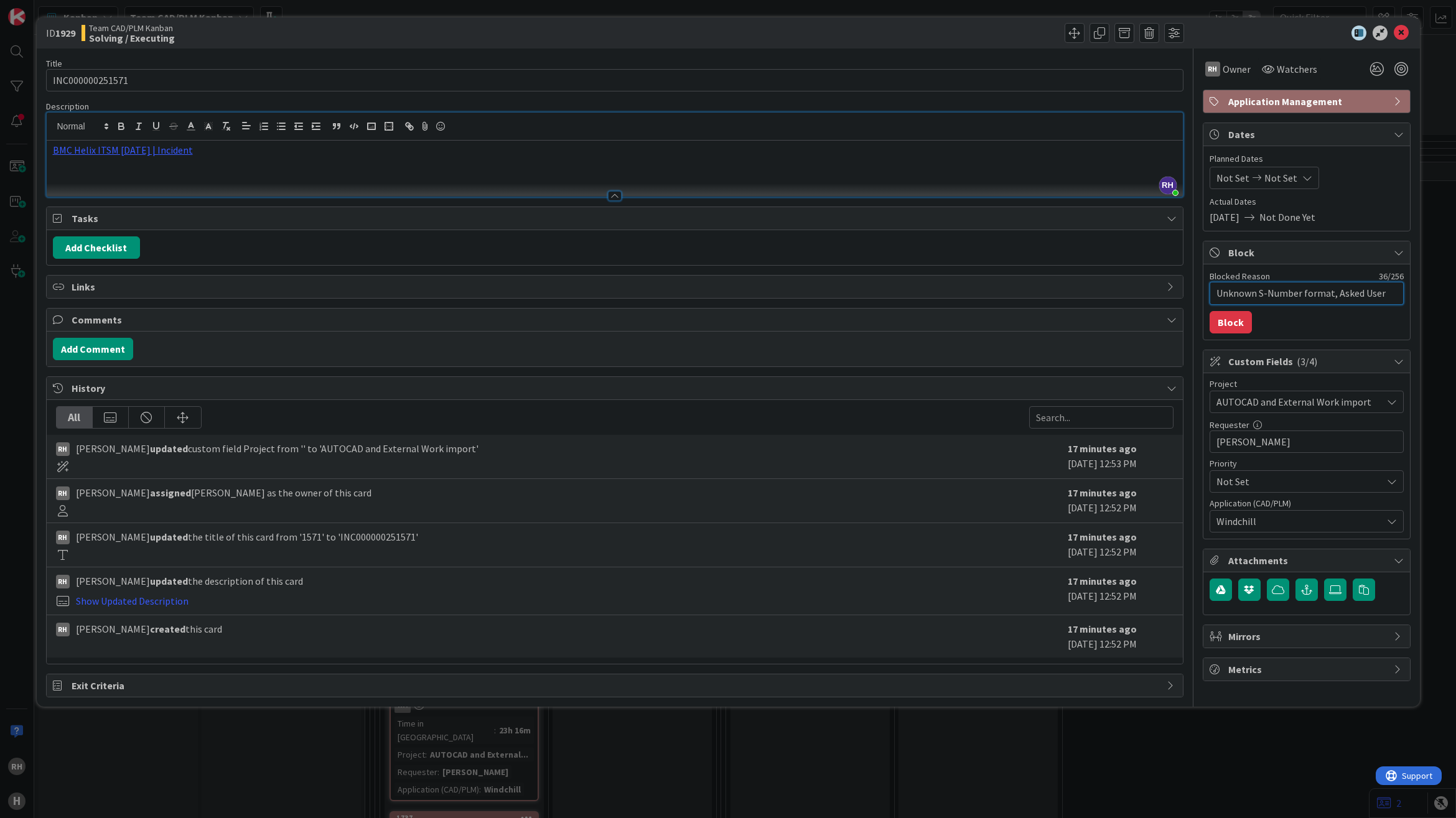
type textarea "x"
type textarea "Unknown S-Number format, Asked User w"
type textarea "x"
type textarea "Unknown S-Number format, Asked User wh"
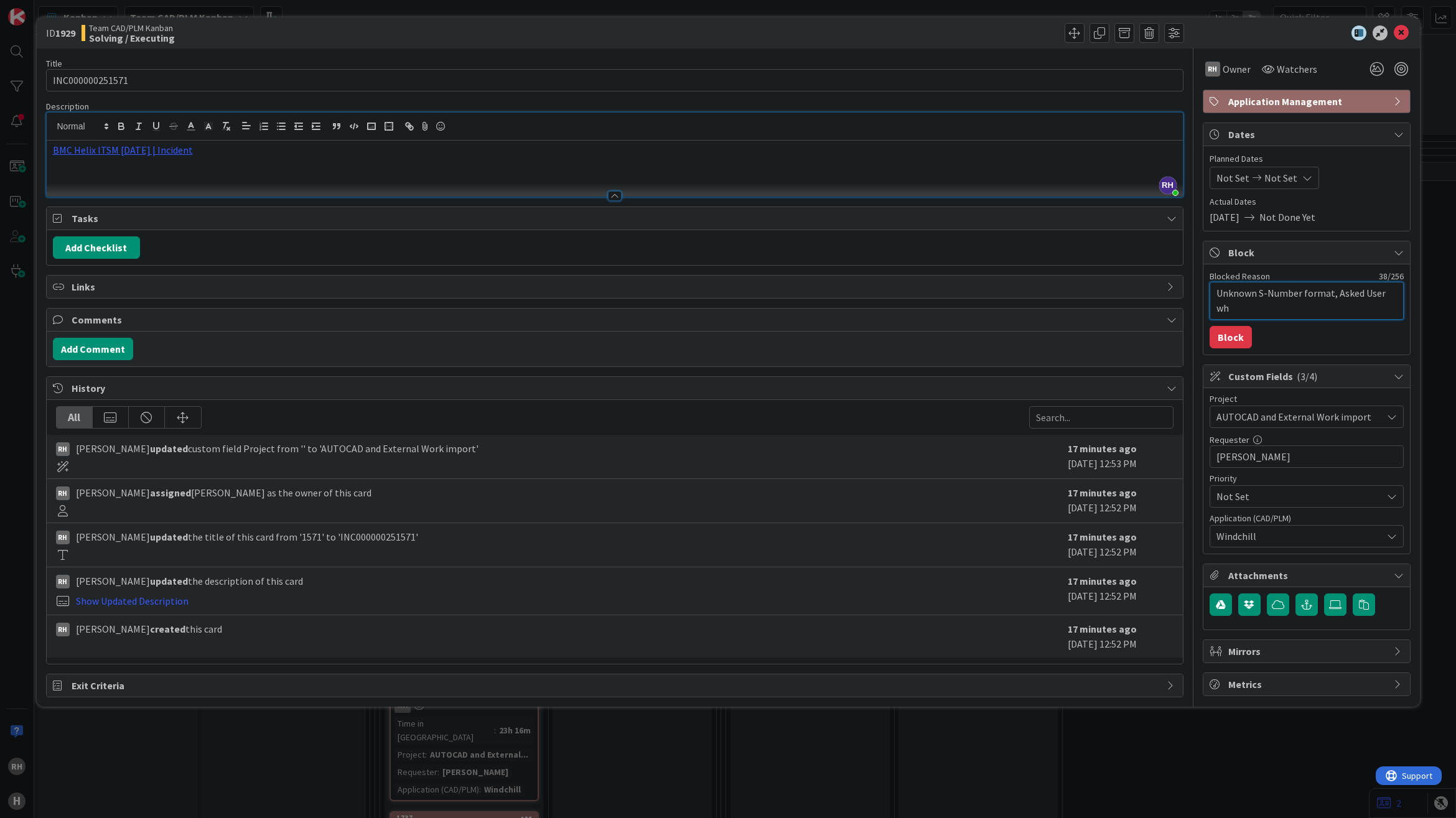
type textarea "x"
type textarea "Unknown S-Number format, Asked User wha"
type textarea "x"
type textarea "Unknown S-Number format, Asked User what"
type textarea "x"
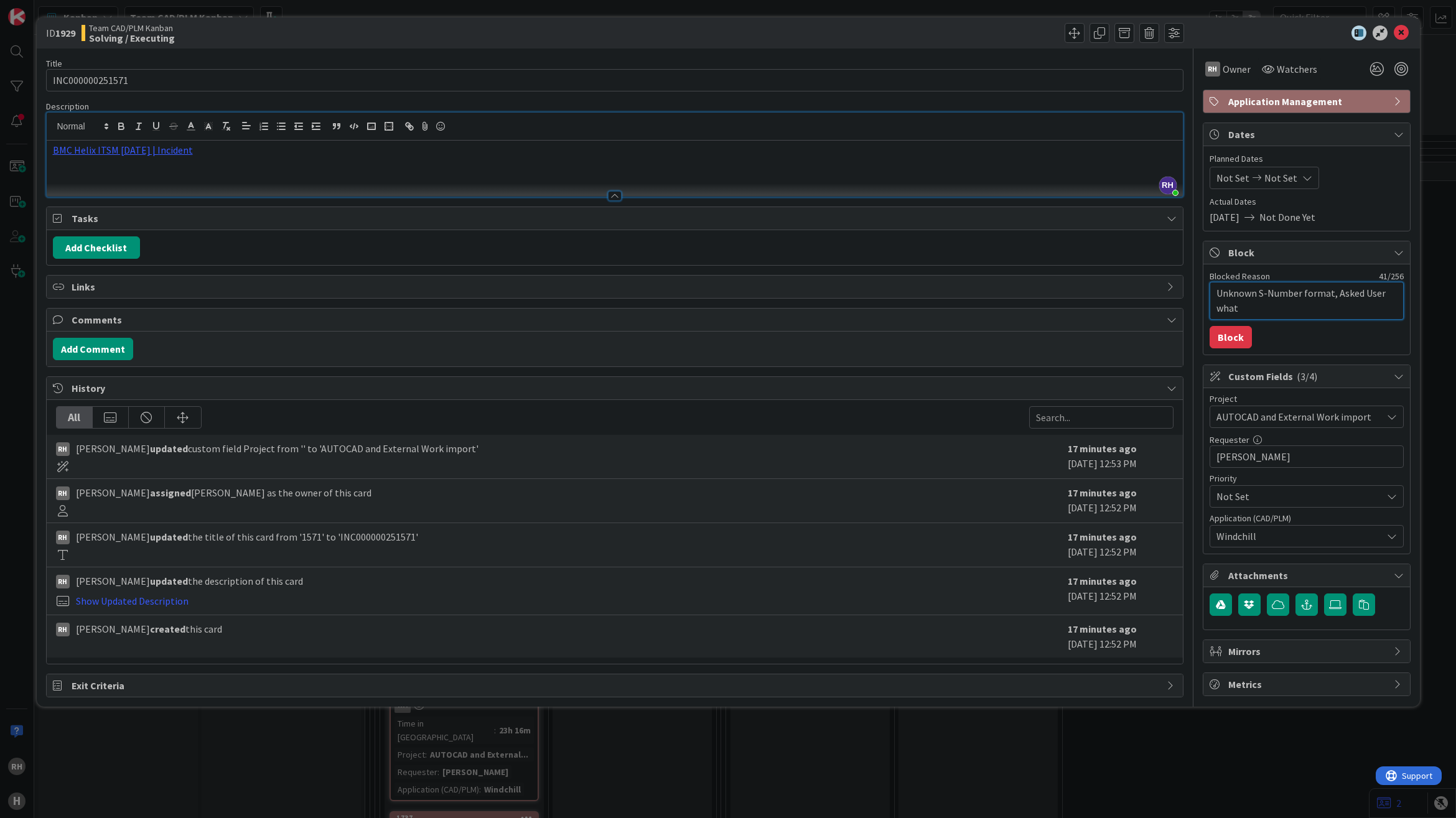
type textarea "Unknown S-Number format, Asked User what h"
type textarea "x"
type textarea "Unknown S-Number format, Asked User what he"
type textarea "x"
type textarea "Unknown S-Number format, Asked User what he"
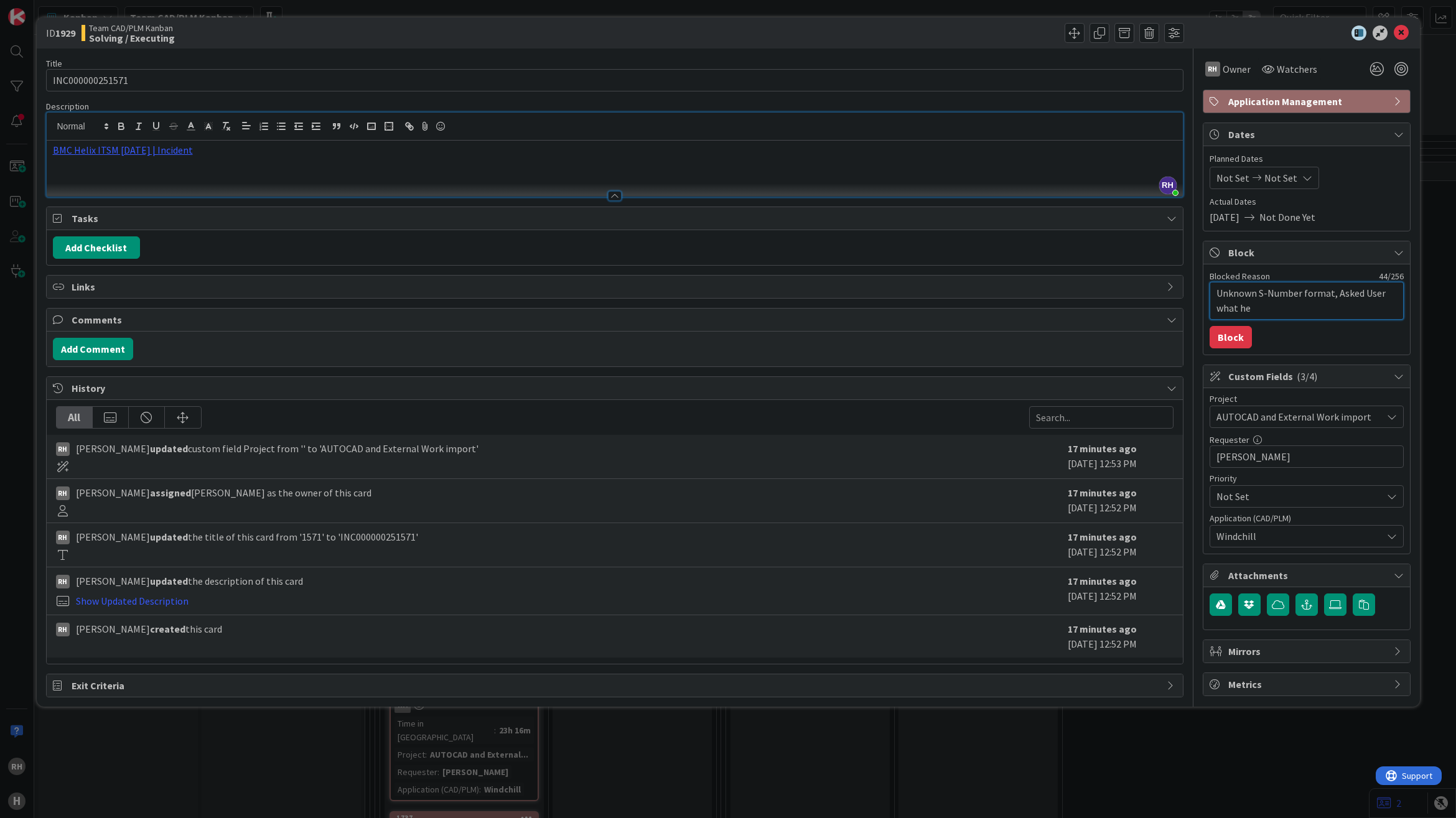
type textarea "x"
type textarea "Unknown S-Number format, Asked User what he"
type textarea "x"
type textarea "Unknown S-Number format, Asked User what h"
type textarea "x"
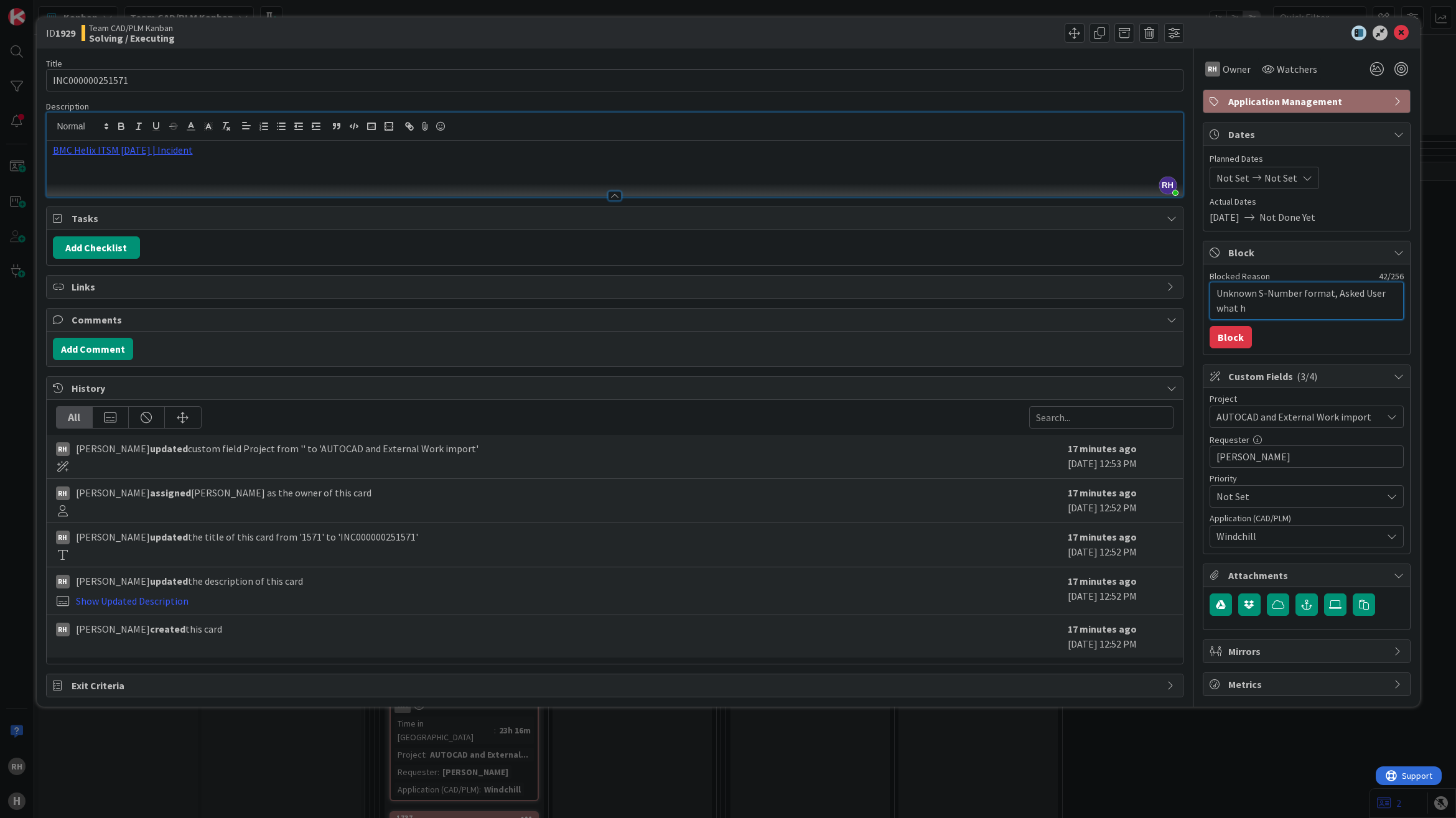
type textarea "Unknown S-Number format, Asked User what"
type textarea "x"
type textarea "Unknown S-Number format, Asked User what"
type textarea "x"
type textarea "Unknown S-Number format, Asked User wha"
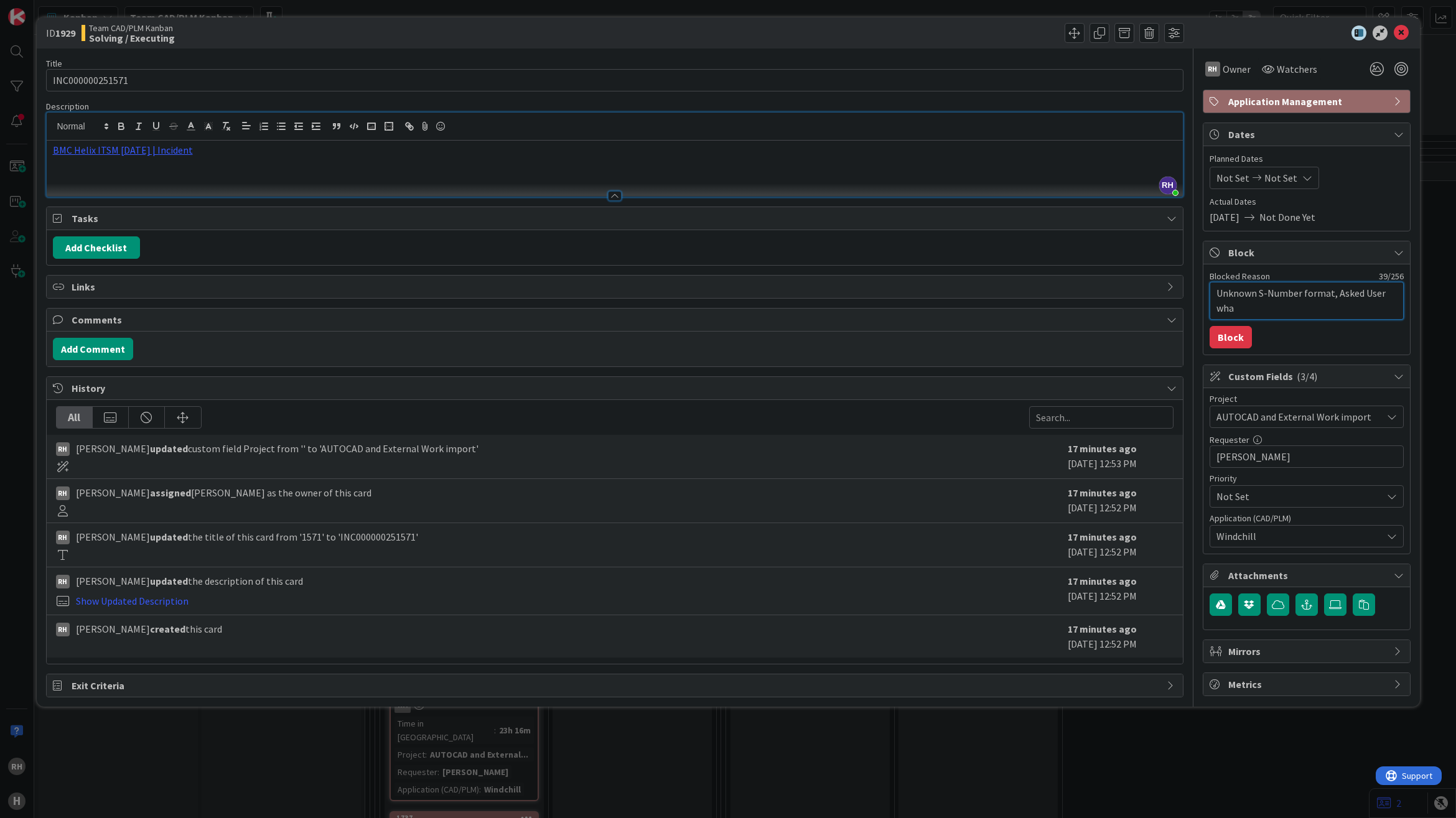
type textarea "x"
type textarea "Unknown S-Number format, Asked User wh"
type textarea "x"
type textarea "Unknown S-Number format, Asked User w"
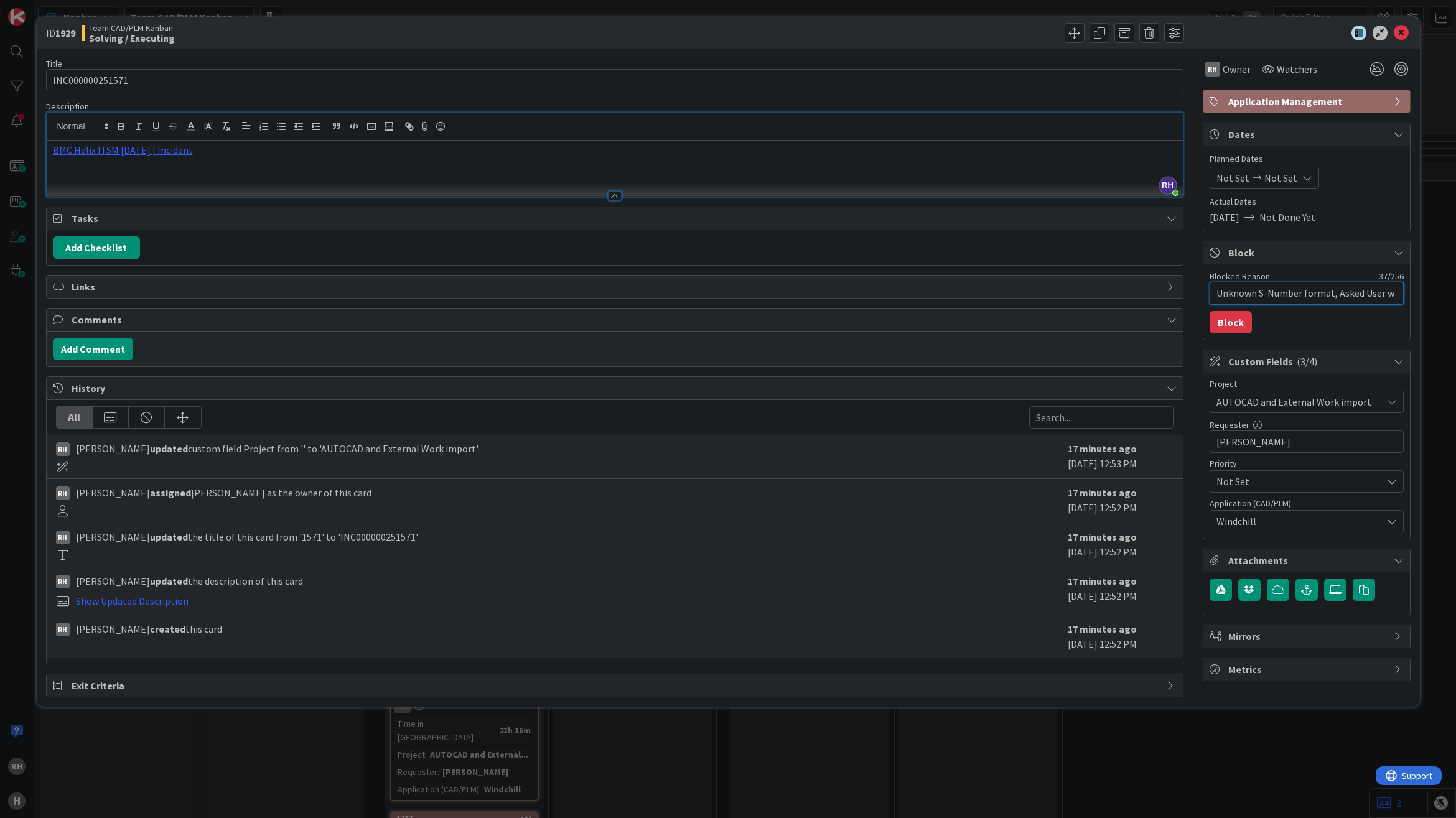
type textarea "x"
type textarea "Unknown S-Number format, Asked User"
type textarea "x"
type textarea "Unknown S-Number format, Asked User h"
type textarea "x"
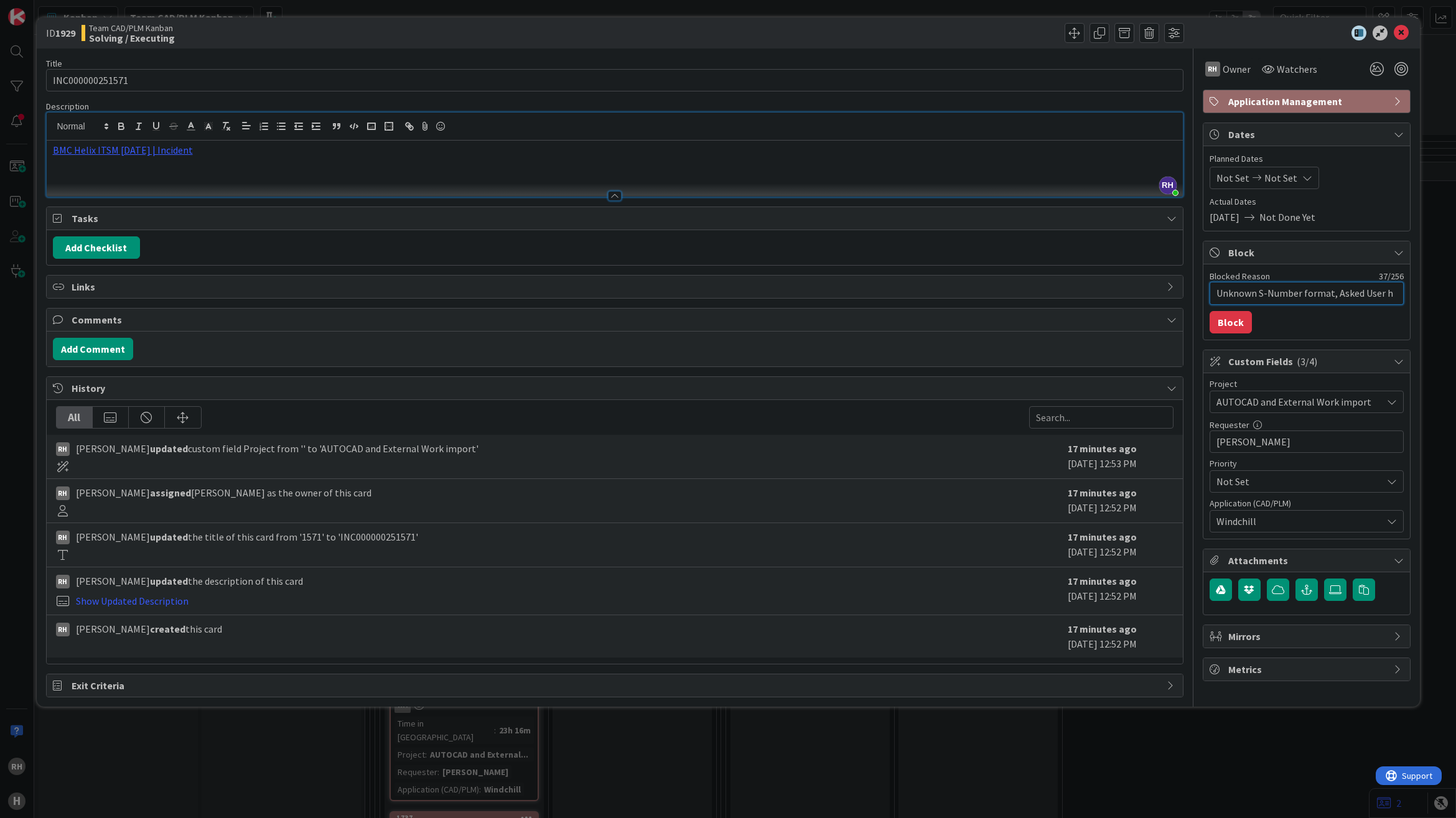
type textarea "Unknown S-Number format, Asked User ho"
type textarea "x"
type textarea "Unknown S-Number format, Asked User how"
type textarea "x"
type textarea "Unknown S-Number format, Asked User how"
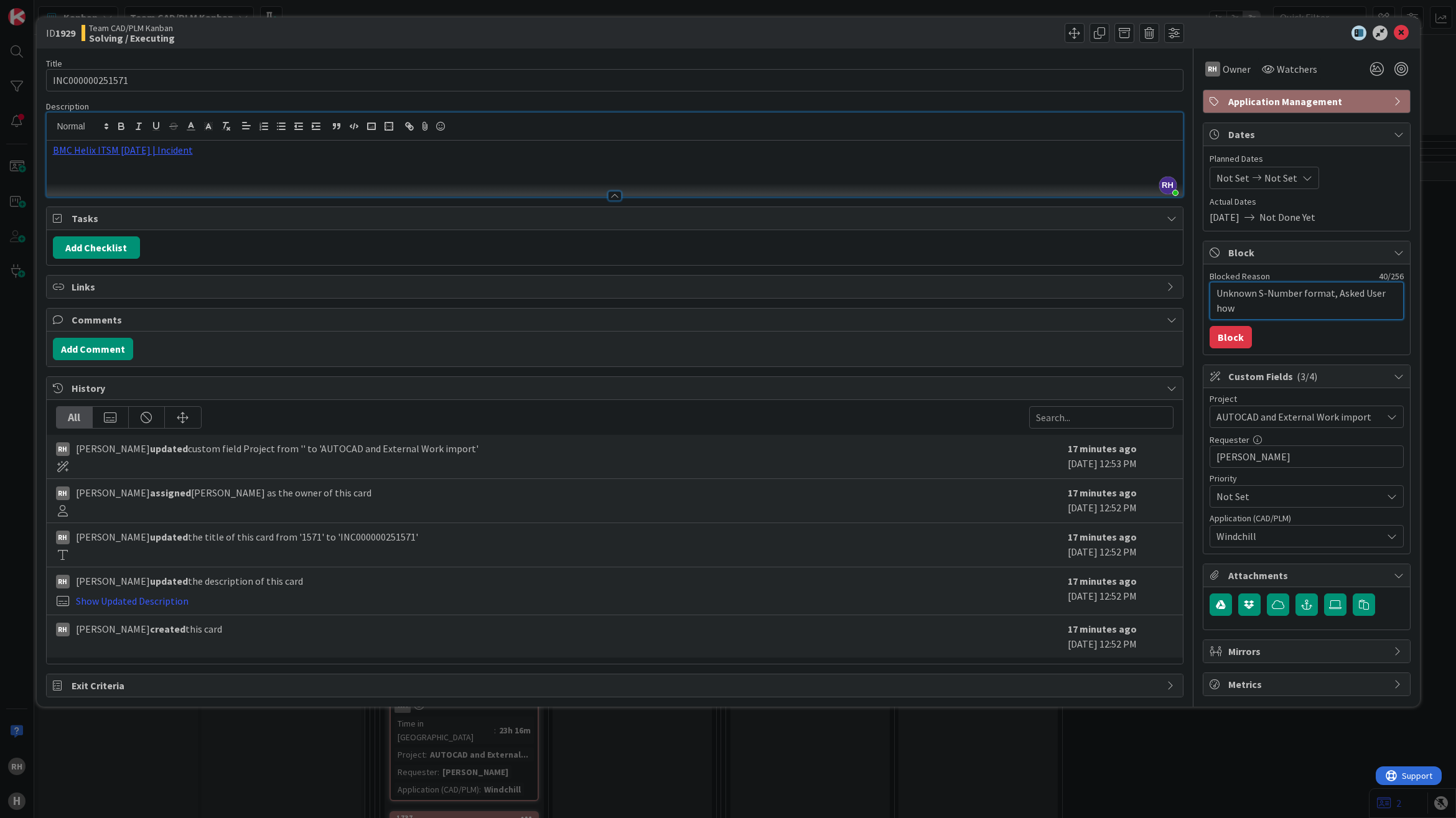
type textarea "x"
type textarea "Unknown S-Number format, Asked User how t"
type textarea "x"
type textarea "Unknown S-Number format, Asked User how to"
type textarea "x"
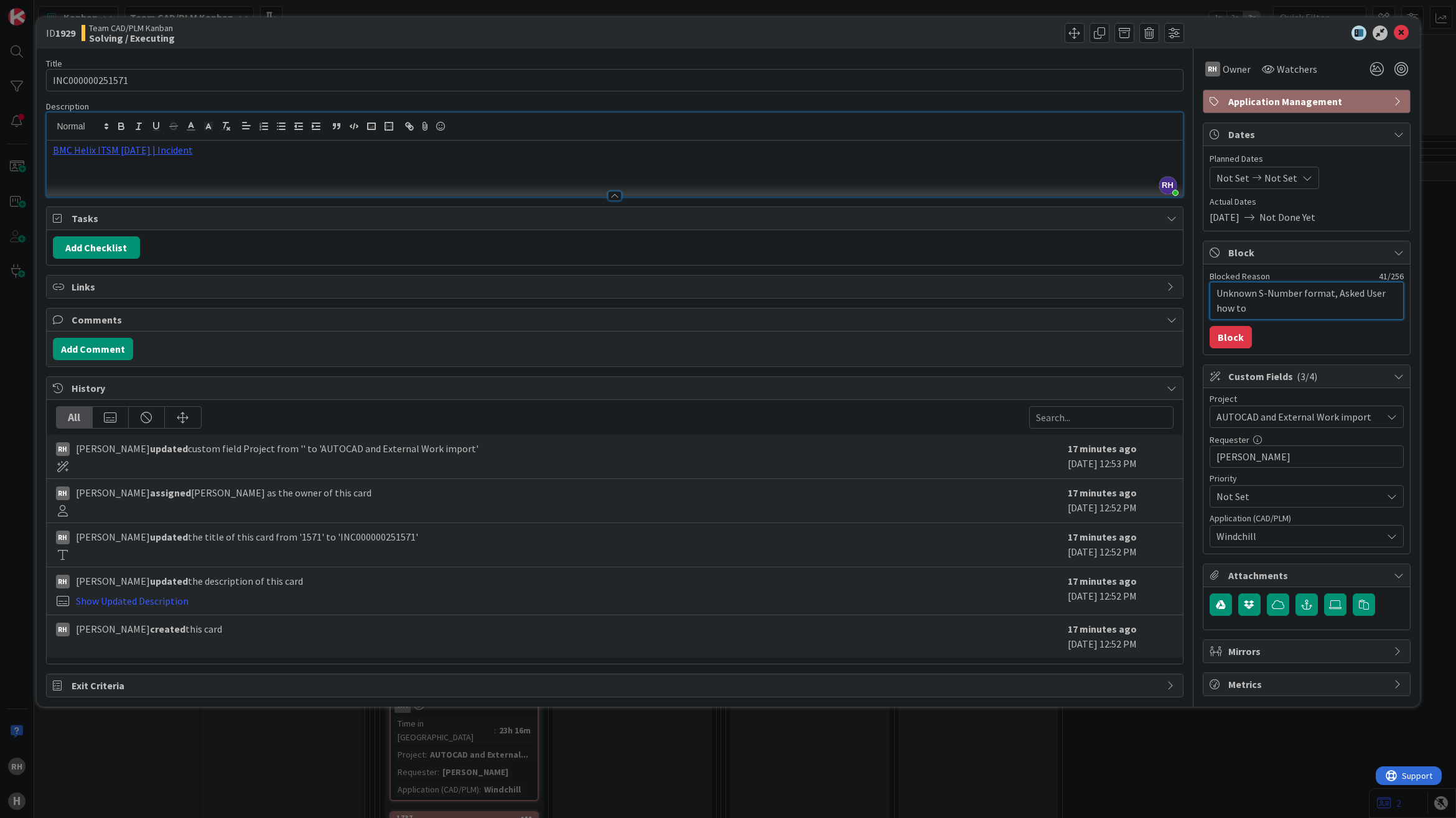
type textarea "Unknown S-Number format, Asked User how to"
type textarea "x"
type textarea "Unknown S-Number format, Asked User how to c"
type textarea "x"
type textarea "Unknown S-Number format, Asked User how to co"
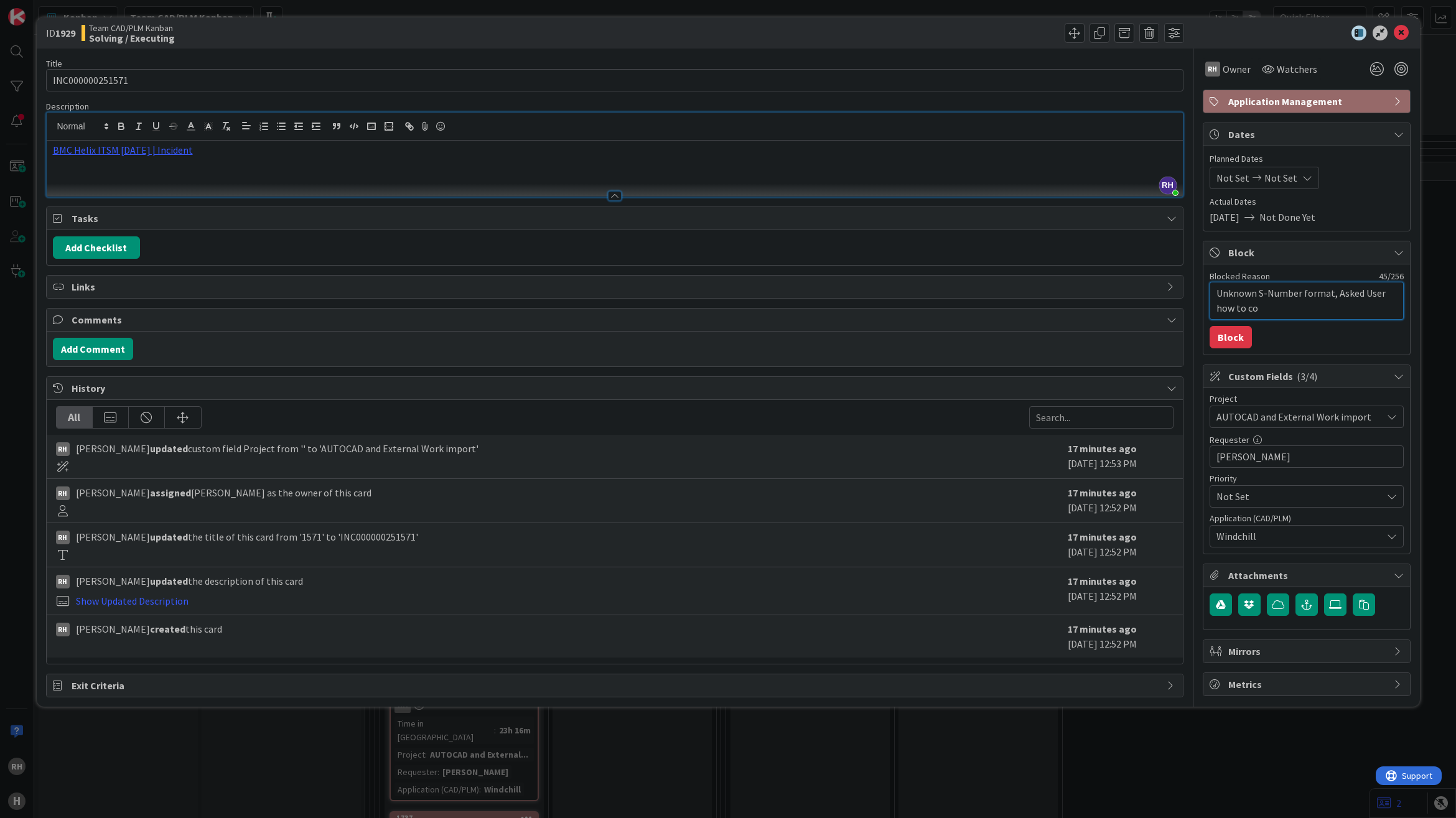
type textarea "x"
type textarea "Unknown S-Number format, Asked User how to con"
type textarea "x"
type textarea "Unknown S-Number format, Asked User how to cont"
type textarea "x"
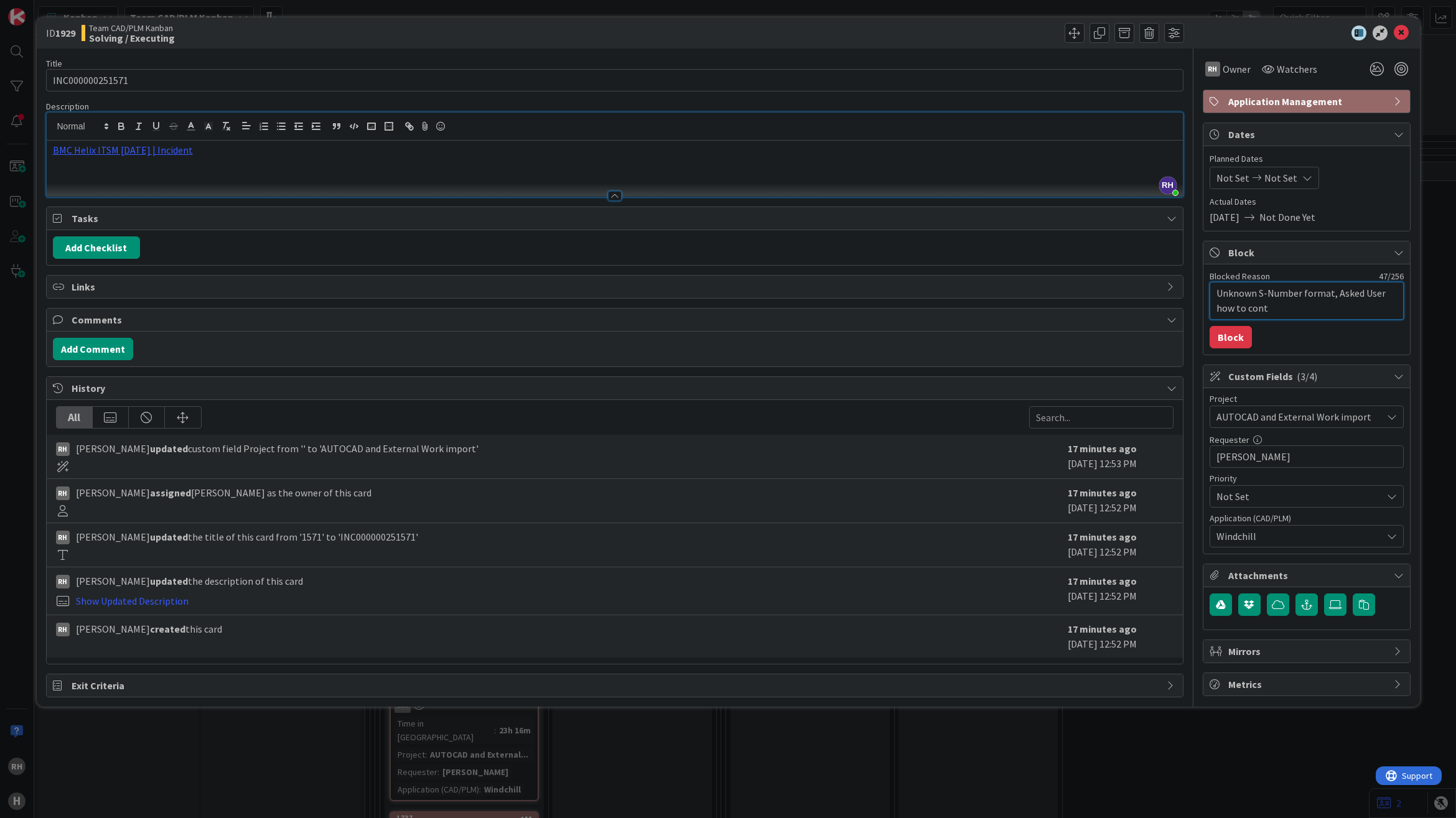
type textarea "Unknown S-Number format, Asked User how to [PERSON_NAME]"
type textarea "x"
type textarea "Unknown S-Number format, Asked User how to contin"
type textarea "x"
type textarea "Unknown S-Number format, Asked User how to continu"
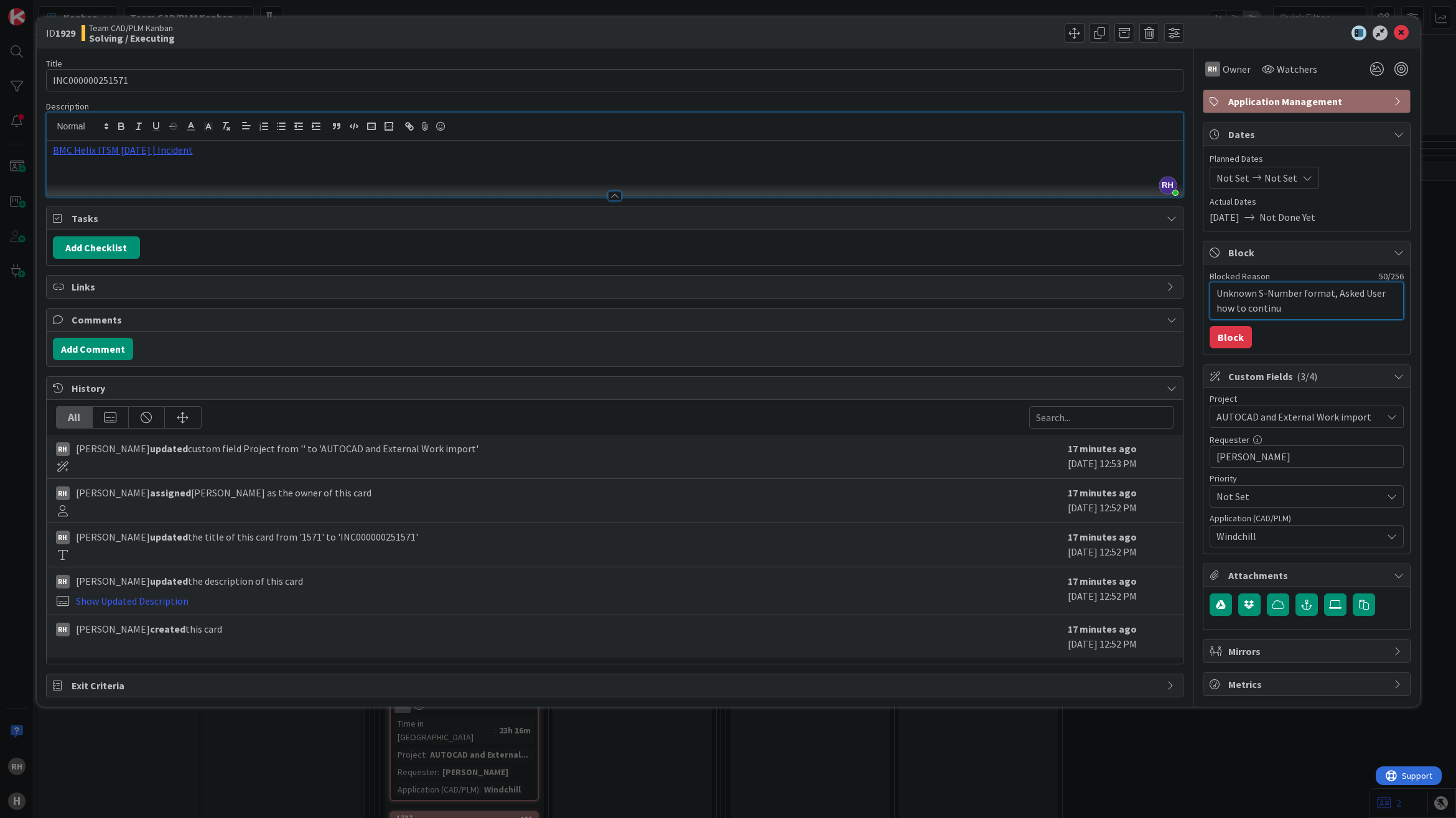
type textarea "x"
type textarea "Unknown S-Number format, Asked User how to continue"
click at [1217, 339] on button "Block" at bounding box center [1230, 337] width 43 height 22
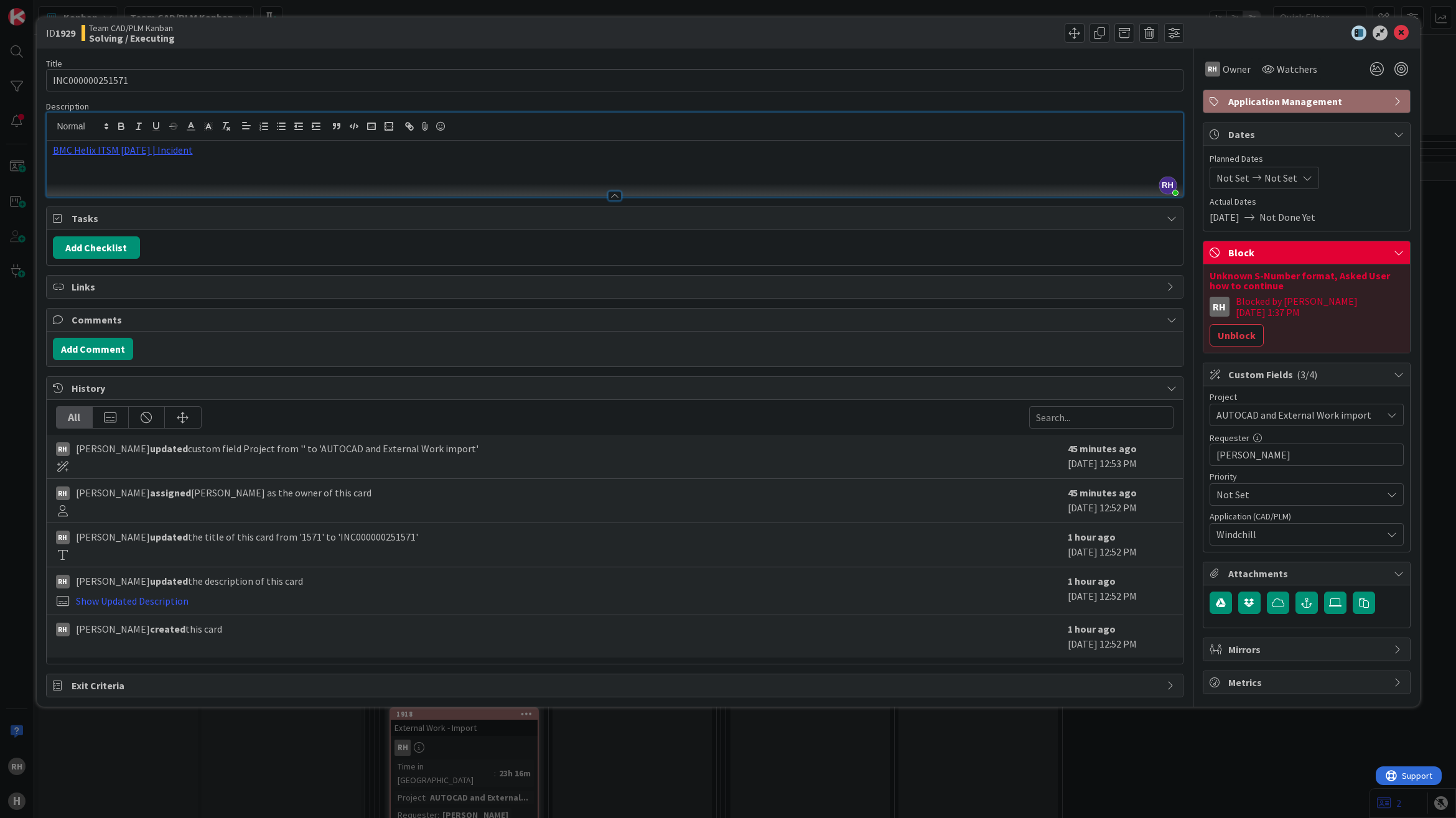
click at [1392, 35] on div at bounding box center [1300, 33] width 220 height 15
click at [1399, 38] on icon at bounding box center [1401, 33] width 15 height 15
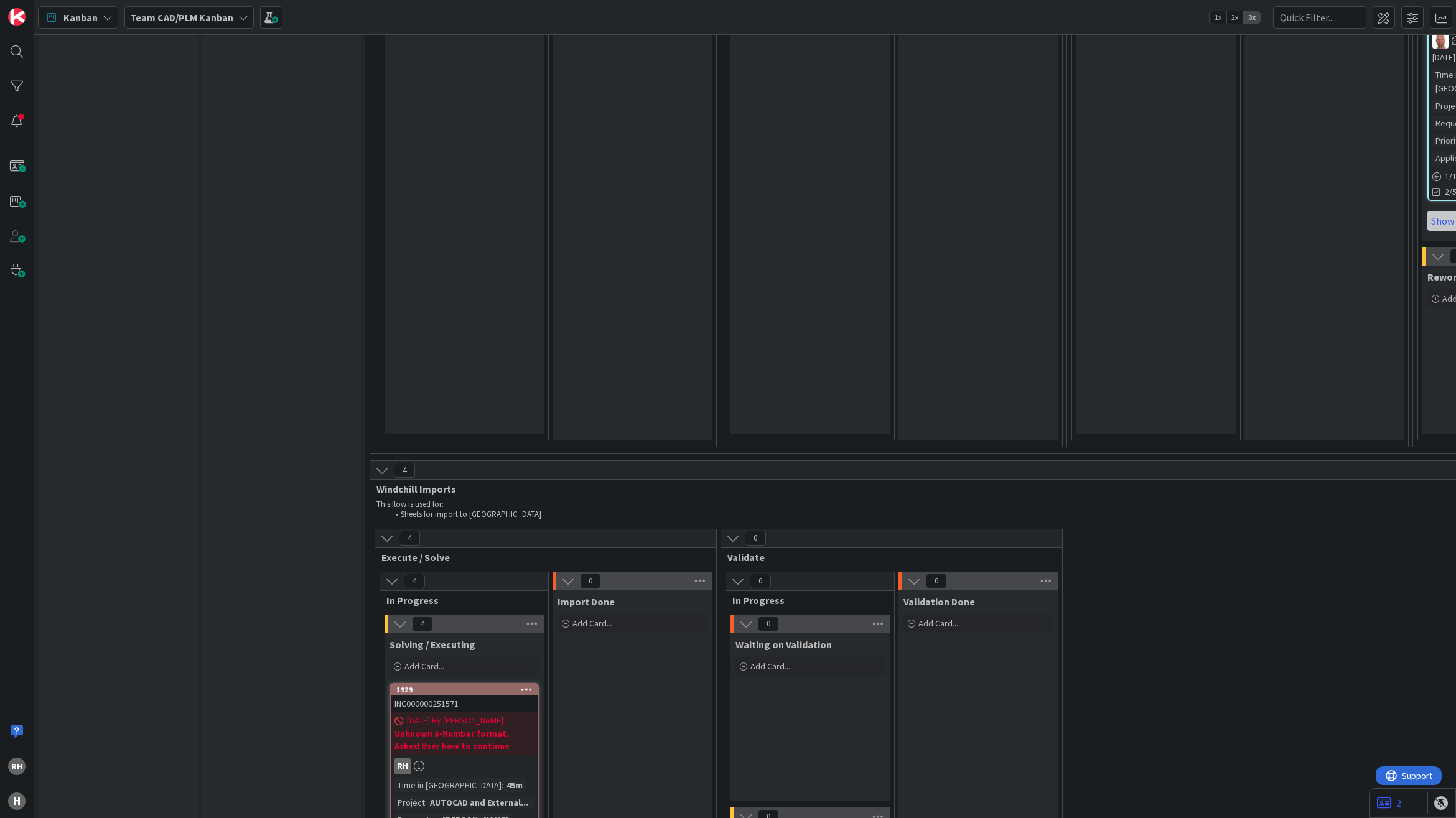
scroll to position [3228, 0]
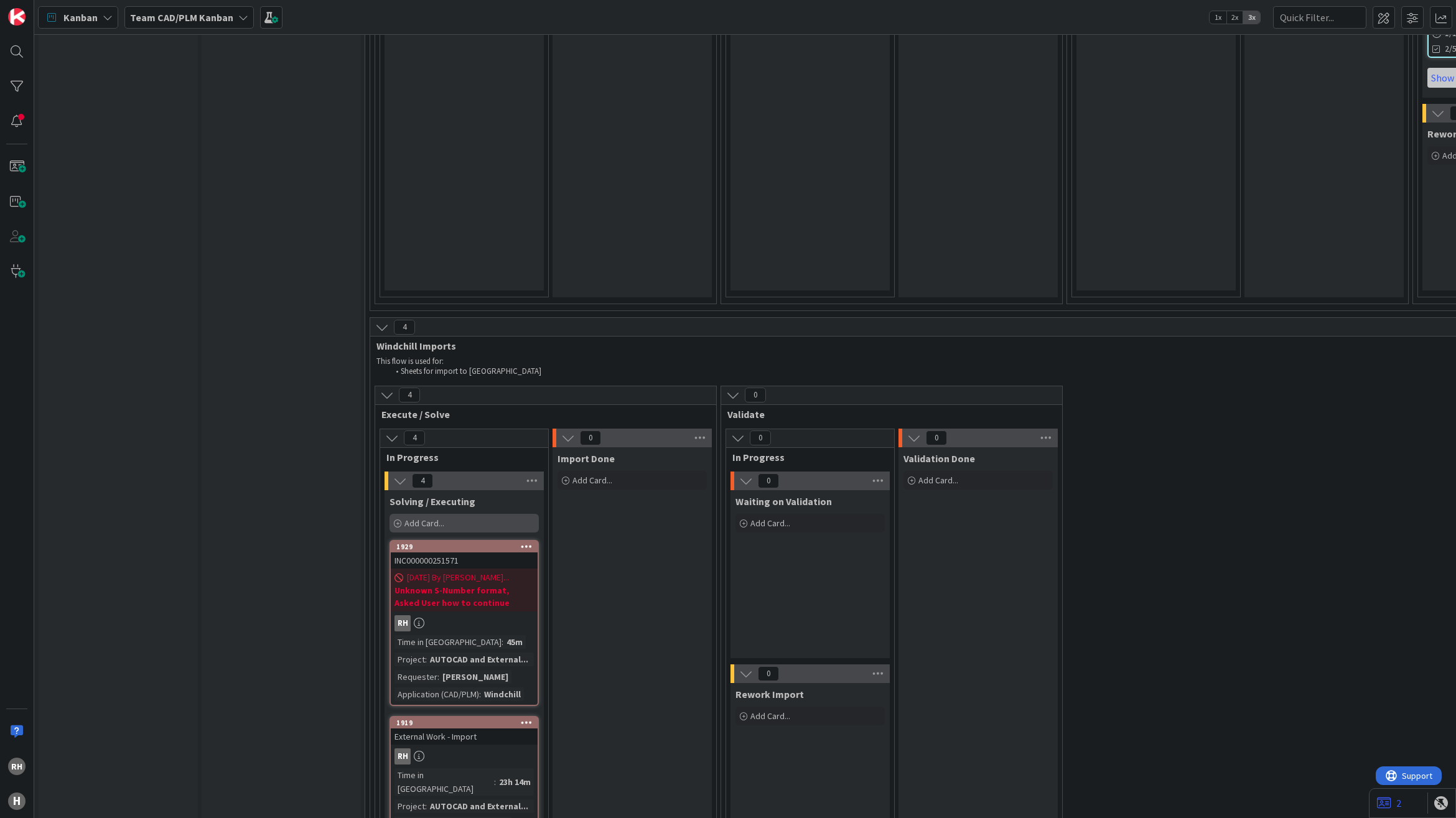
click at [431, 517] on span "Add Card..." at bounding box center [424, 522] width 40 height 11
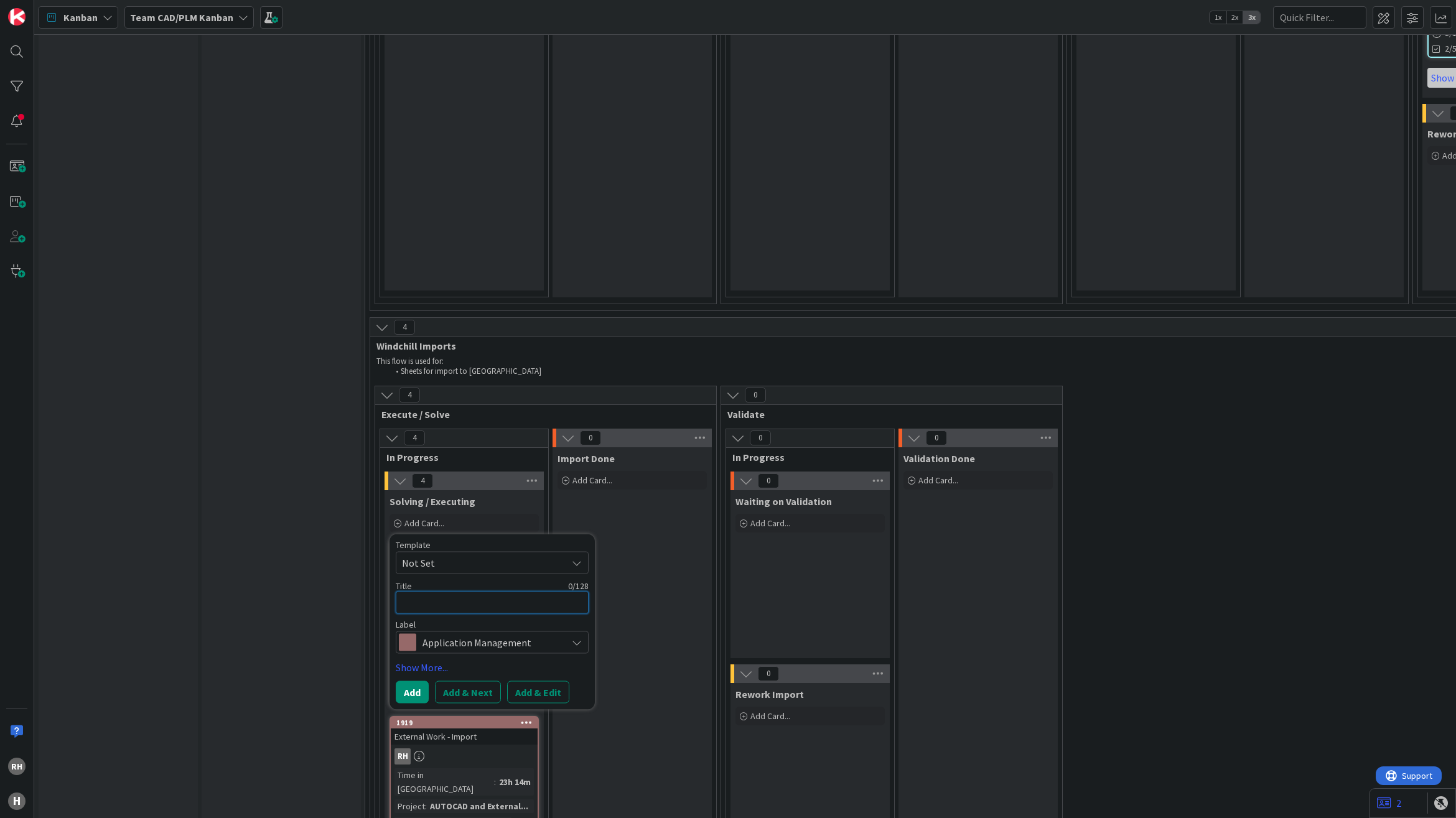
paste textarea "INC000000251487"
type textarea "x"
type textarea "INC000000251487"
click at [555, 681] on button "Add & Edit" at bounding box center [538, 692] width 62 height 22
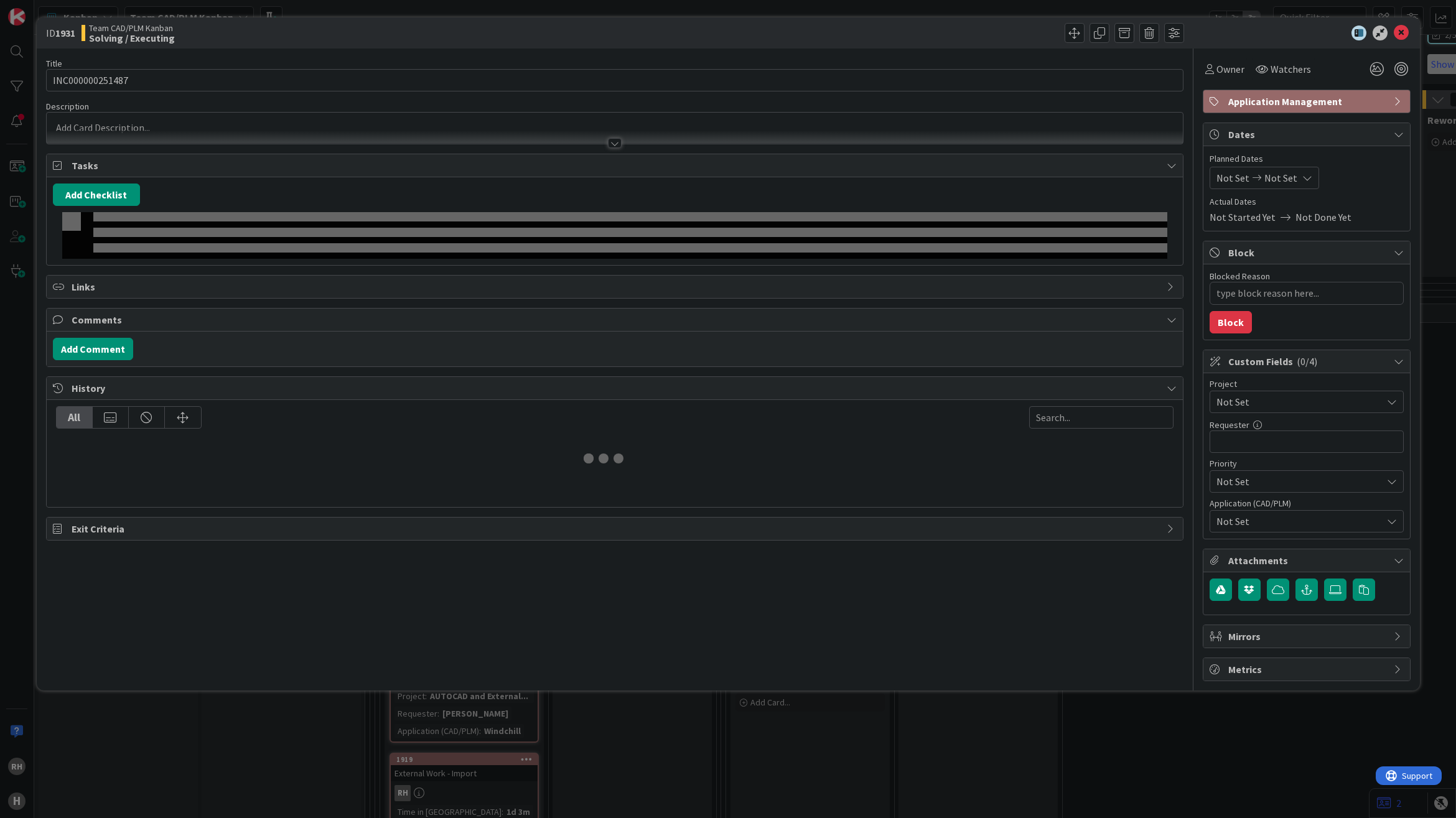
type textarea "x"
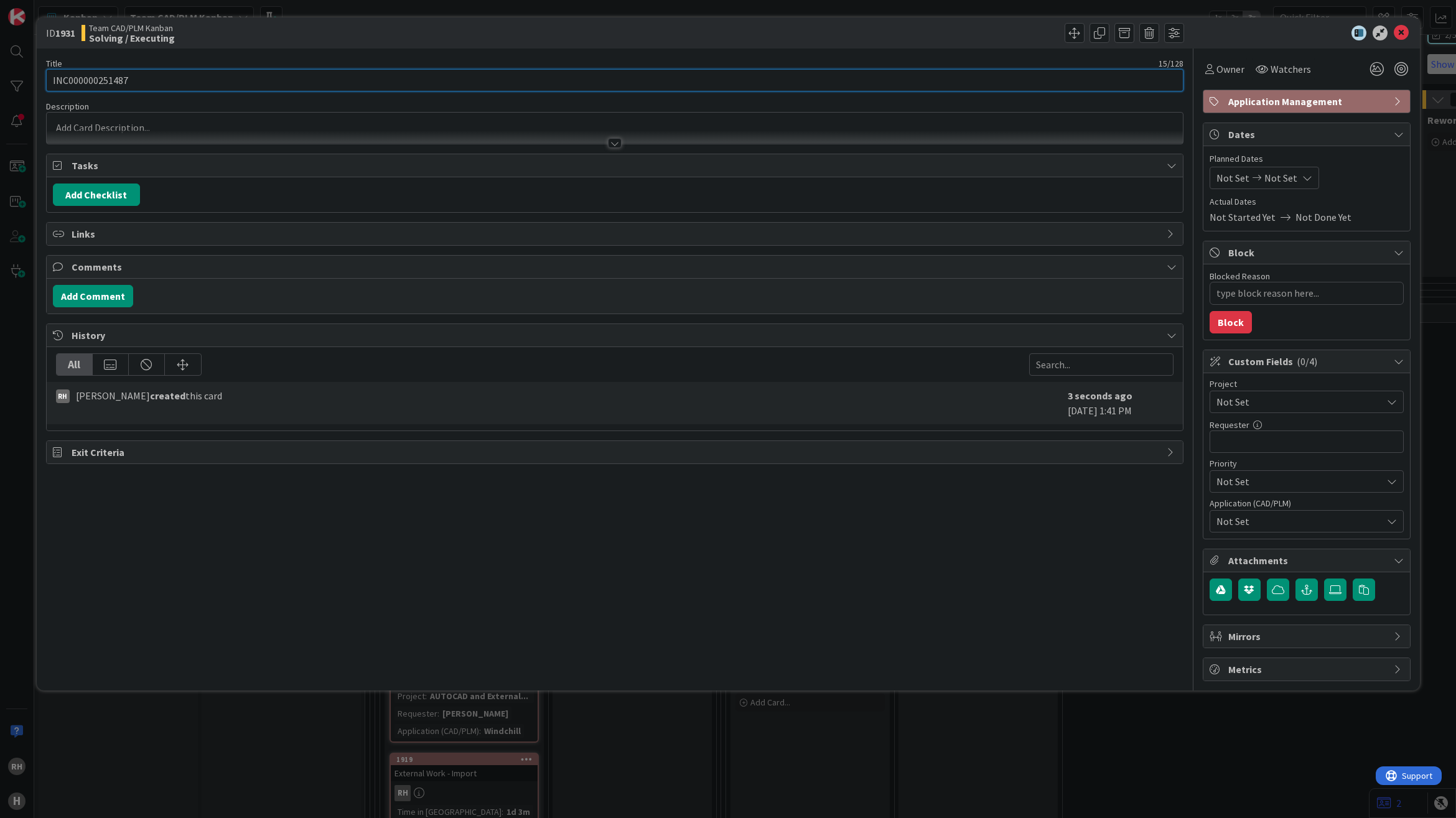
click at [150, 82] on input "INC000000251487" at bounding box center [614, 80] width 1137 height 22
type input "INC000000251487"
type textarea "x"
type input "INC000000251487 -"
type textarea "x"
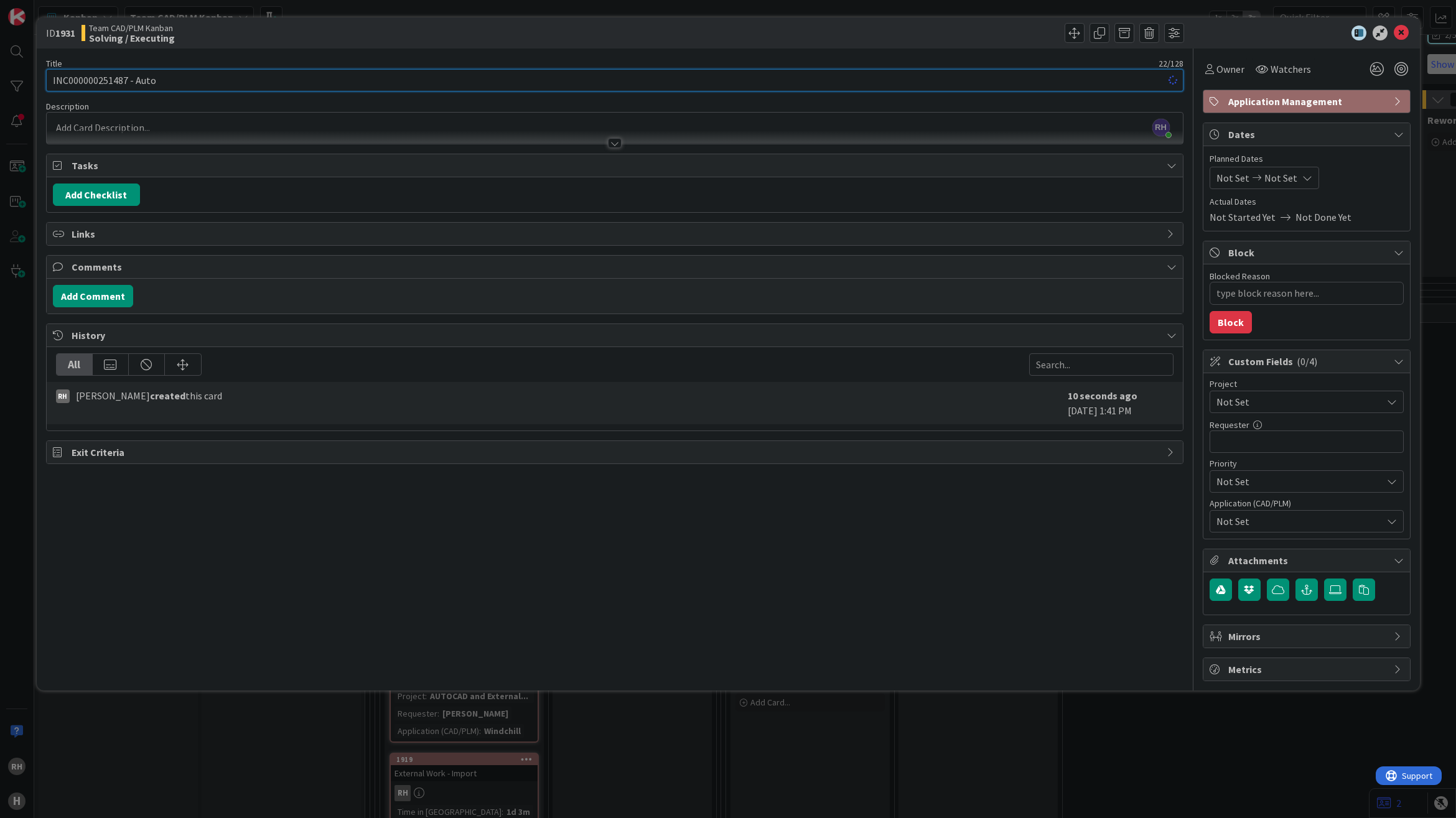
type input "INC000000251487 - AutoC"
type textarea "x"
type input "INC000000251487 - AutoCAD readin"
type textarea "x"
click at [189, 82] on input "INC000000251487 - AutoCAD readin" at bounding box center [614, 80] width 1137 height 22
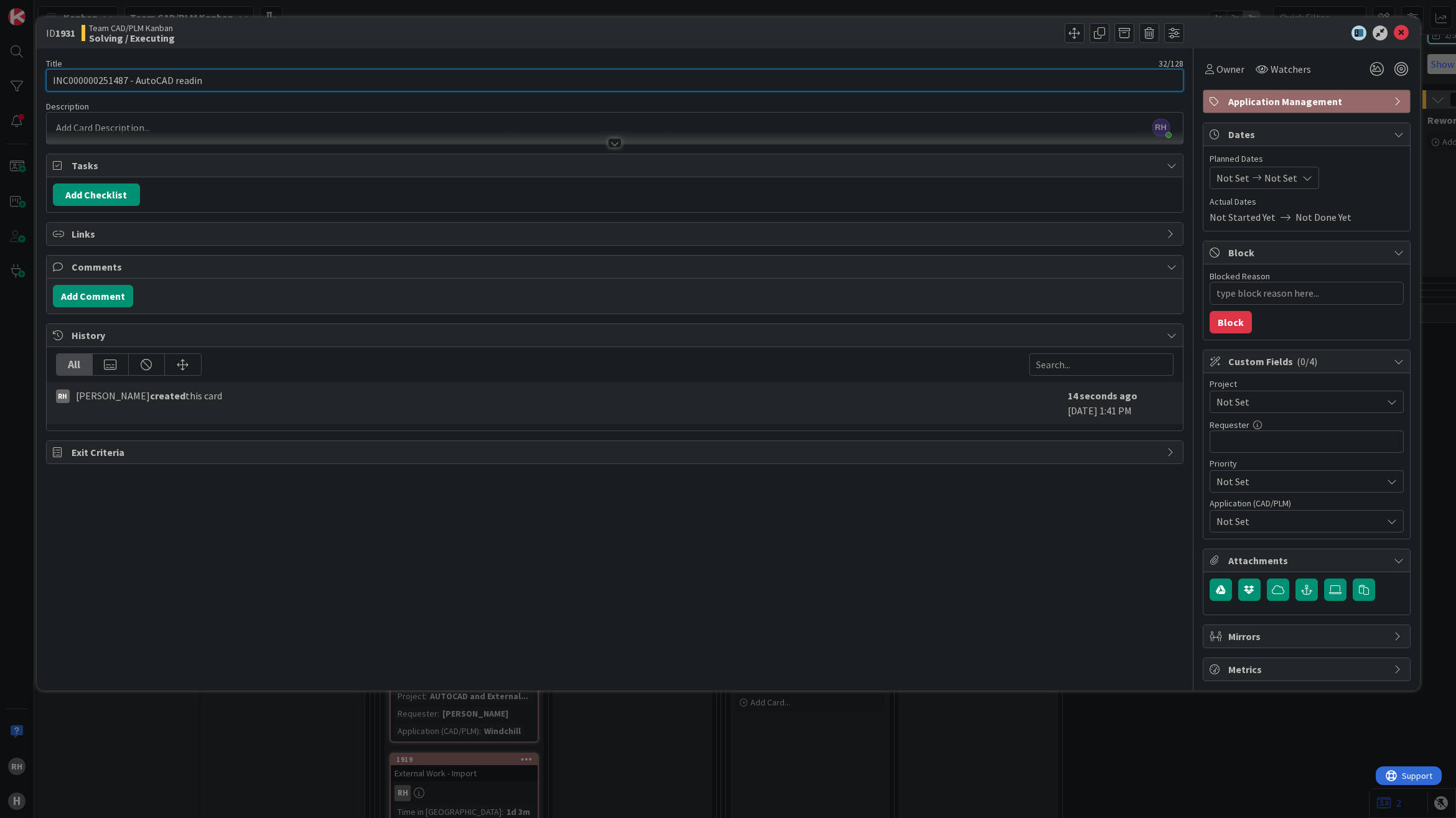
click at [189, 82] on input "INC000000251487 - AutoCAD readin" at bounding box center [614, 80] width 1137 height 22
type input "INC000000251487 - AutoCAD Import"
type textarea "x"
click at [181, 120] on div "[PERSON_NAME] just joined" at bounding box center [614, 128] width 1136 height 31
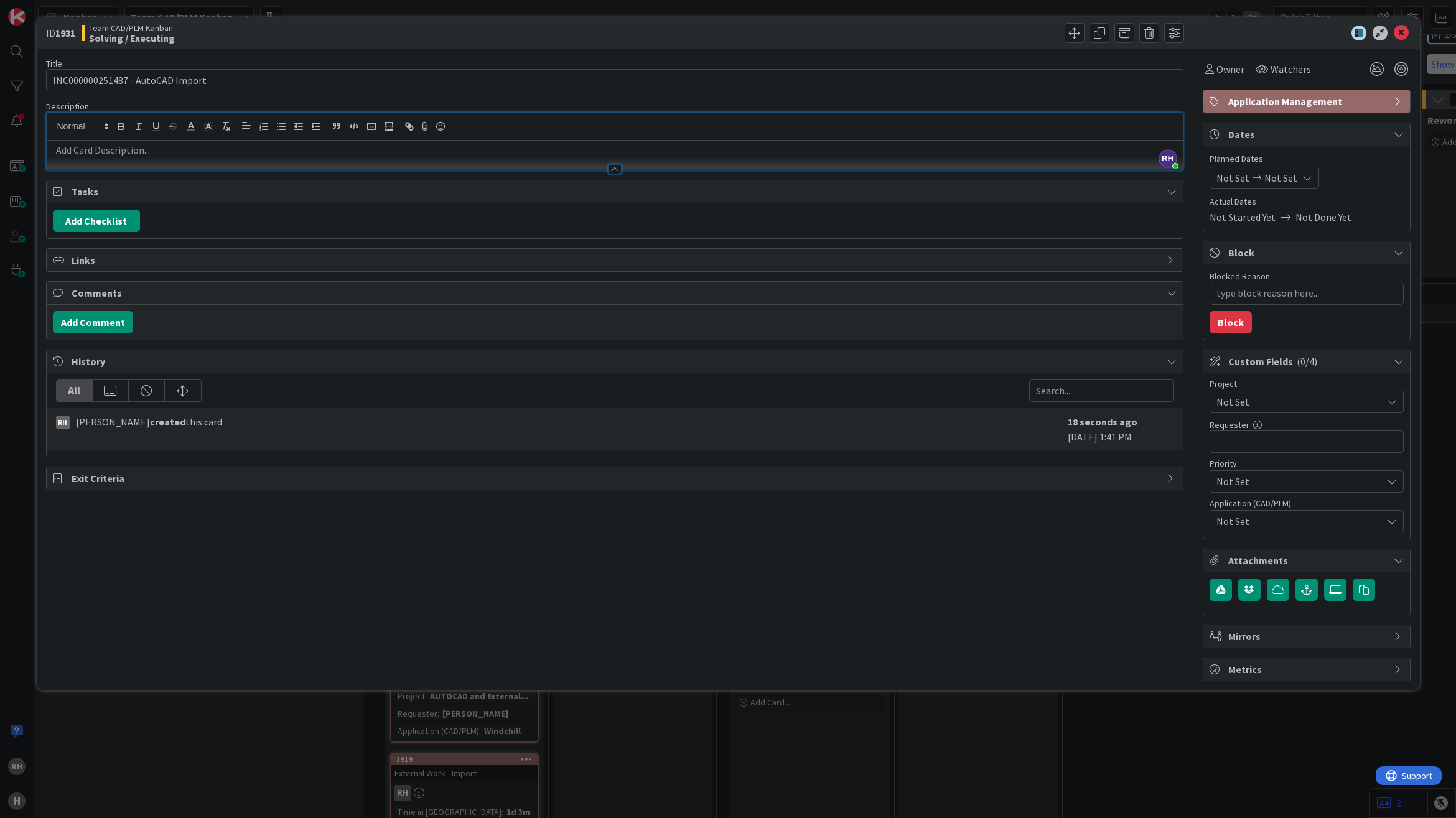
click at [193, 156] on p at bounding box center [614, 150] width 1123 height 14
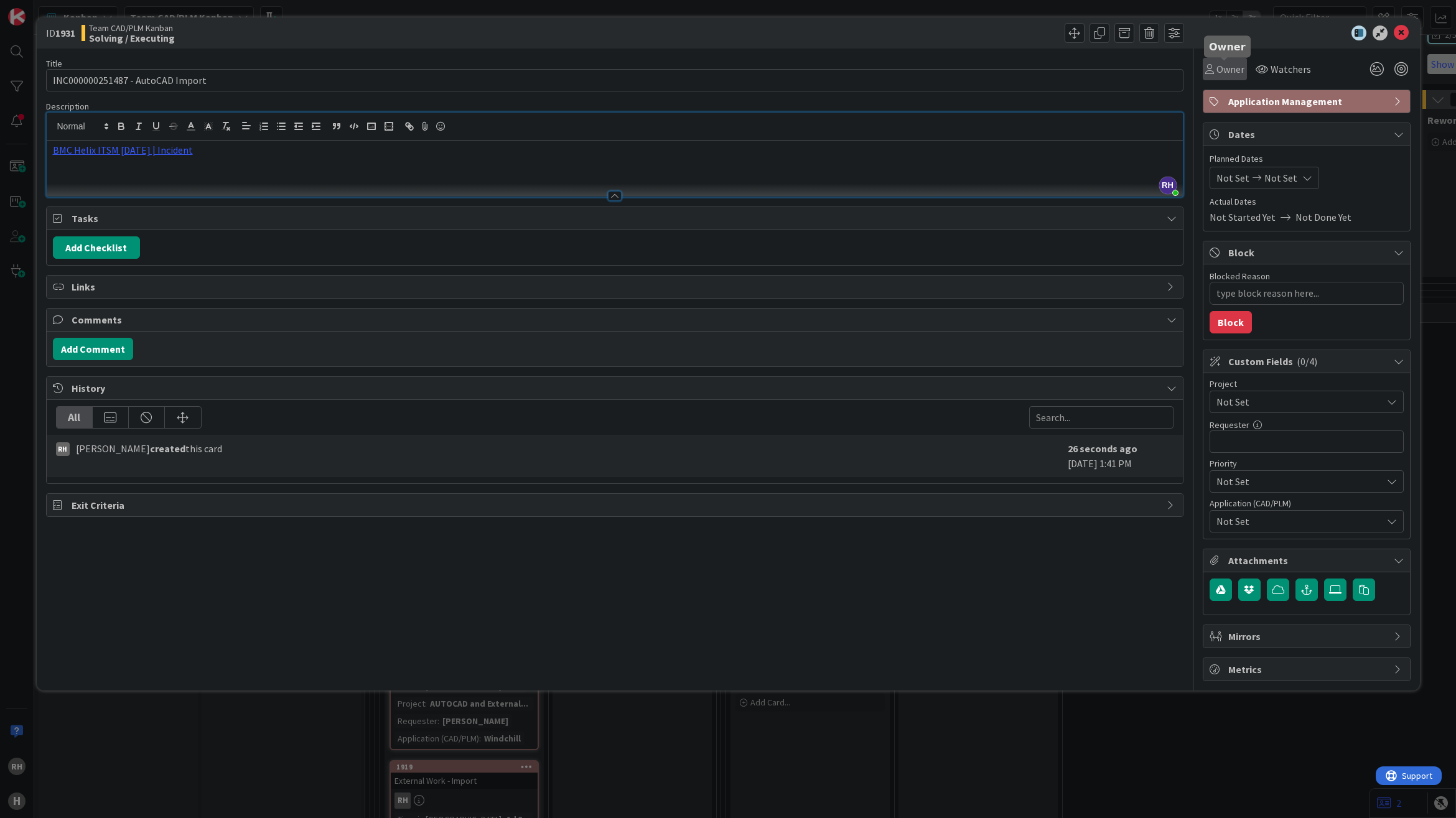
click at [1221, 72] on span "Owner" at bounding box center [1230, 69] width 28 height 15
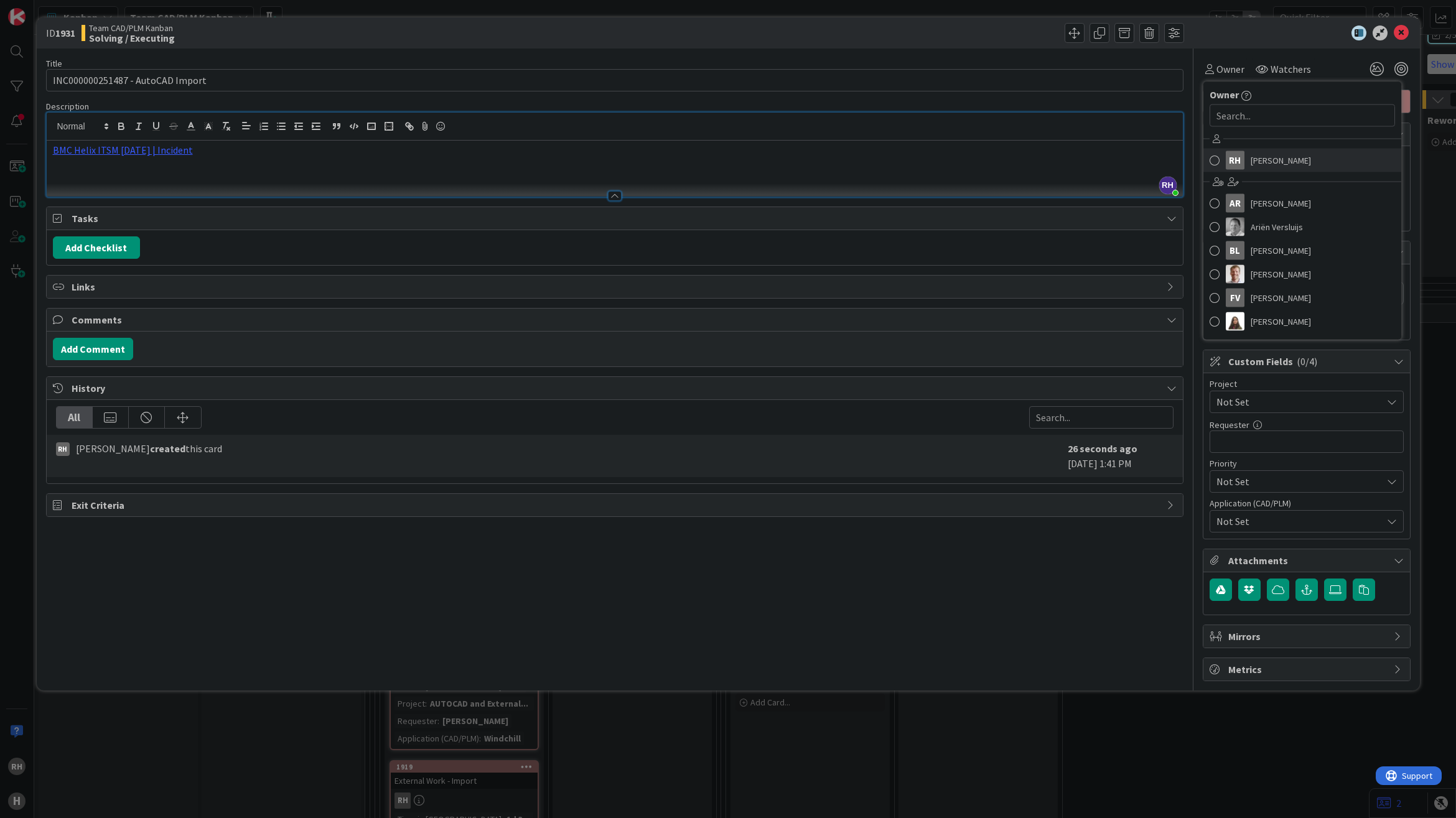
click at [1210, 158] on span at bounding box center [1215, 160] width 10 height 19
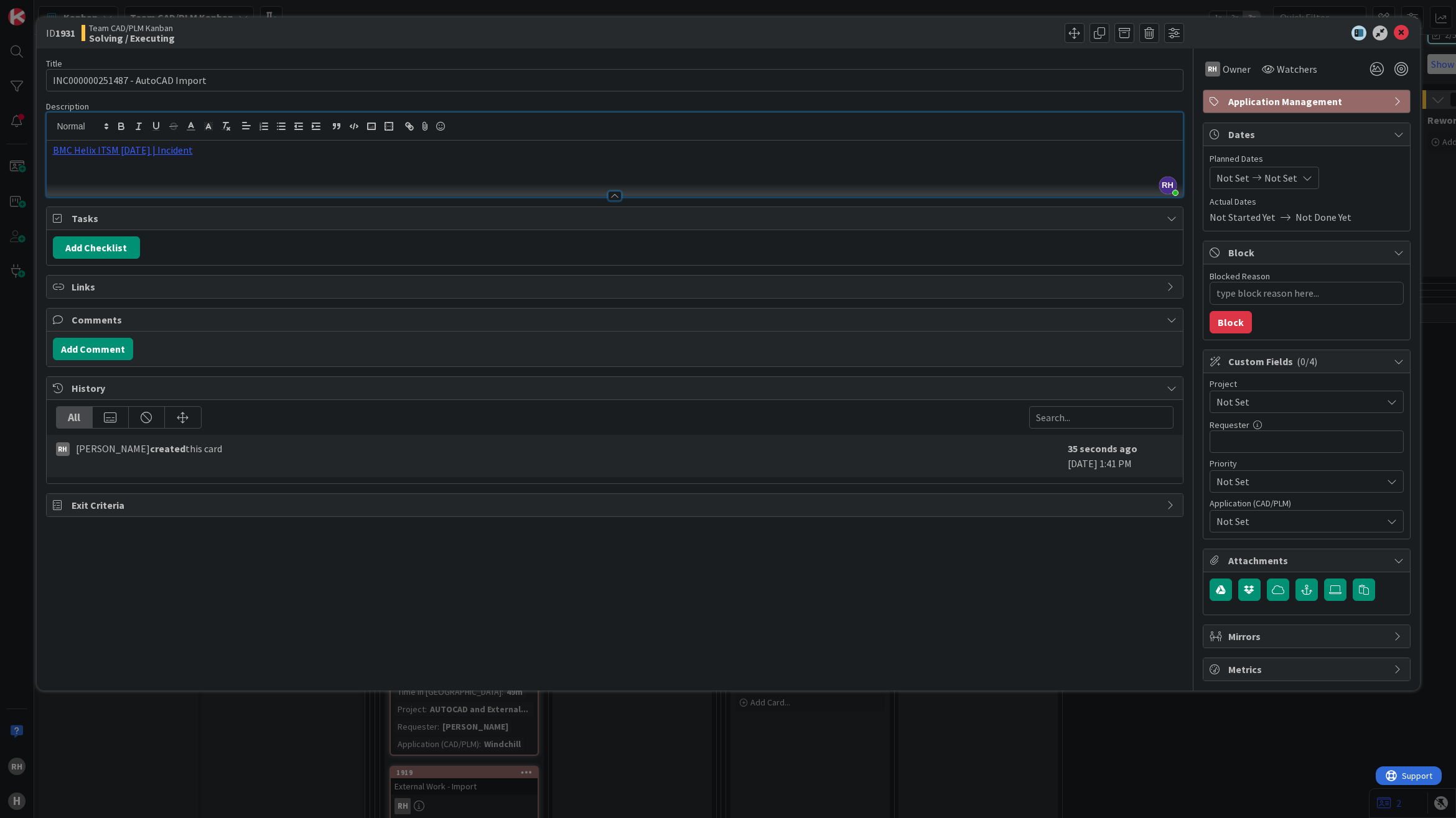
click at [1226, 400] on span "Not Set" at bounding box center [1296, 402] width 159 height 17
click at [1285, 658] on span "AUTOCAD and External Work import" at bounding box center [1314, 655] width 163 height 19
click at [1267, 520] on span "Not Set" at bounding box center [1299, 521] width 166 height 15
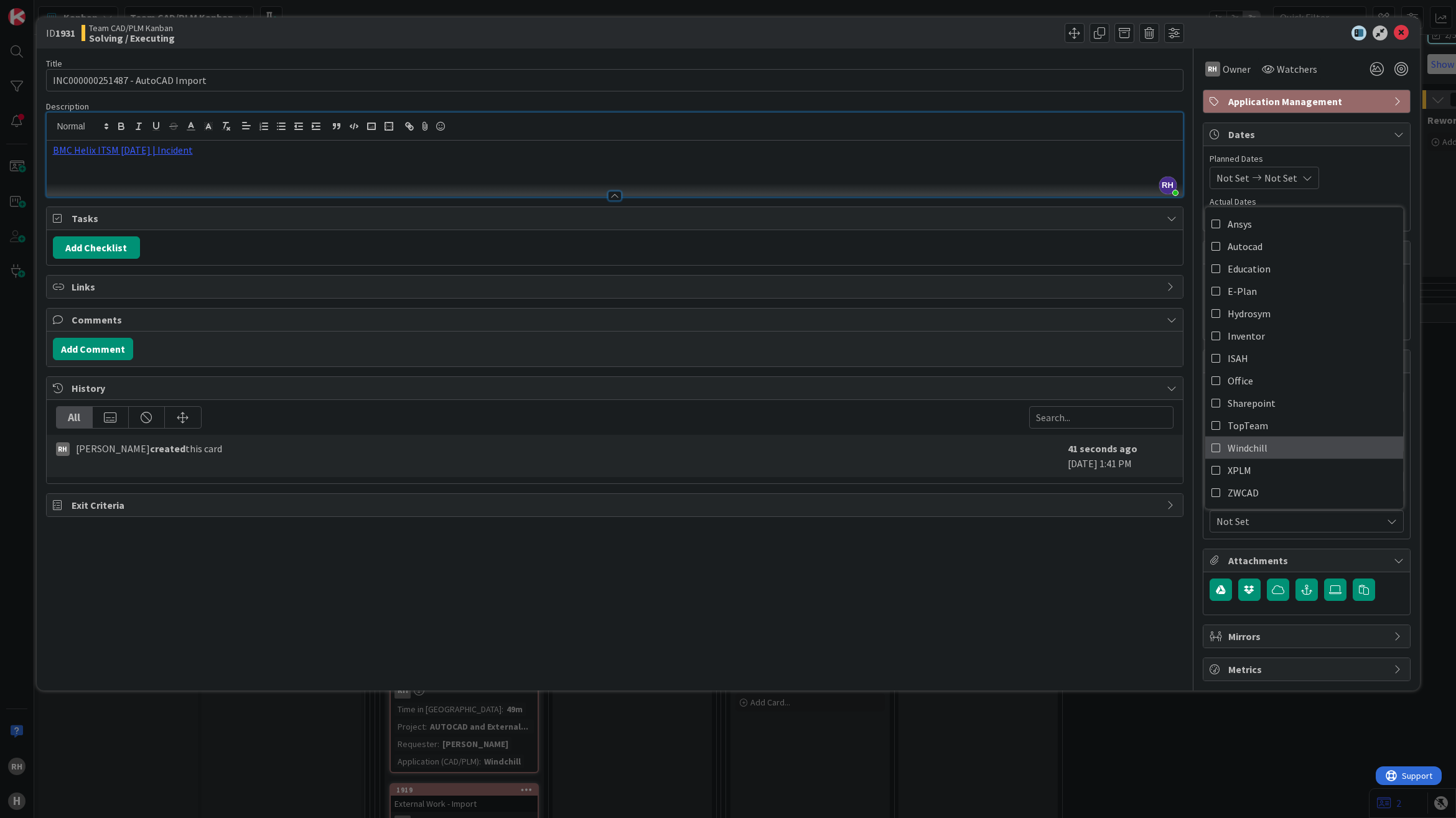
click at [1251, 452] on span "Windchill" at bounding box center [1247, 447] width 40 height 19
click at [1400, 29] on icon at bounding box center [1401, 33] width 15 height 15
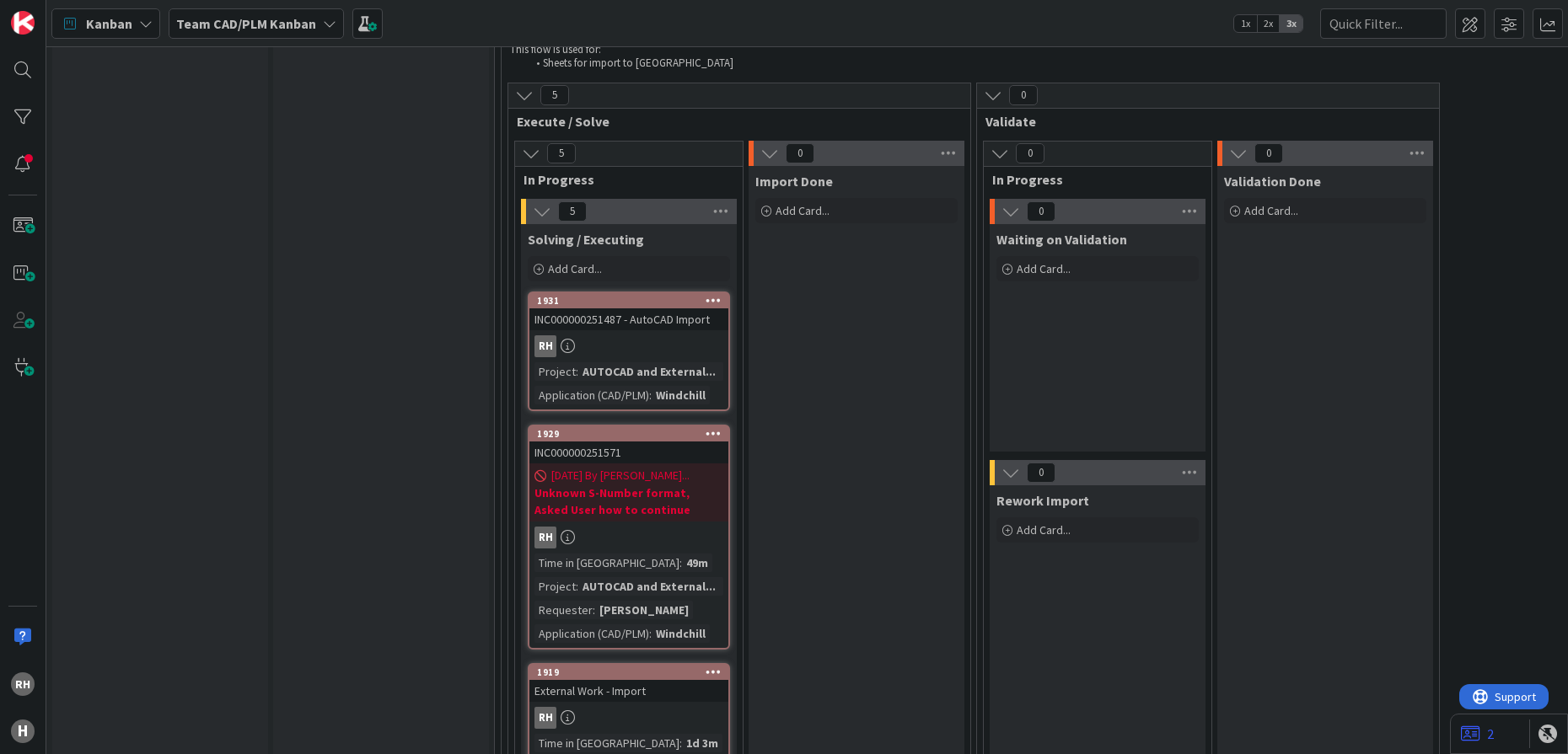
scroll to position [4795, 0]
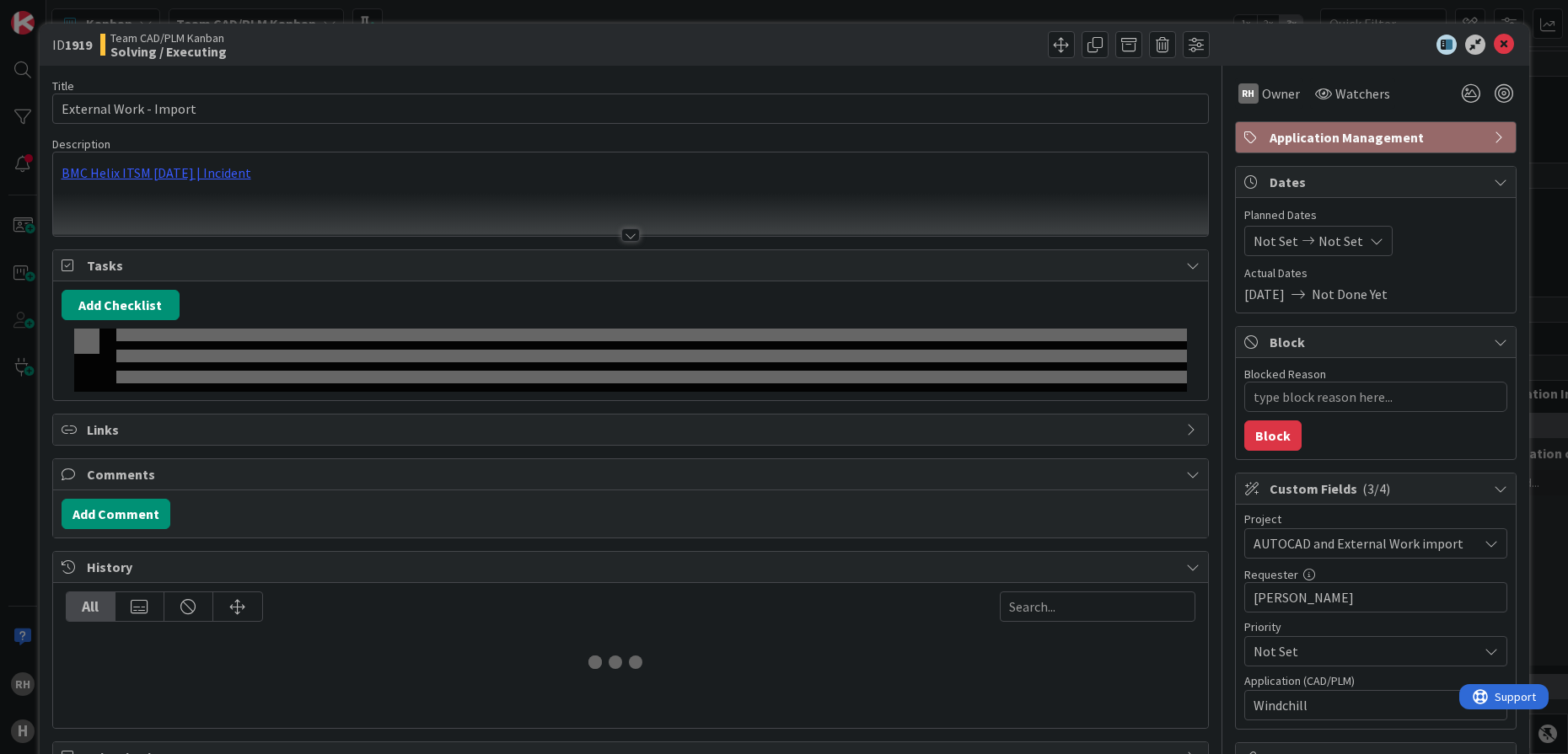
type textarea "x"
